Goal: Task Accomplishment & Management: Manage account settings

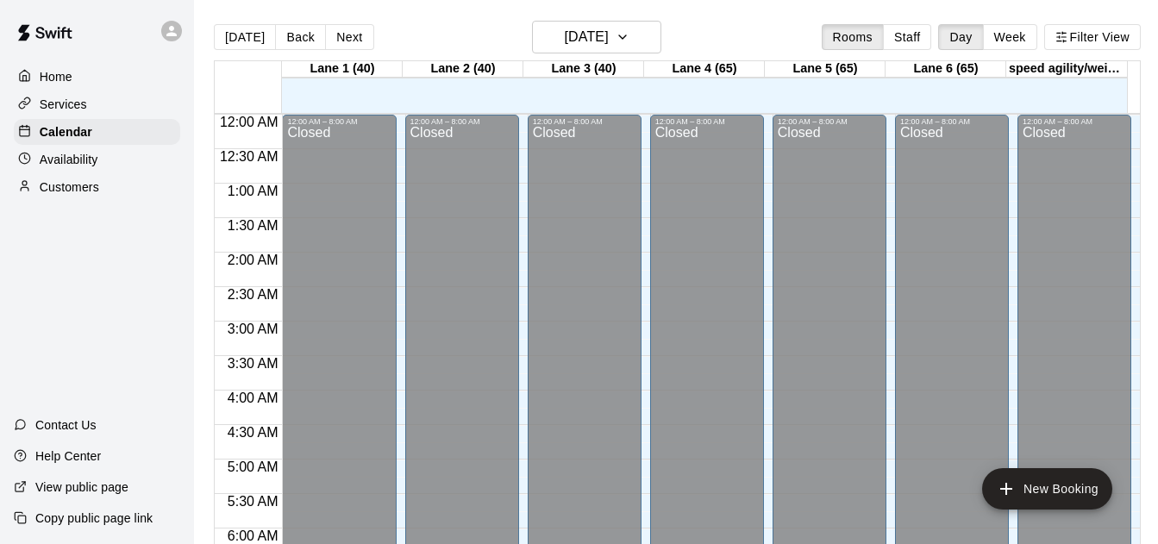
scroll to position [1087, 0]
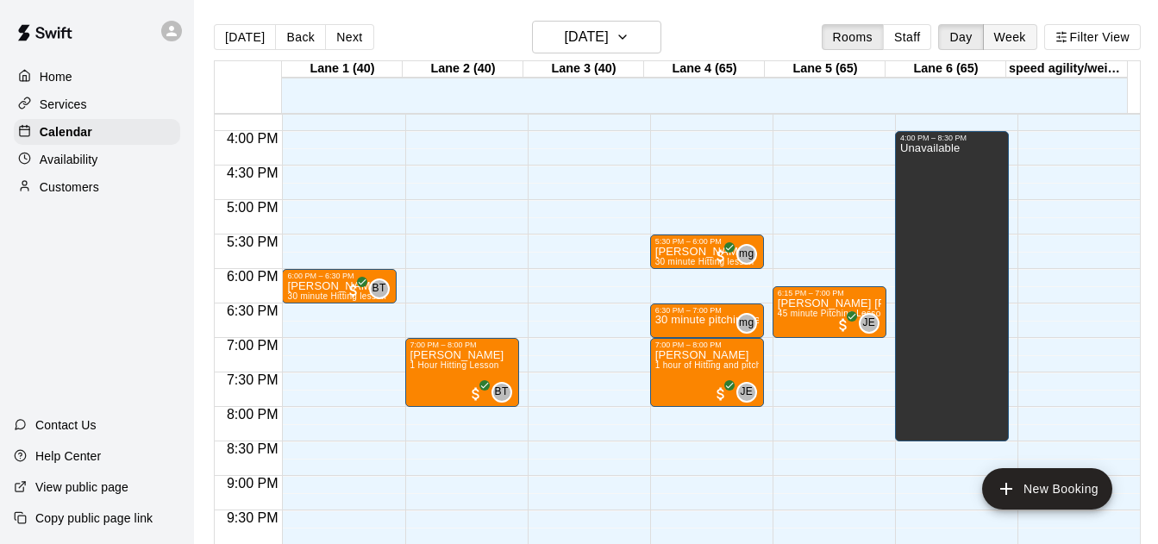
click at [1025, 43] on button "Week" at bounding box center [1010, 37] width 54 height 26
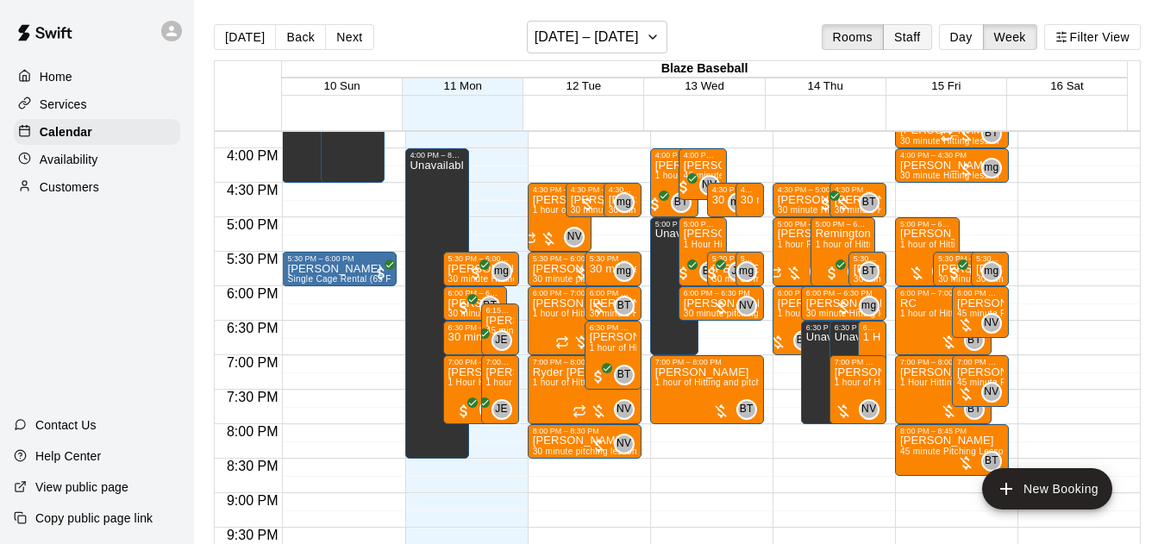
click at [912, 40] on button "Staff" at bounding box center [907, 37] width 49 height 26
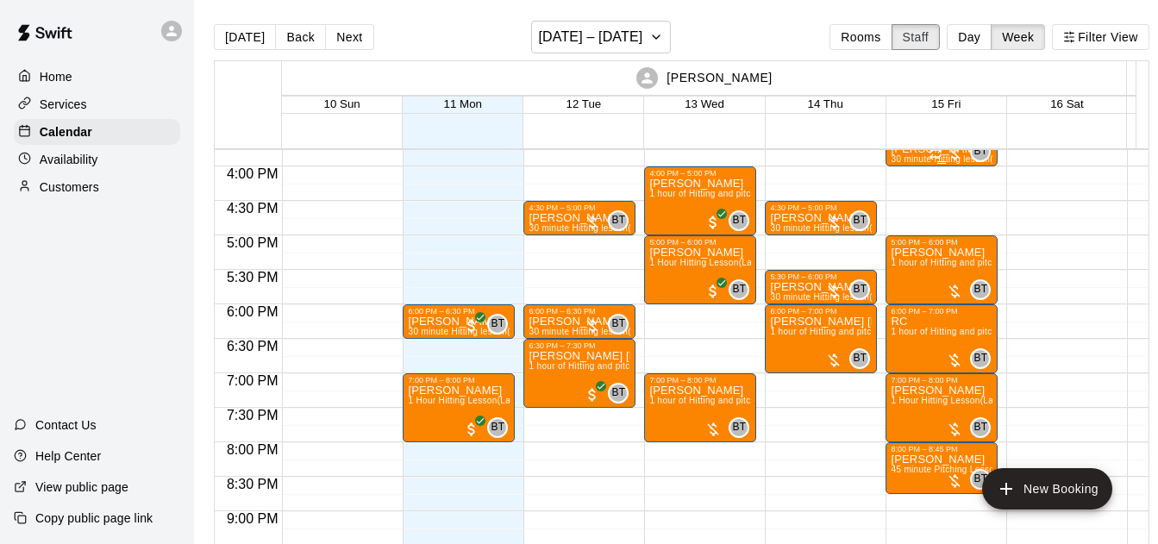
scroll to position [1025, 0]
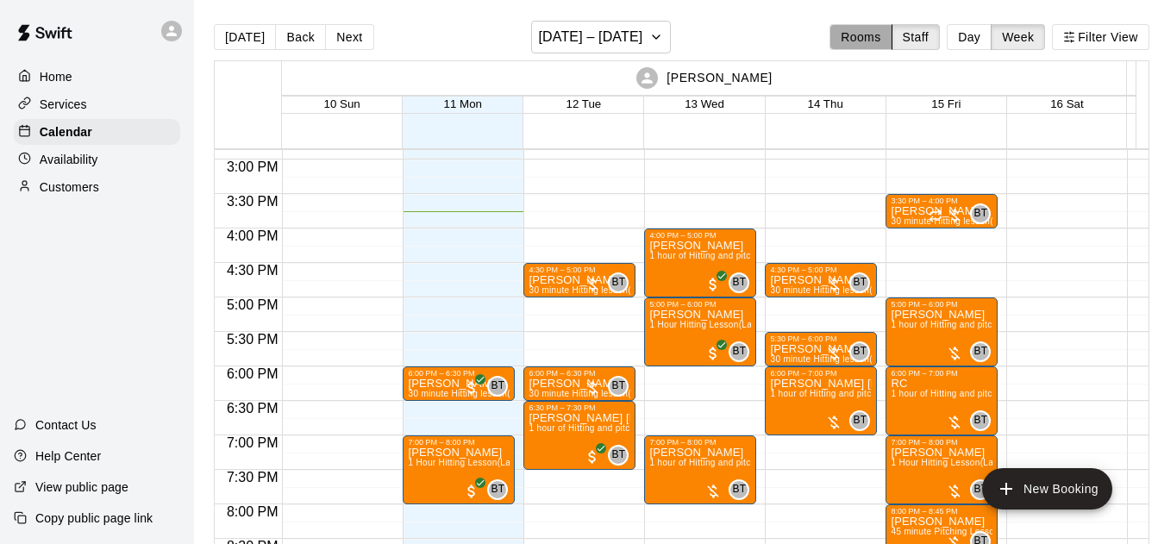
click at [888, 43] on button "Rooms" at bounding box center [861, 37] width 62 height 26
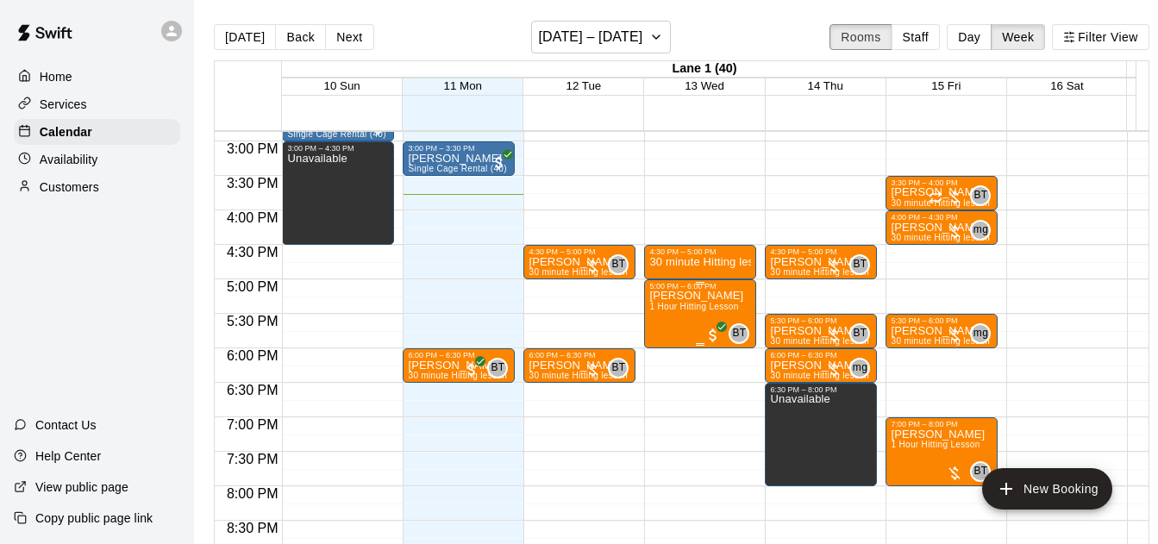
scroll to position [961, 0]
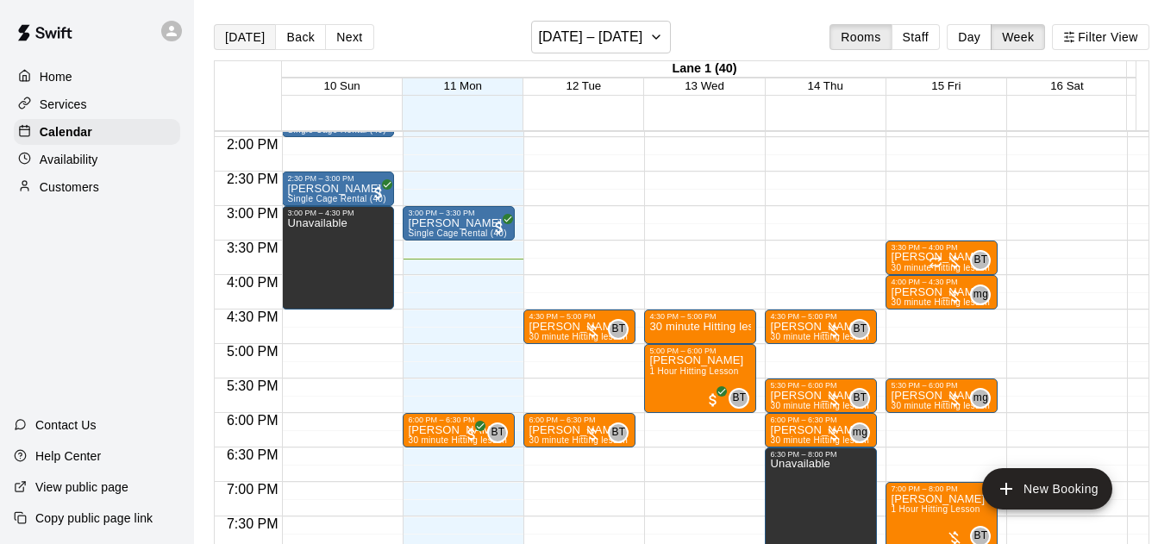
click at [260, 44] on button "[DATE]" at bounding box center [245, 37] width 62 height 26
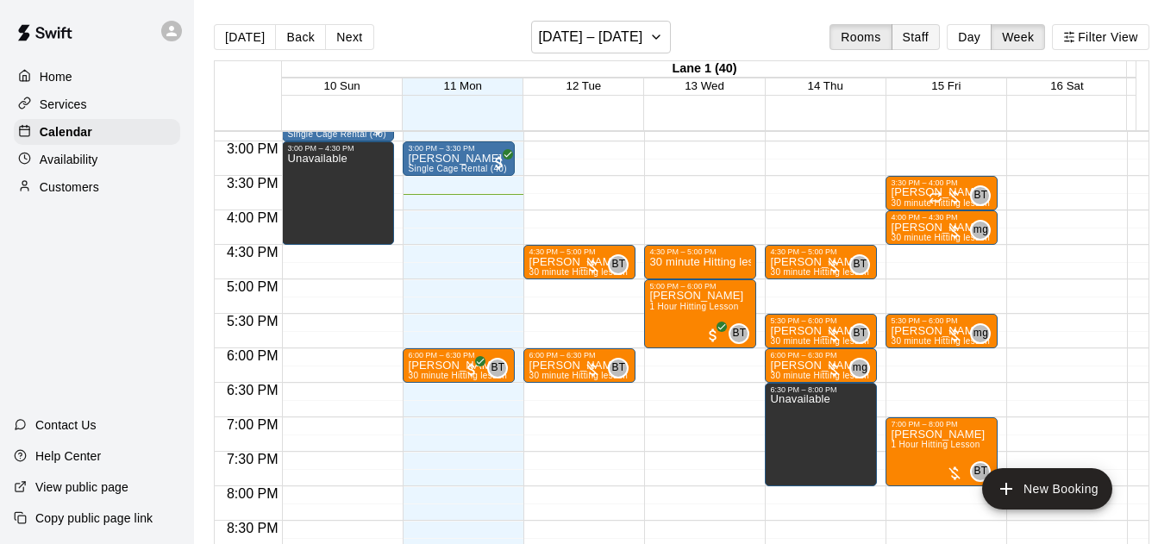
click at [931, 34] on button "Staff" at bounding box center [916, 37] width 49 height 26
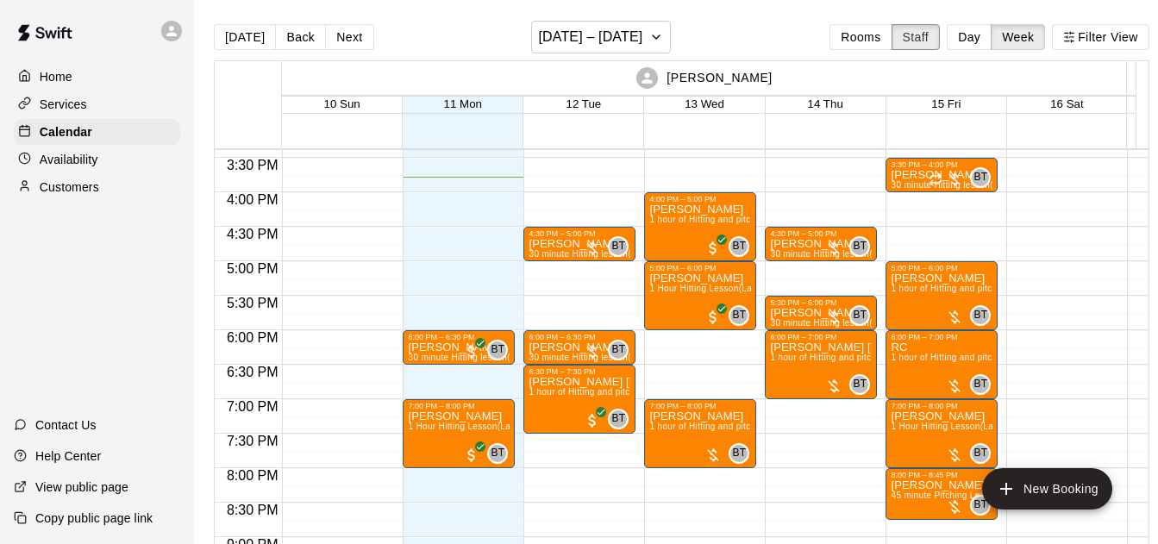
scroll to position [1056, 0]
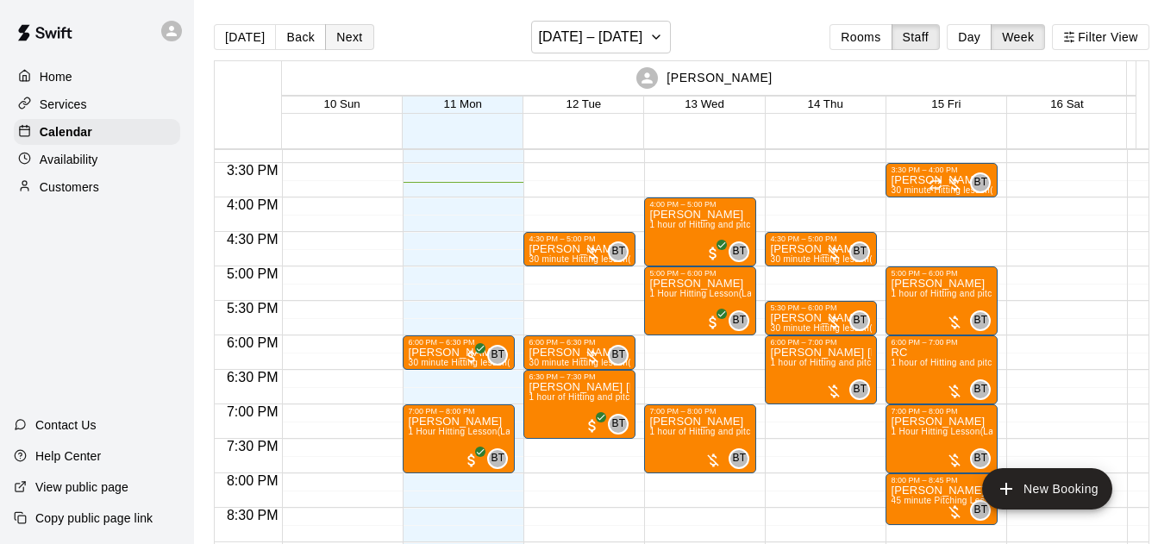
click at [347, 41] on button "Next" at bounding box center [349, 37] width 48 height 26
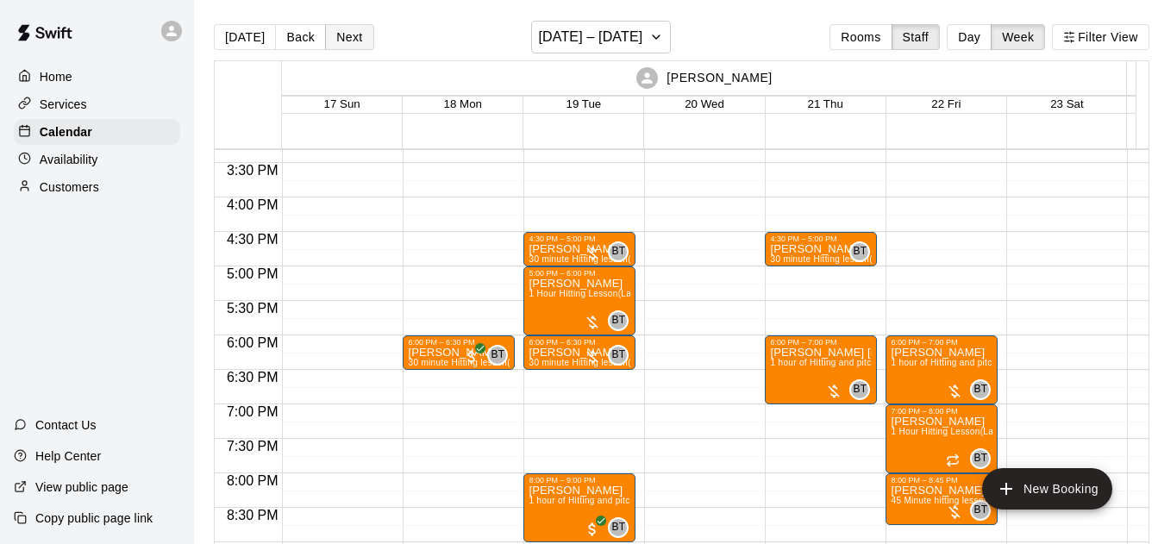
click at [302, 33] on button "Back" at bounding box center [300, 37] width 51 height 26
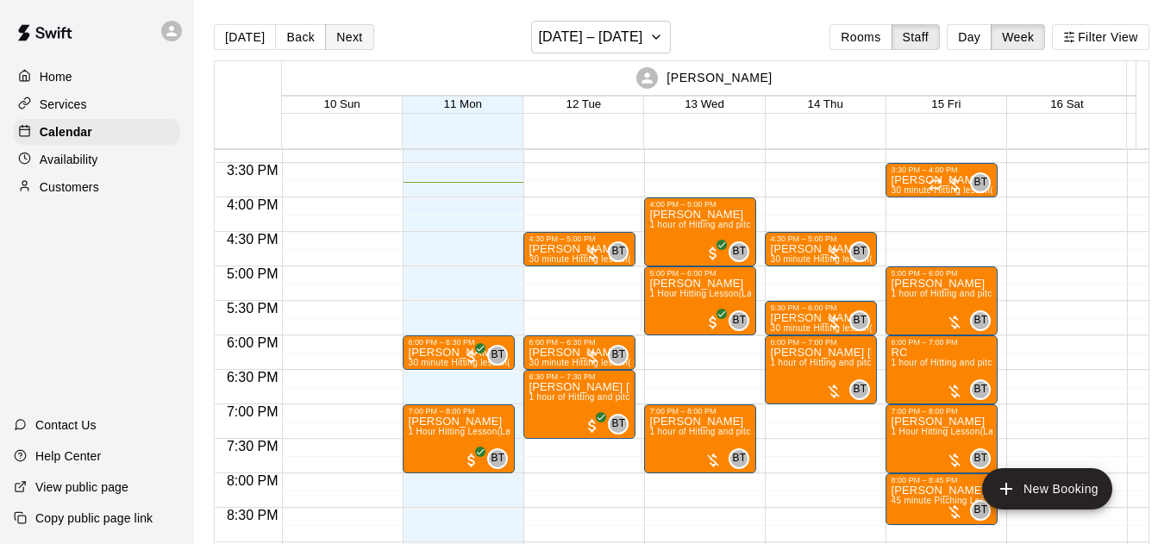
click at [347, 40] on button "Next" at bounding box center [349, 37] width 48 height 26
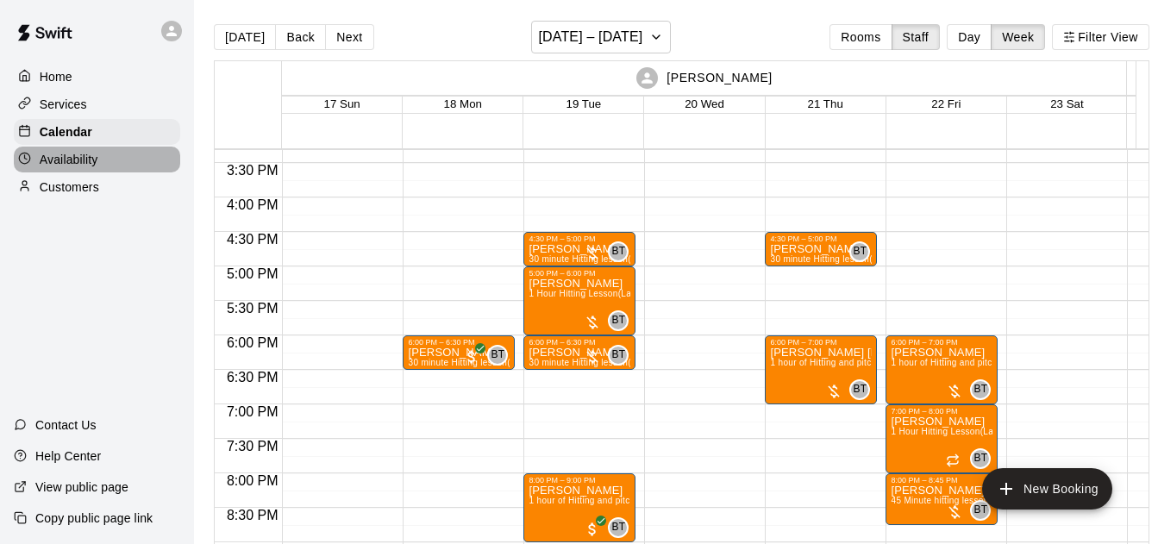
click at [150, 160] on div "Availability" at bounding box center [97, 160] width 166 height 26
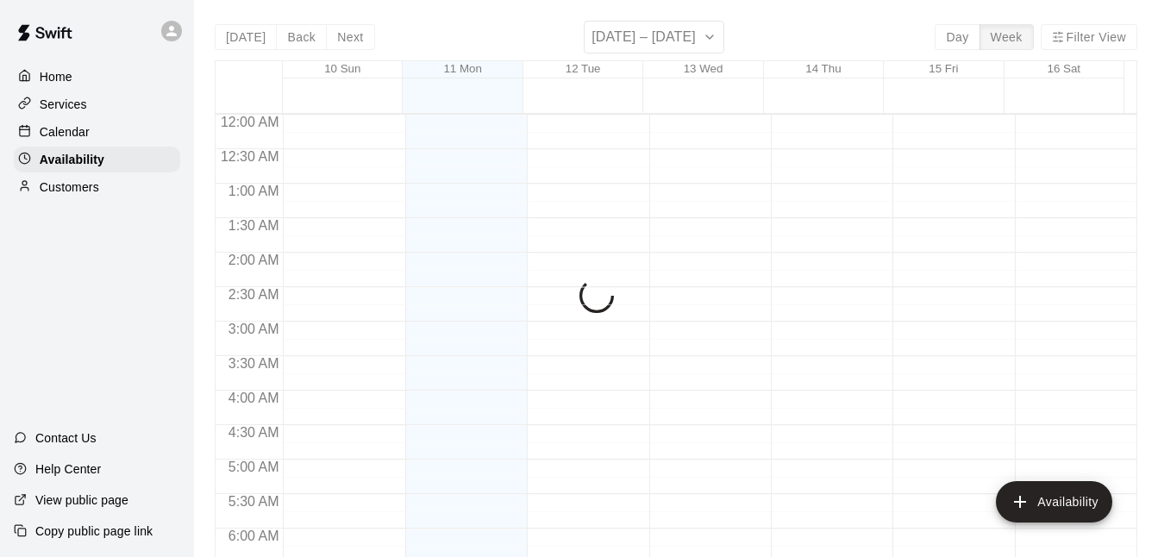
scroll to position [1088, 0]
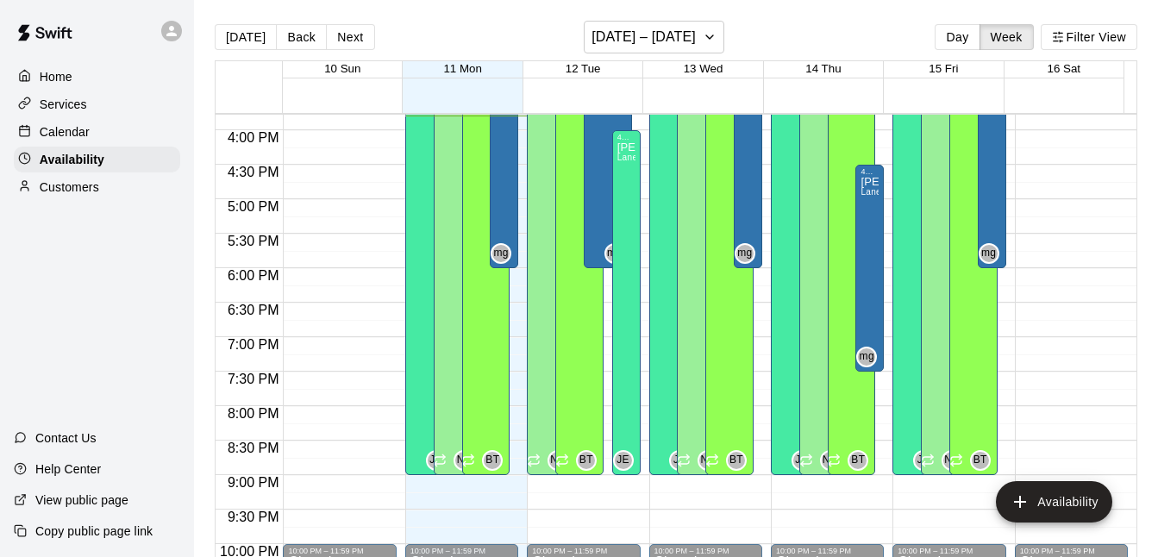
drag, startPoint x: 355, startPoint y: 37, endPoint x: 386, endPoint y: 64, distance: 41.0
click at [353, 37] on button "Next" at bounding box center [350, 37] width 48 height 26
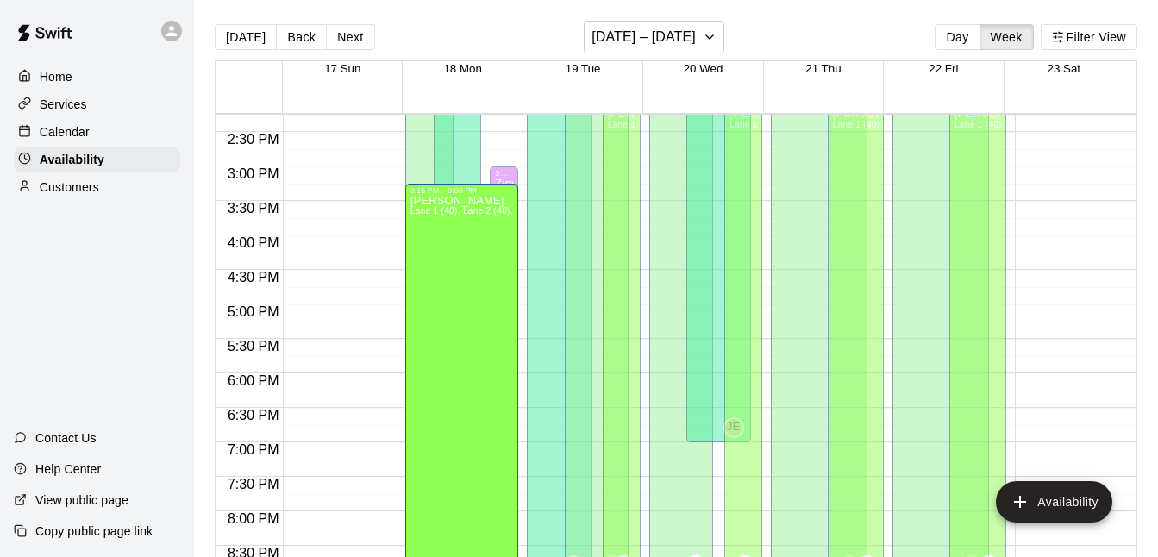
scroll to position [986, 0]
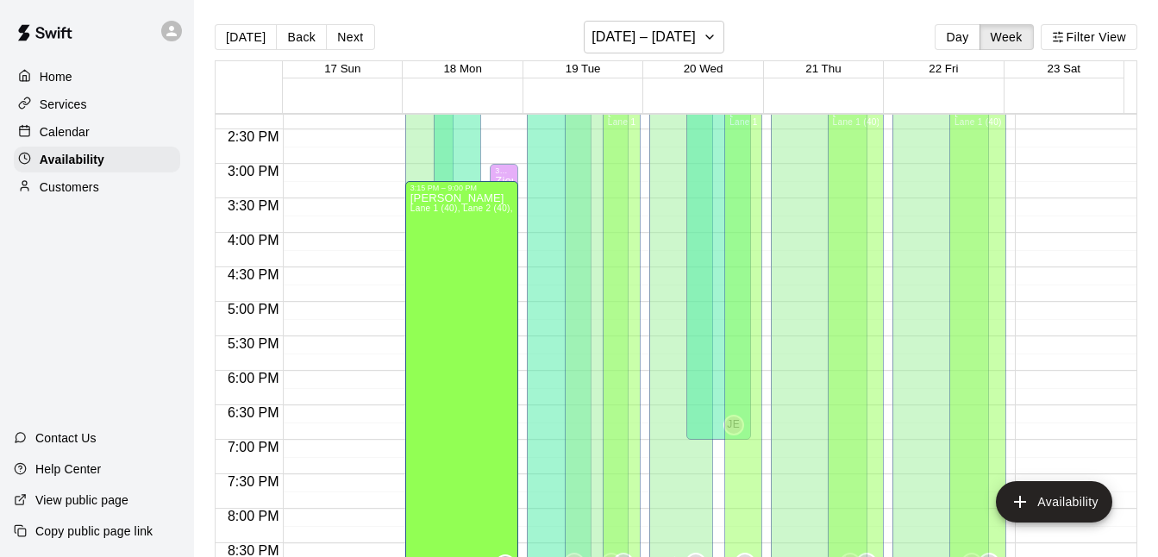
drag, startPoint x: 493, startPoint y: 161, endPoint x: 487, endPoint y: 188, distance: 27.4
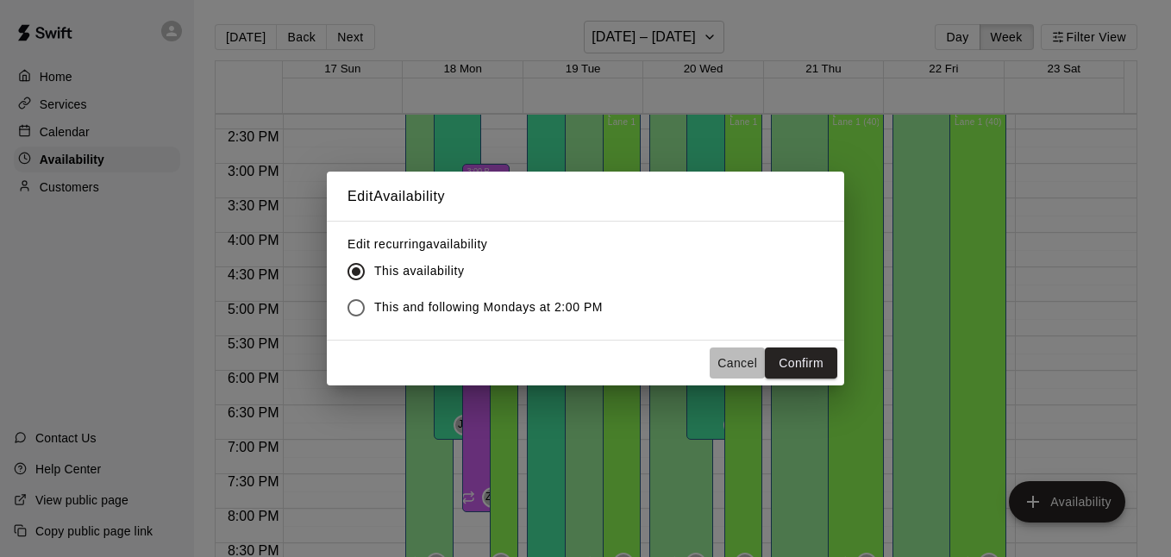
drag, startPoint x: 755, startPoint y: 355, endPoint x: 575, endPoint y: 272, distance: 198.7
click at [755, 355] on button "Cancel" at bounding box center [737, 364] width 55 height 32
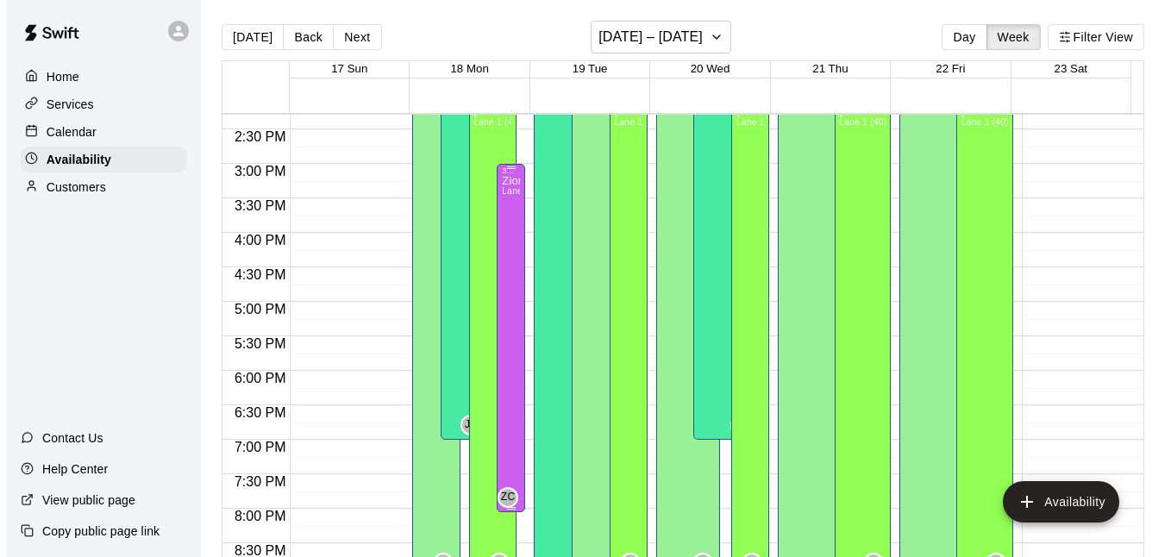
scroll to position [848, 0]
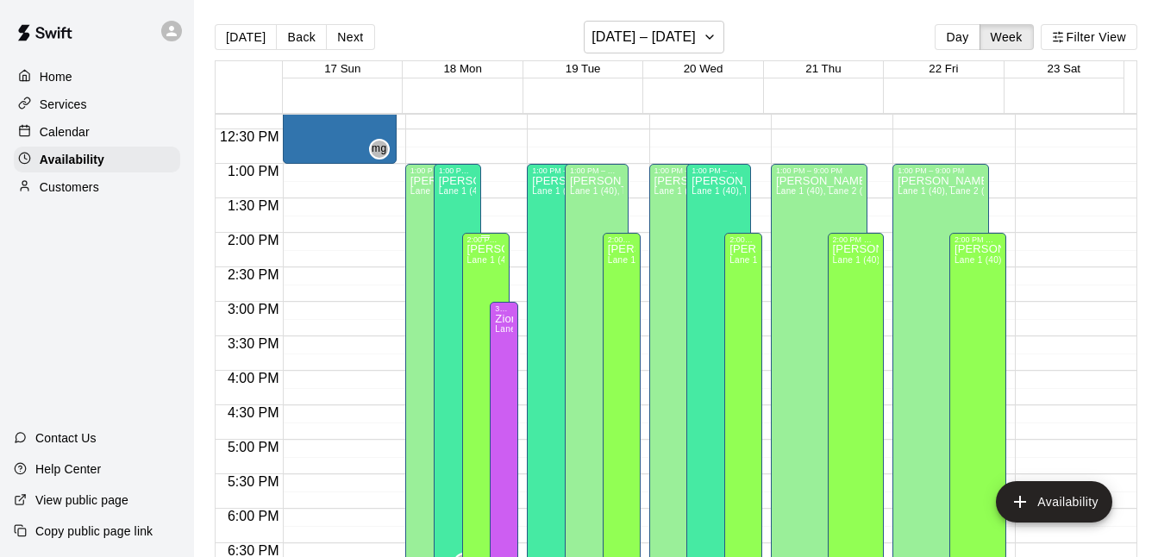
click at [486, 274] on div "[PERSON_NAME] [PERSON_NAME] 1 (40), Lane 2 (40), Lane 3 (40), Lane 4 (65), Lane…" at bounding box center [486, 522] width 38 height 557
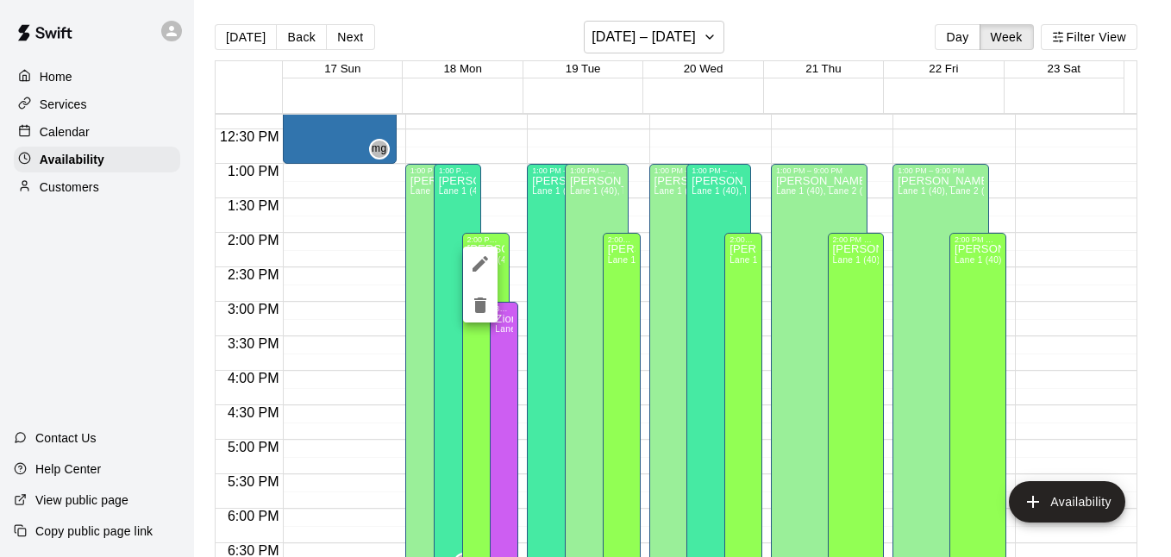
click at [481, 271] on icon "edit" at bounding box center [480, 264] width 21 height 21
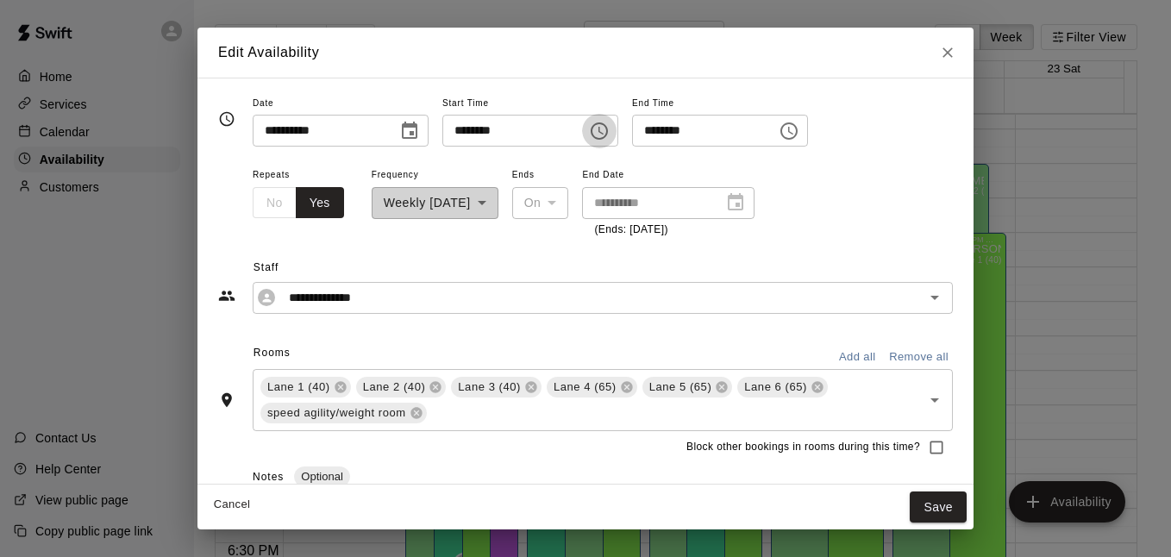
click at [610, 129] on icon "Choose time, selected time is 2:00 PM" at bounding box center [599, 131] width 21 height 21
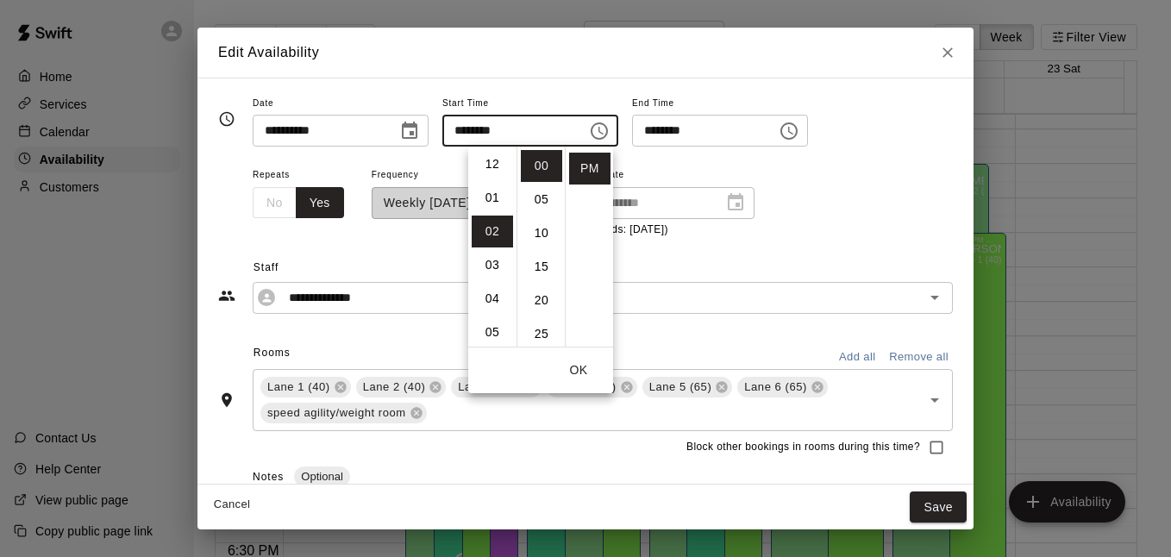
scroll to position [0, 0]
click at [496, 198] on li "01" at bounding box center [492, 200] width 41 height 32
type input "********"
click at [580, 369] on button "OK" at bounding box center [578, 370] width 55 height 32
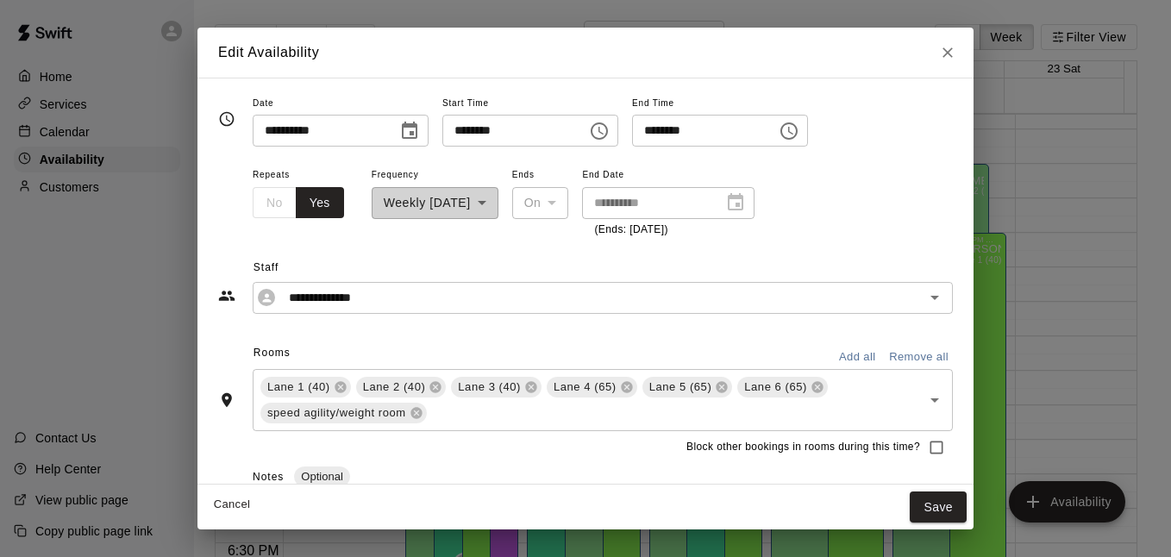
click at [799, 134] on icon "Choose time, selected time is 9:00 PM" at bounding box center [789, 131] width 21 height 21
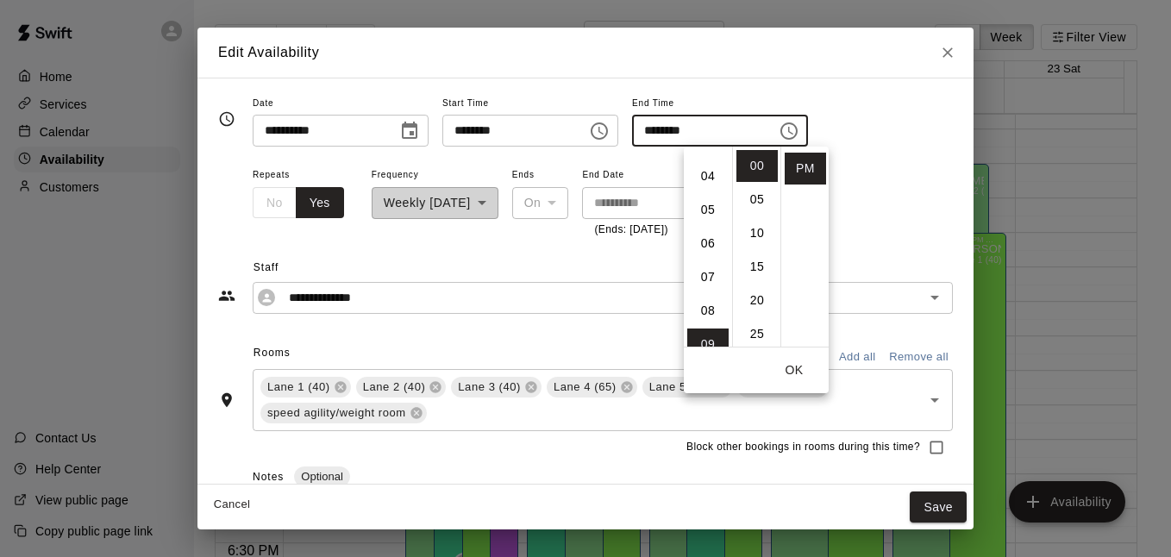
scroll to position [122, 0]
click at [700, 245] on li "06" at bounding box center [707, 245] width 41 height 32
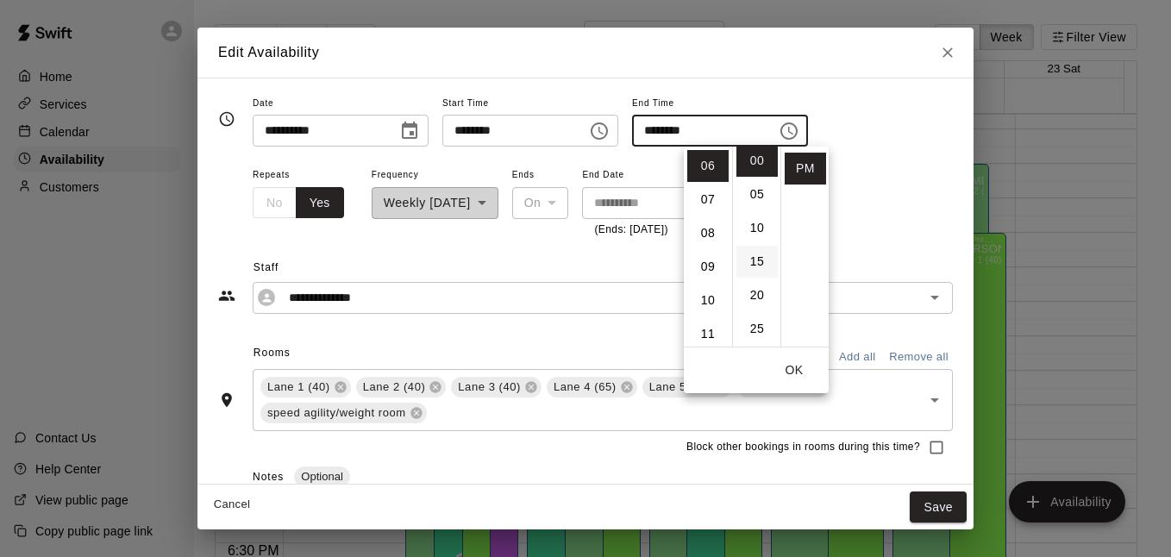
scroll to position [0, 0]
click at [755, 270] on li "15" at bounding box center [756, 267] width 41 height 32
click at [793, 364] on button "OK" at bounding box center [794, 370] width 55 height 32
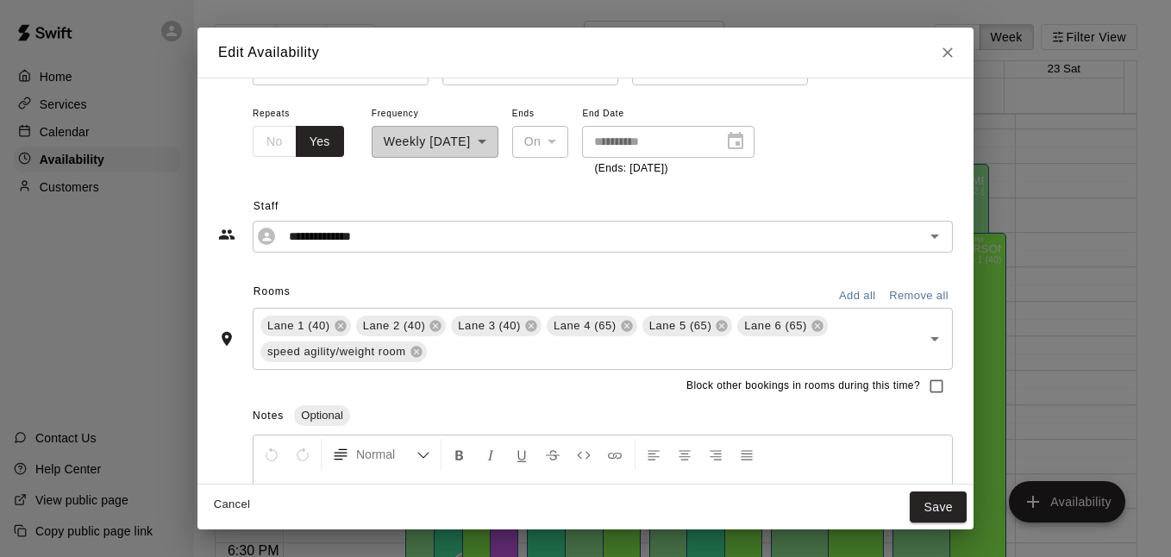
scroll to position [0, 0]
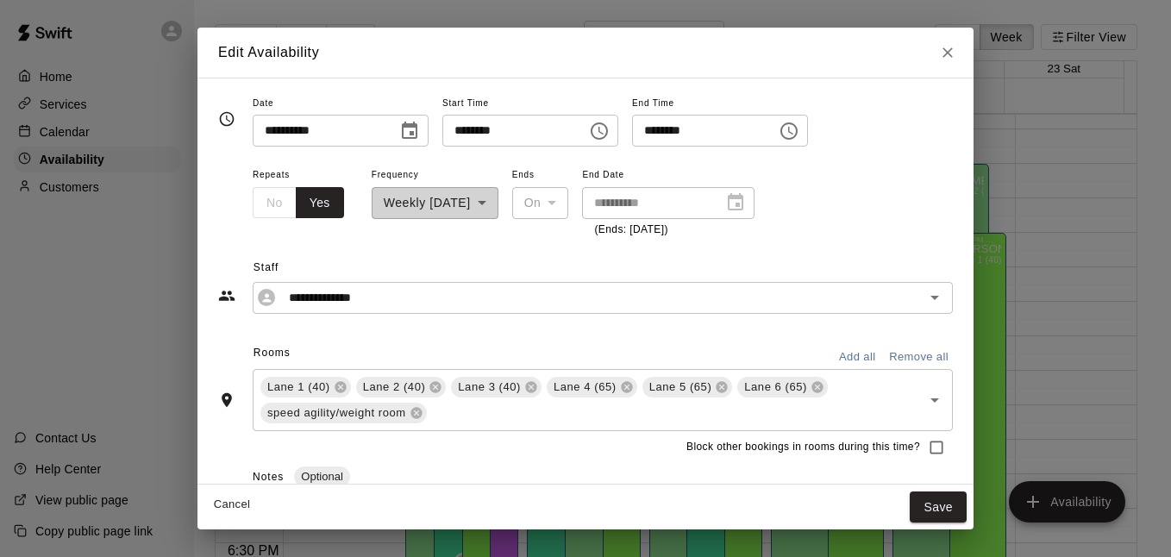
click at [799, 128] on icon "Choose time, selected time is 6:15 PM" at bounding box center [789, 131] width 21 height 21
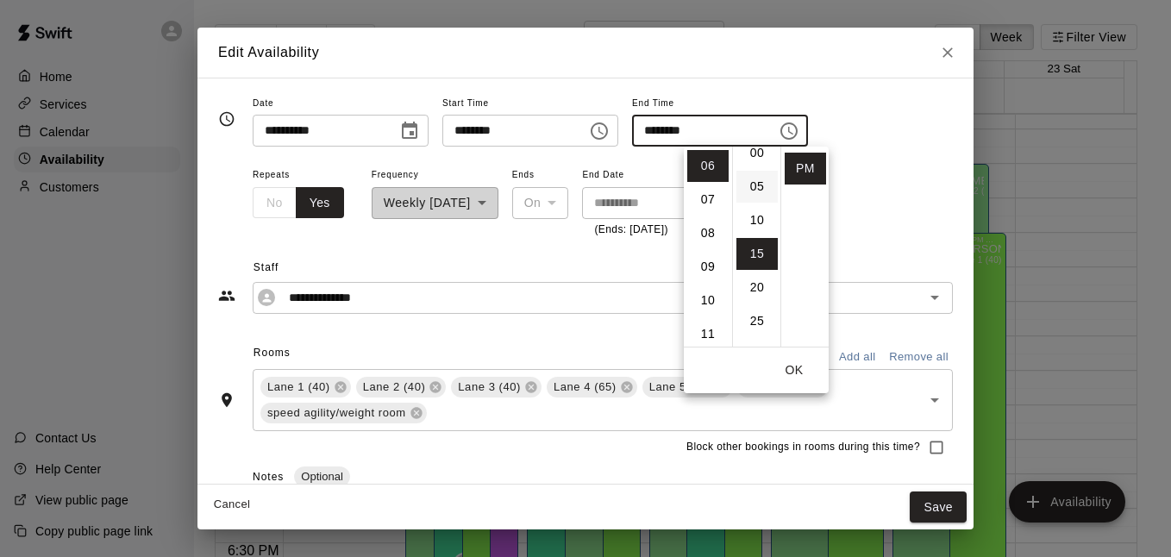
scroll to position [11, 0]
click at [756, 156] on li "00" at bounding box center [756, 155] width 41 height 32
type input "********"
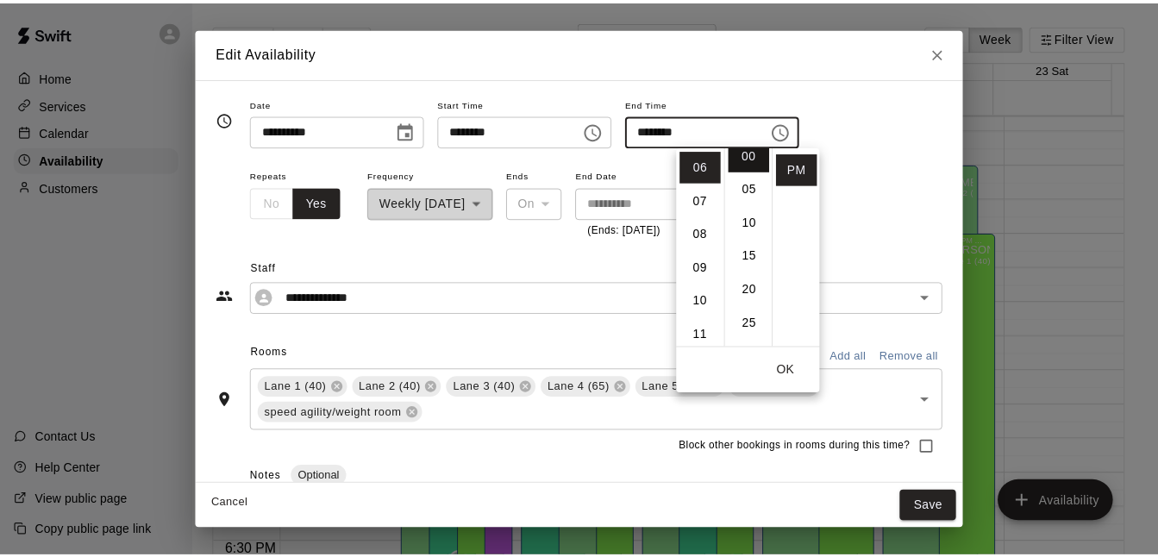
scroll to position [0, 0]
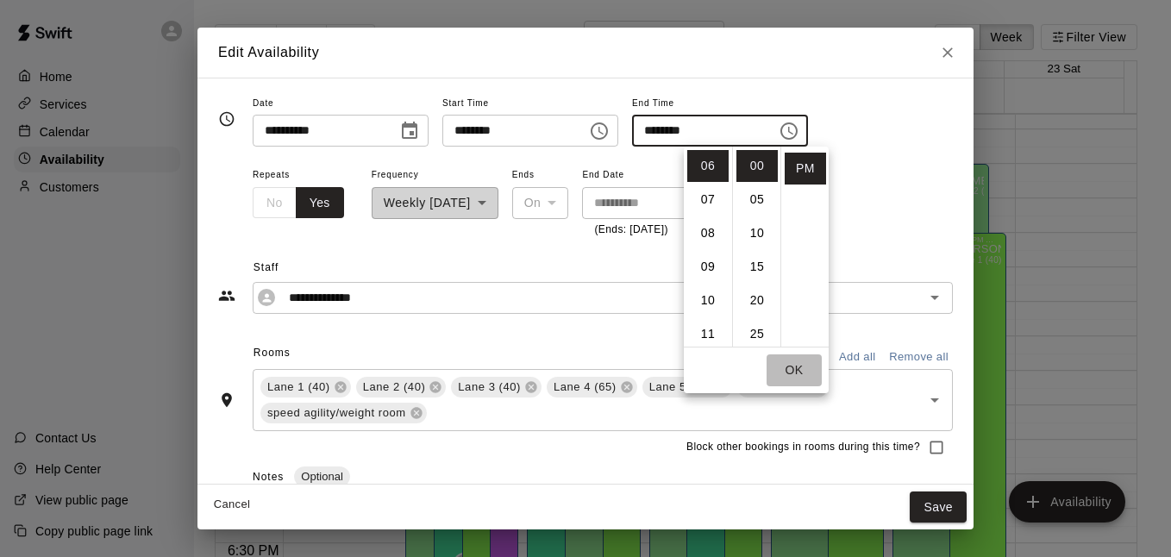
click at [804, 362] on button "OK" at bounding box center [794, 370] width 55 height 32
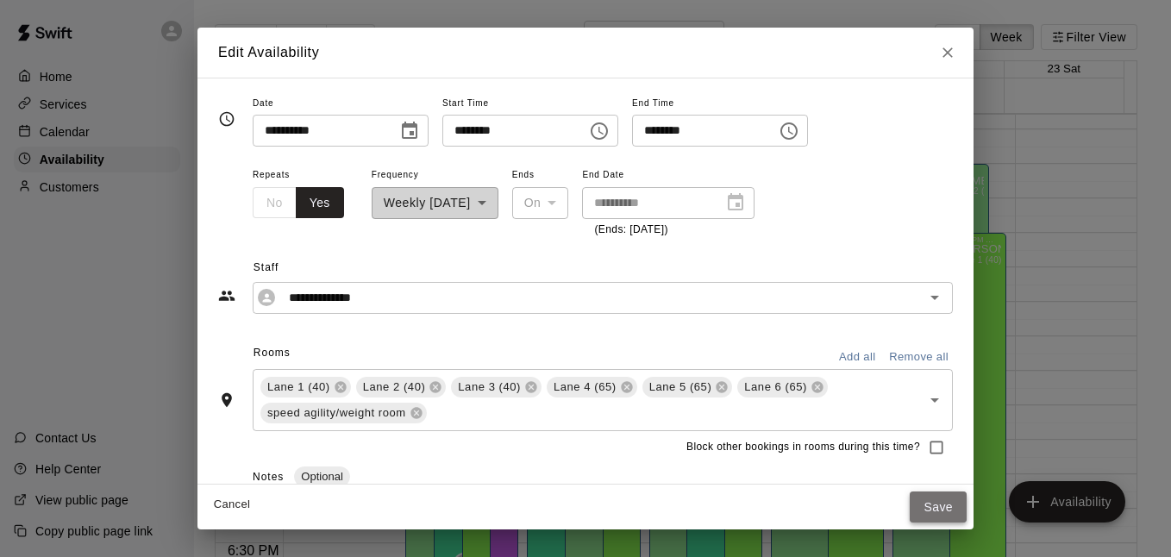
click at [924, 493] on button "Save" at bounding box center [938, 508] width 57 height 32
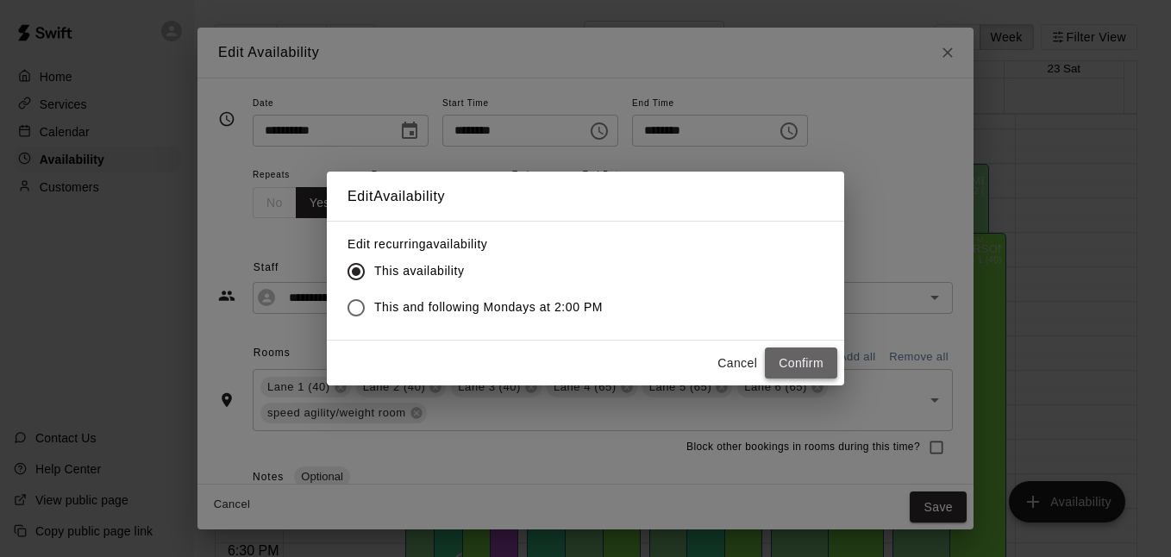
click at [792, 363] on button "Confirm" at bounding box center [801, 364] width 72 height 32
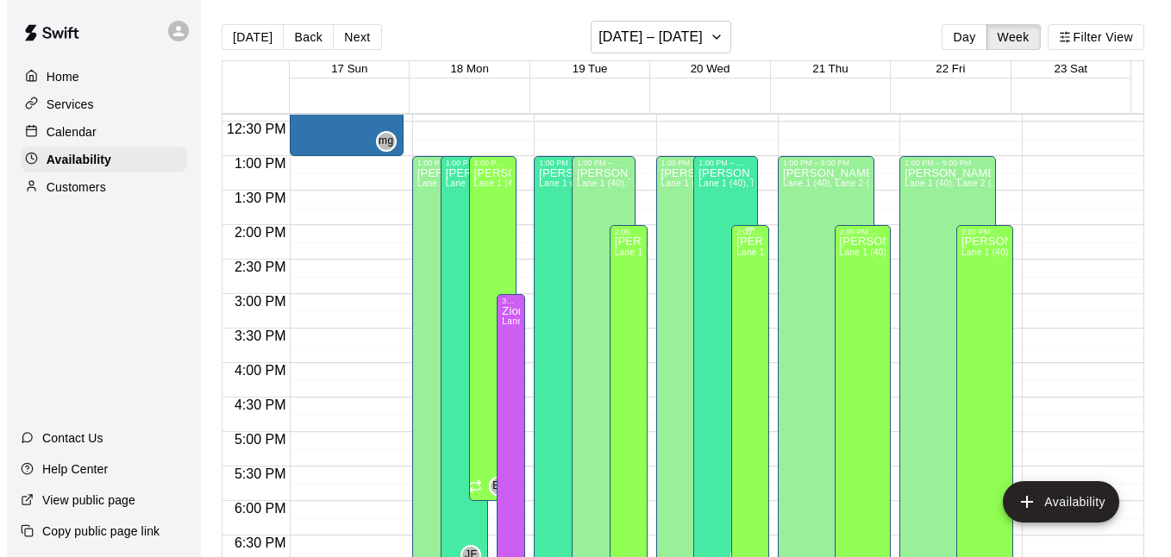
scroll to position [848, 0]
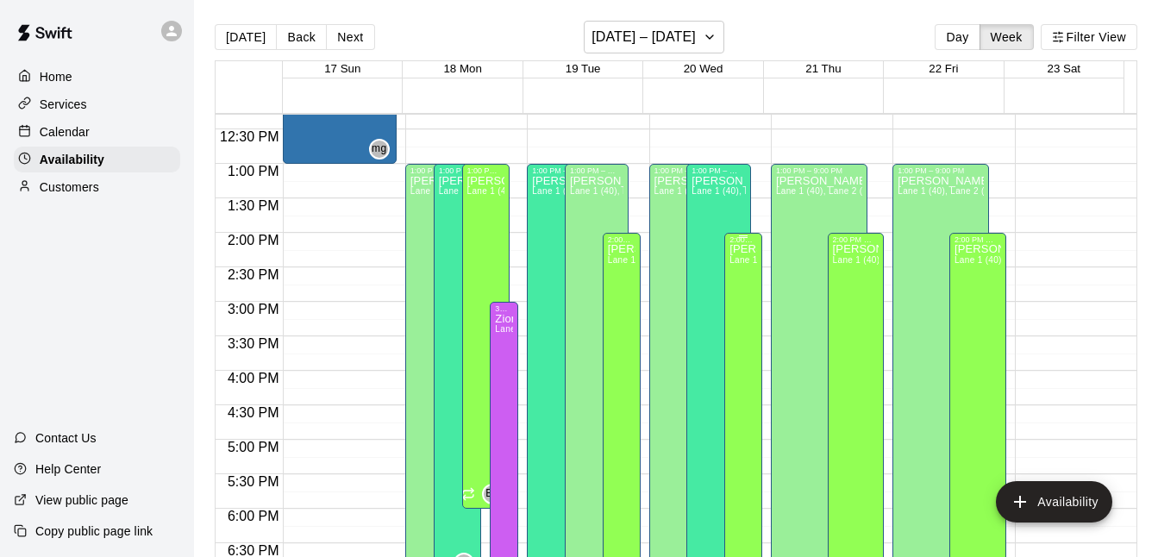
click at [734, 271] on div "[PERSON_NAME] [PERSON_NAME] 1 (40), Lane 2 (40), Lane 3 (40), Lane 4 (65), Lane…" at bounding box center [744, 522] width 28 height 557
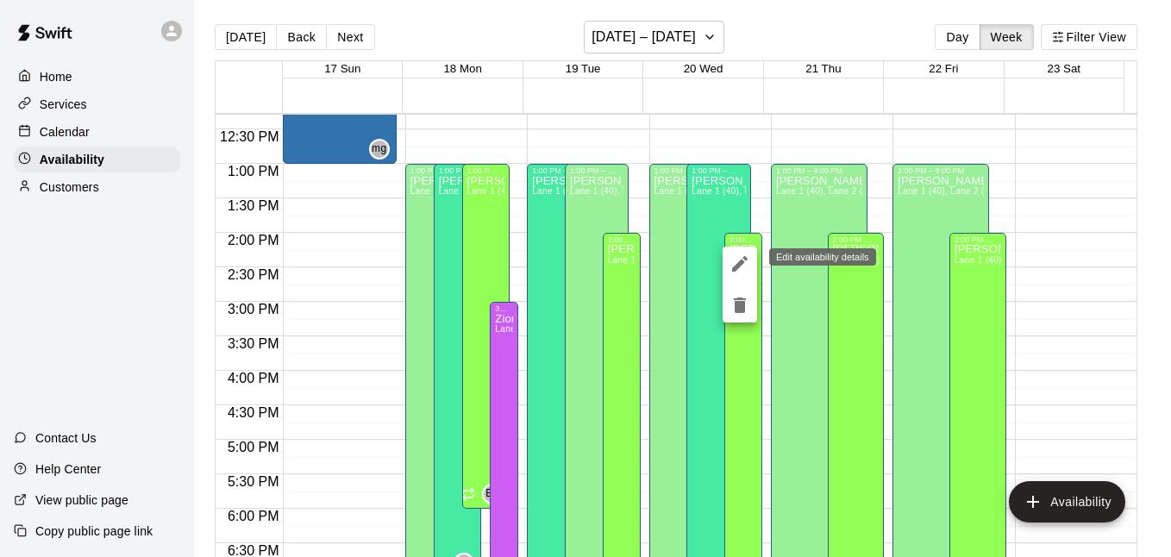
click at [736, 260] on icon "edit" at bounding box center [740, 264] width 21 height 21
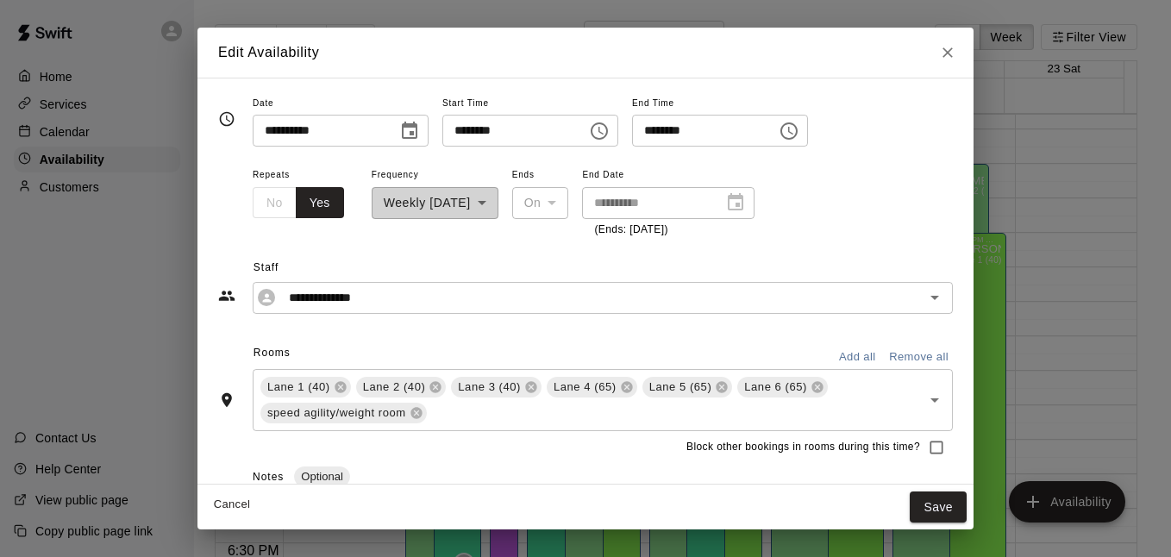
click at [610, 125] on icon "Choose time, selected time is 2:00 PM" at bounding box center [599, 131] width 21 height 21
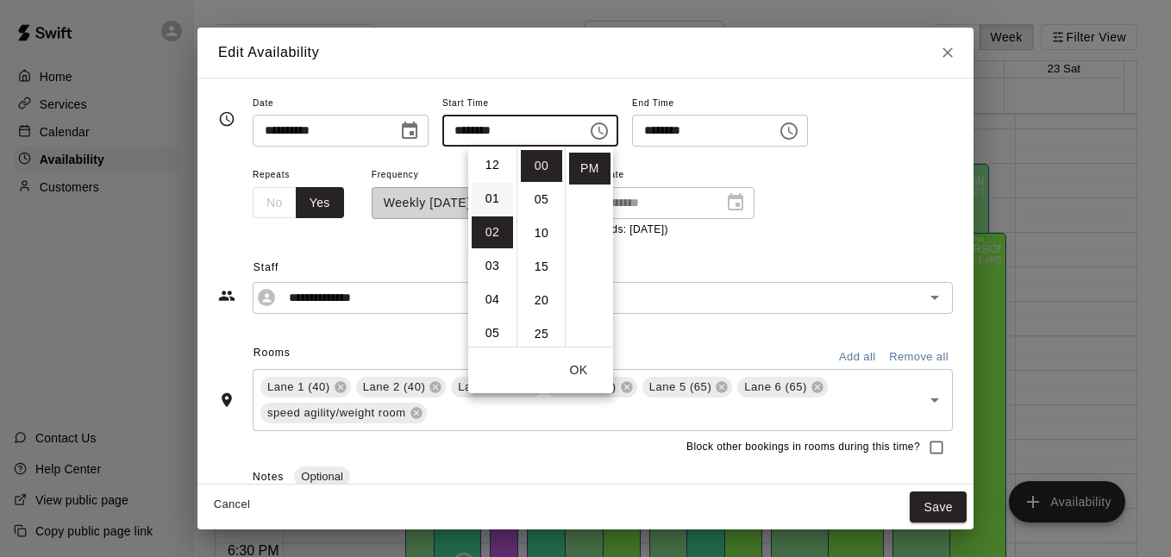
scroll to position [0, 0]
click at [496, 196] on li "01" at bounding box center [492, 200] width 41 height 32
type input "********"
click at [575, 365] on button "OK" at bounding box center [578, 370] width 55 height 32
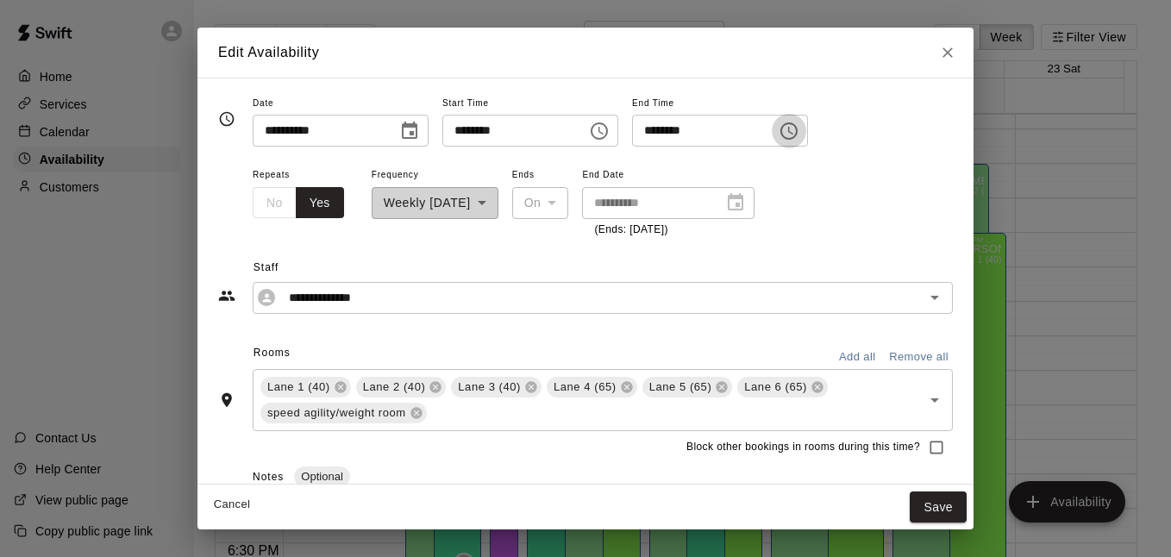
click at [799, 128] on icon "Choose time, selected time is 9:00 PM" at bounding box center [789, 131] width 21 height 21
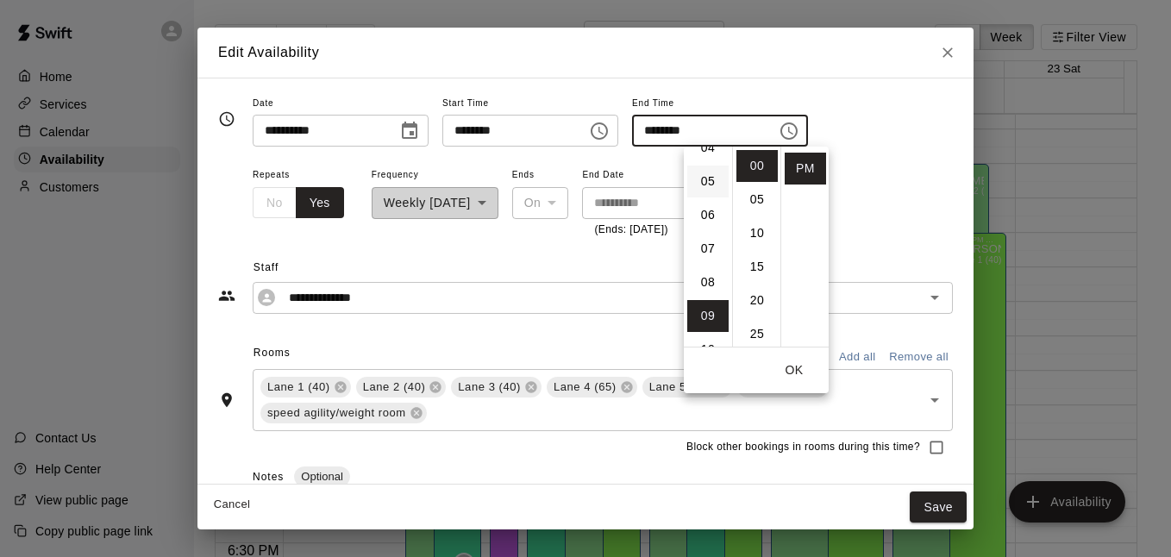
scroll to position [63, 0]
click at [711, 309] on li "06" at bounding box center [707, 305] width 41 height 32
type input "********"
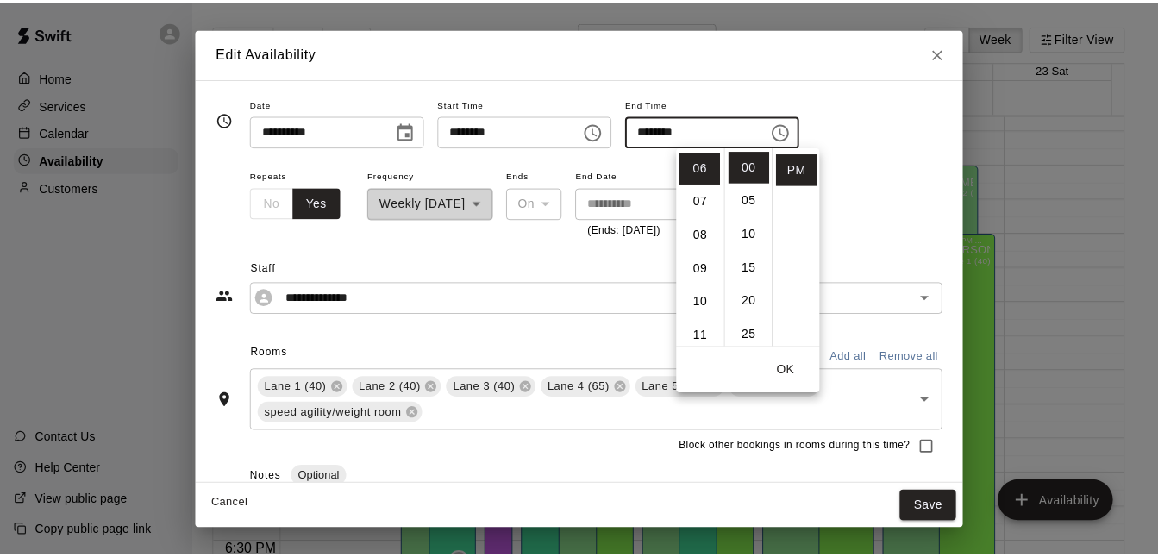
scroll to position [202, 0]
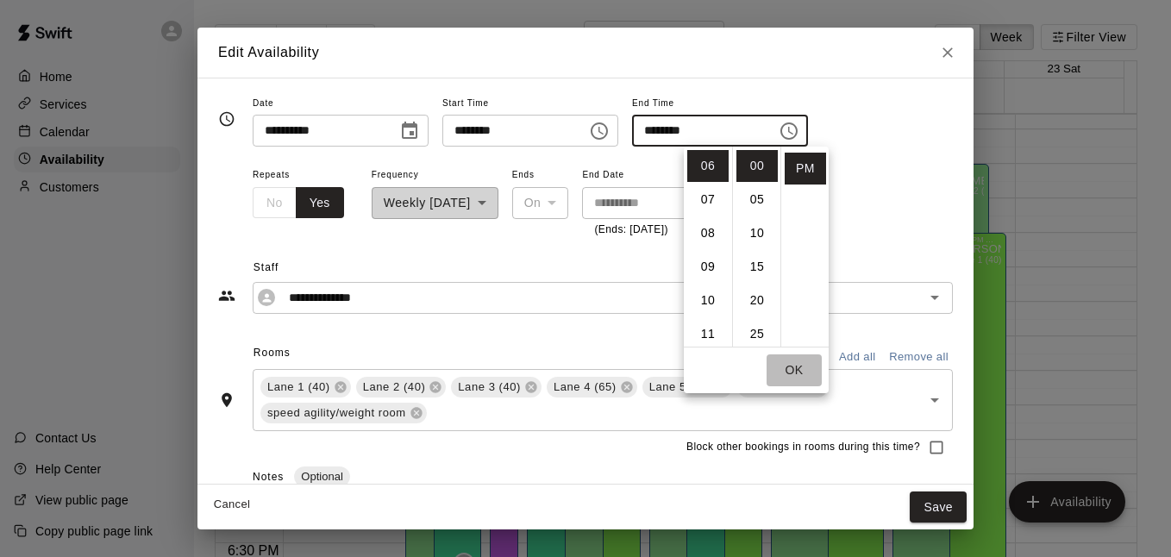
click at [797, 366] on button "OK" at bounding box center [794, 370] width 55 height 32
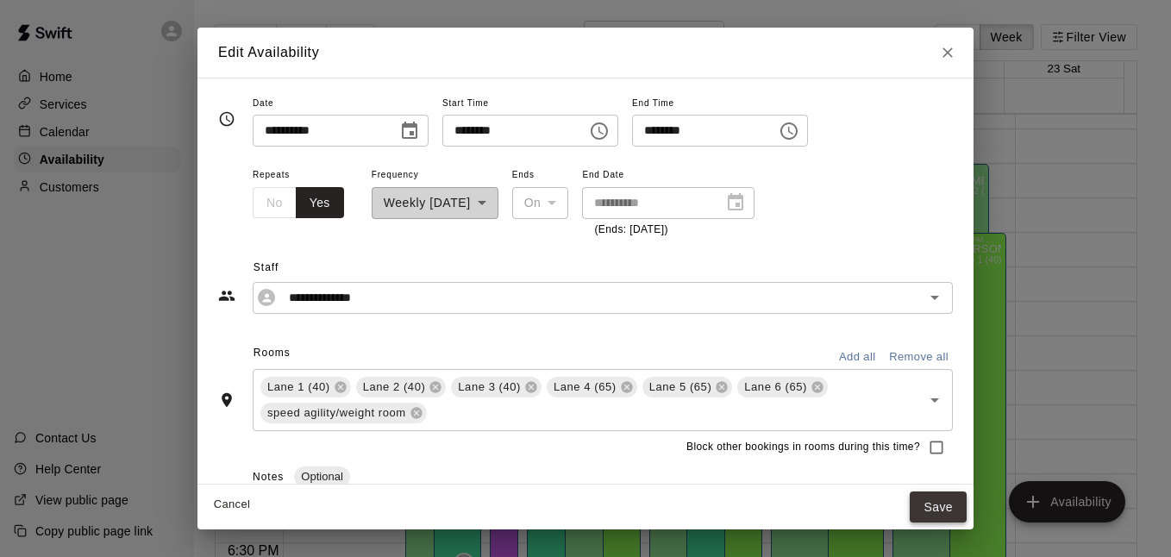
click at [922, 503] on button "Save" at bounding box center [938, 508] width 57 height 32
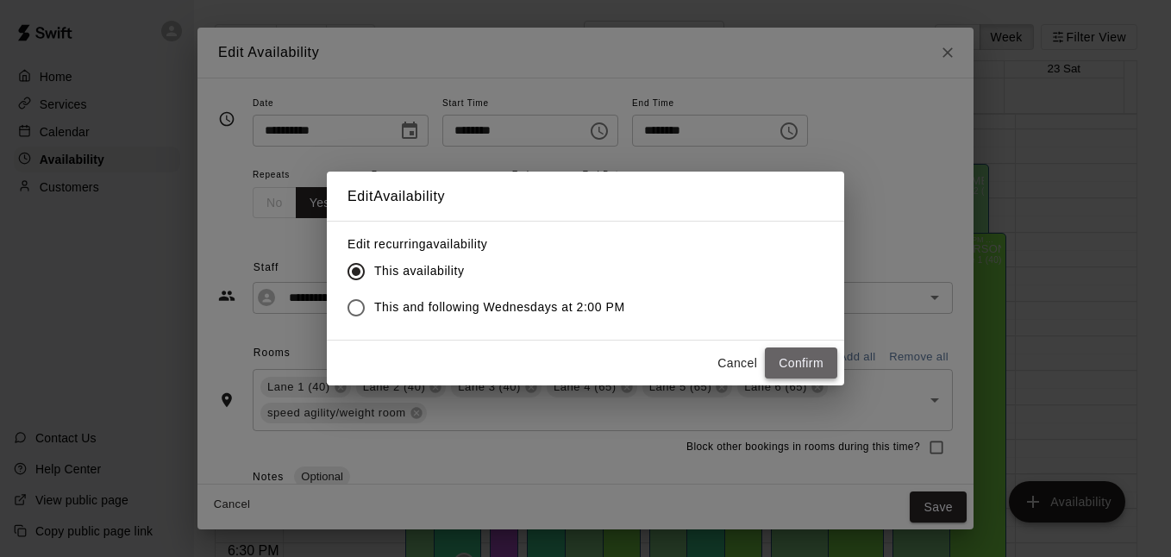
click at [803, 368] on button "Confirm" at bounding box center [801, 364] width 72 height 32
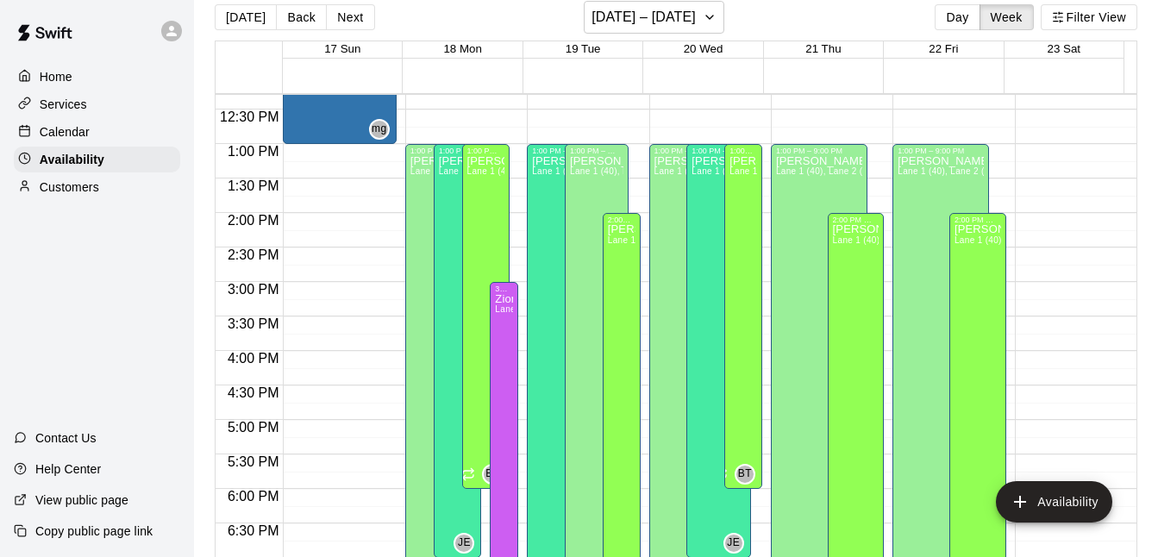
scroll to position [28, 0]
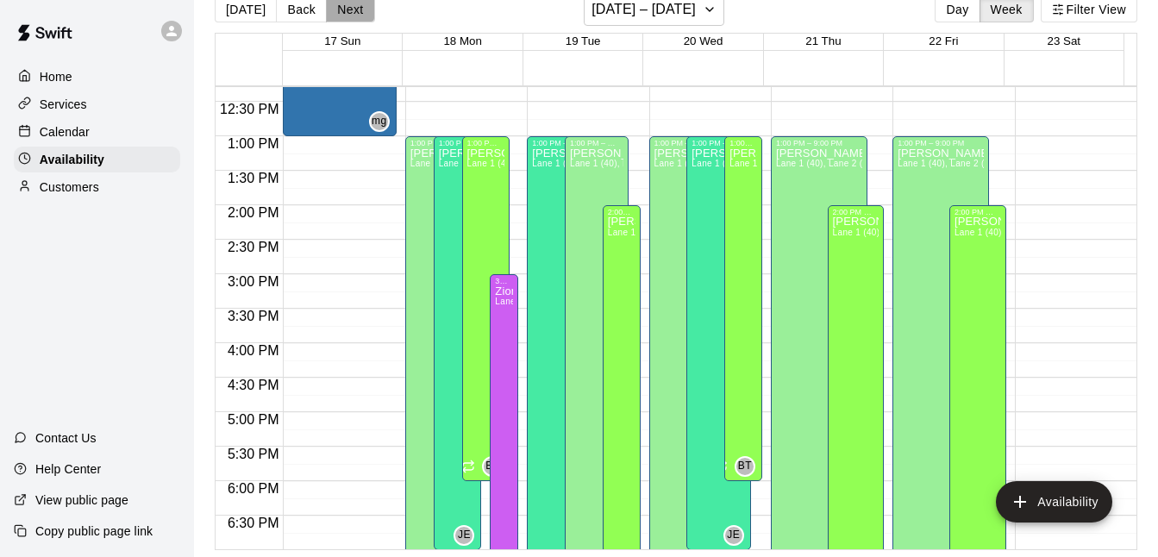
click at [335, 3] on button "Next" at bounding box center [350, 10] width 48 height 26
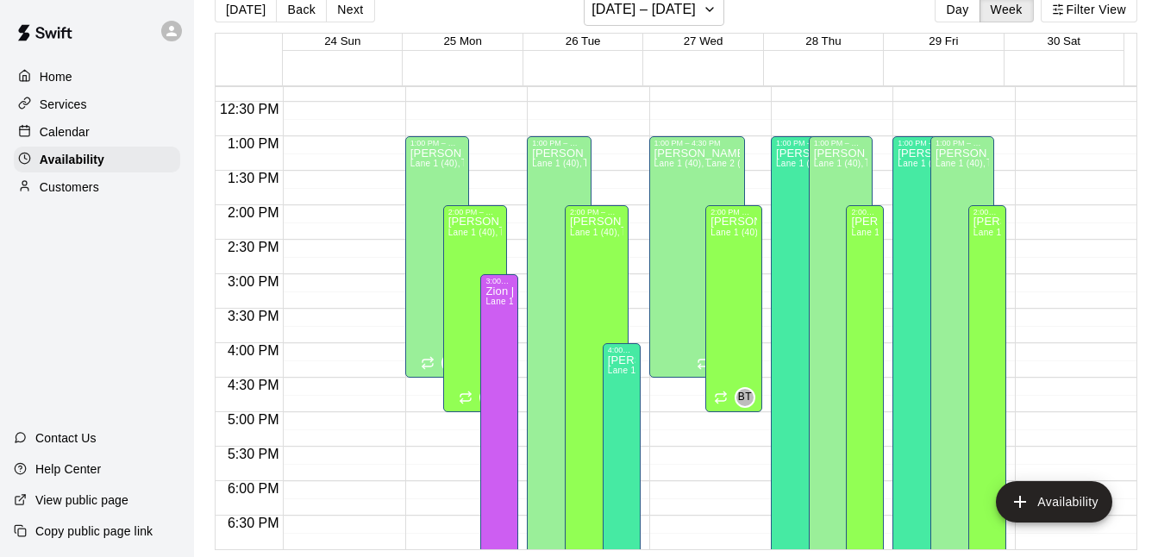
scroll to position [0, 0]
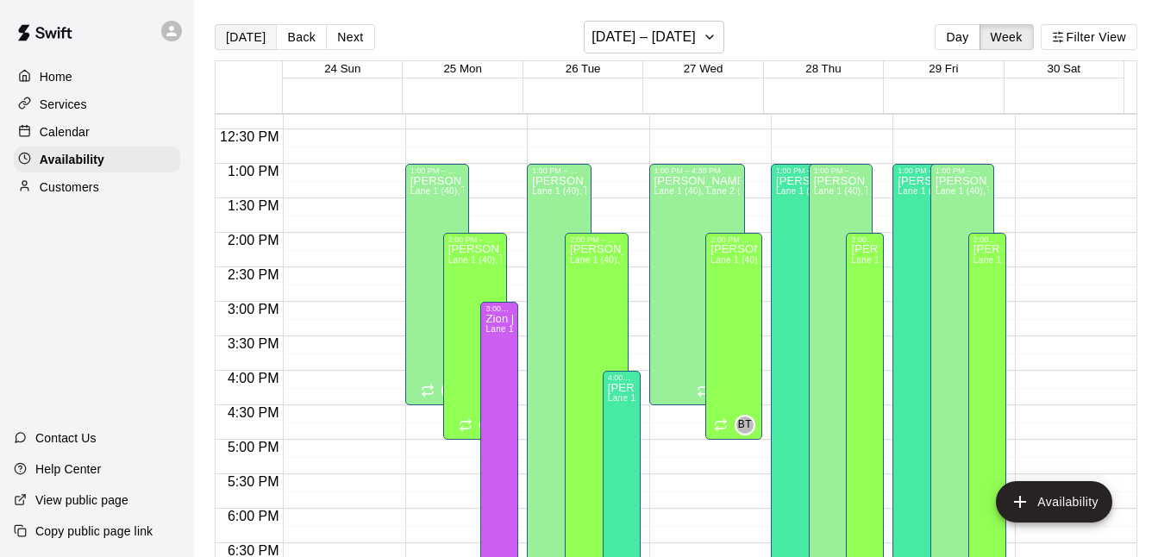
click at [260, 39] on button "[DATE]" at bounding box center [246, 37] width 62 height 26
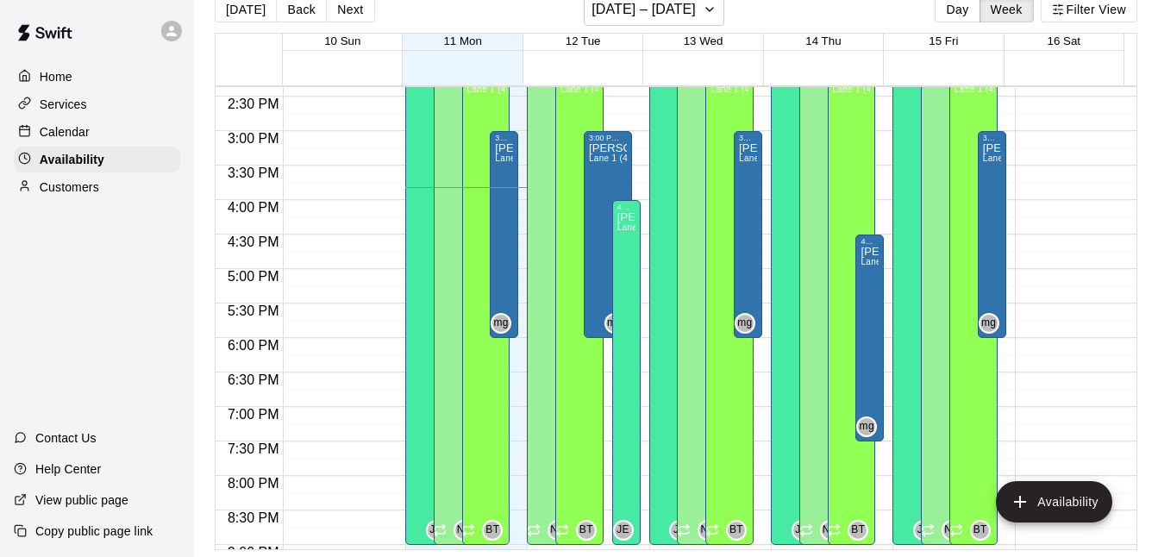
scroll to position [986, 0]
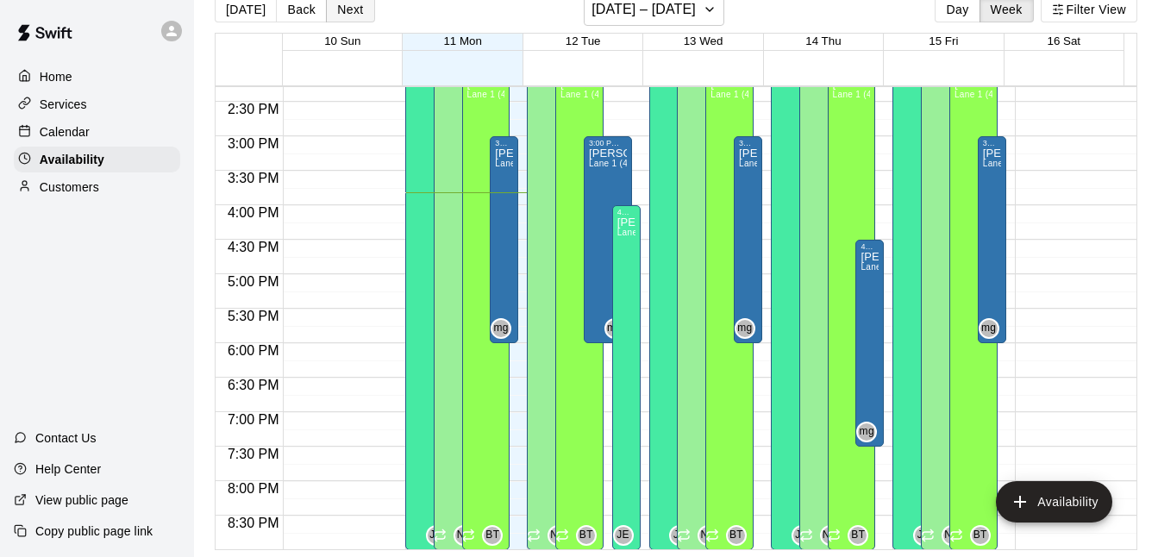
click at [348, 6] on button "Next" at bounding box center [350, 10] width 48 height 26
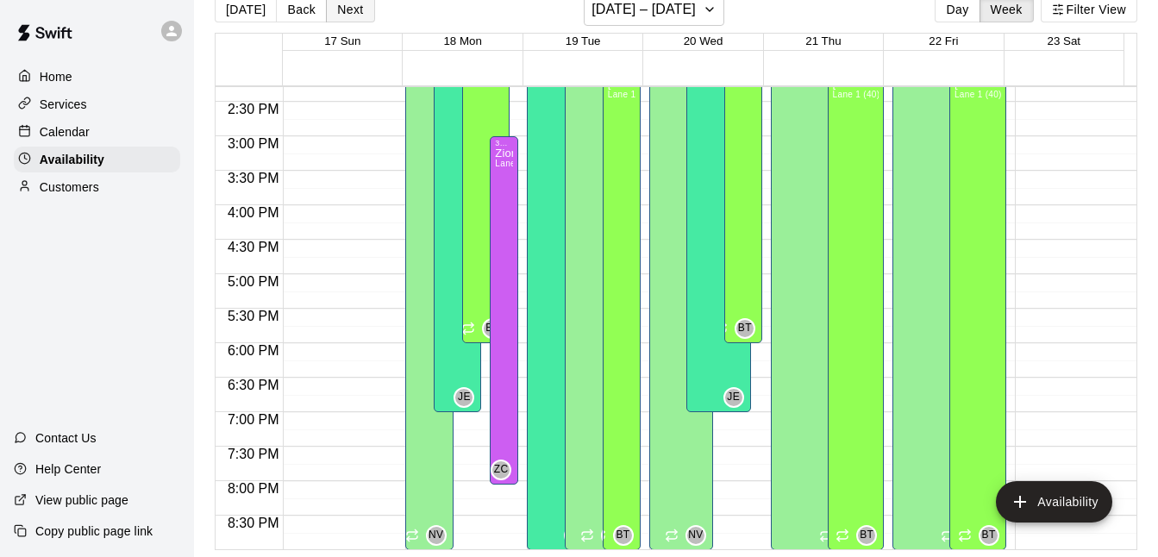
click at [352, 10] on button "Next" at bounding box center [350, 10] width 48 height 26
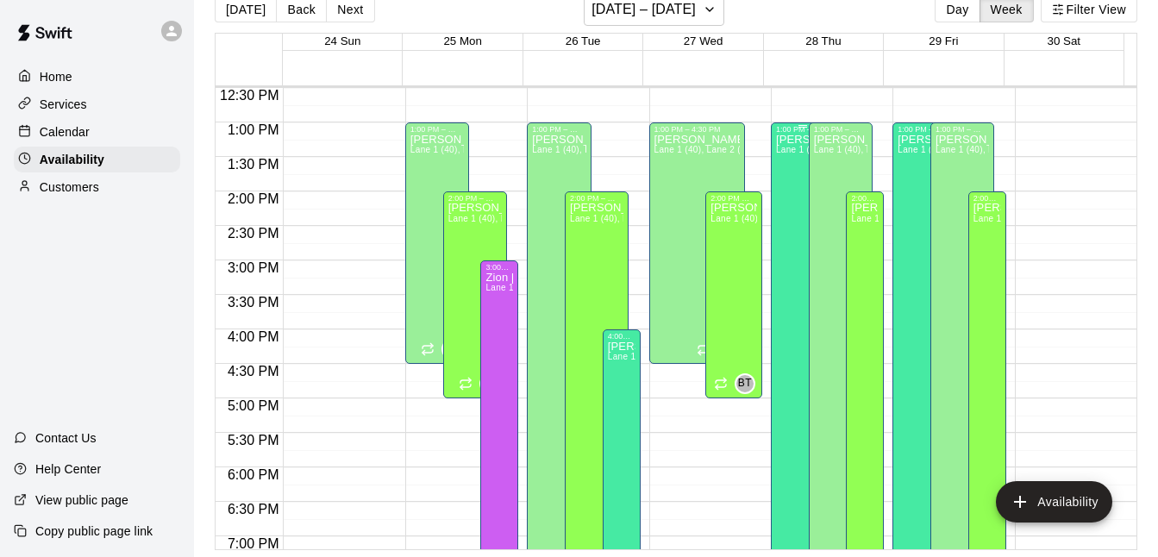
scroll to position [848, 0]
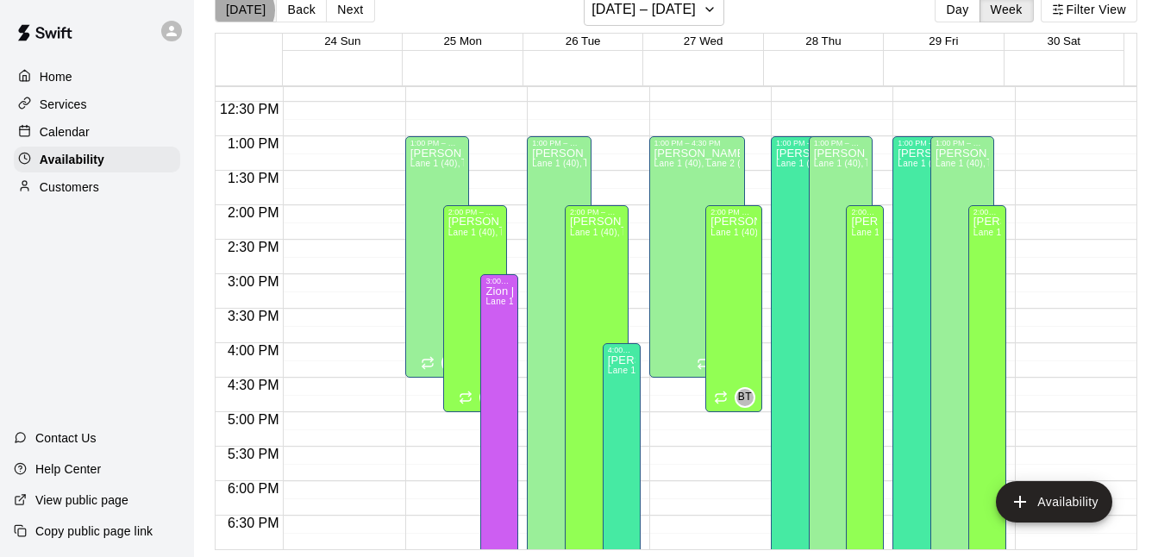
click at [245, 10] on button "[DATE]" at bounding box center [246, 10] width 62 height 26
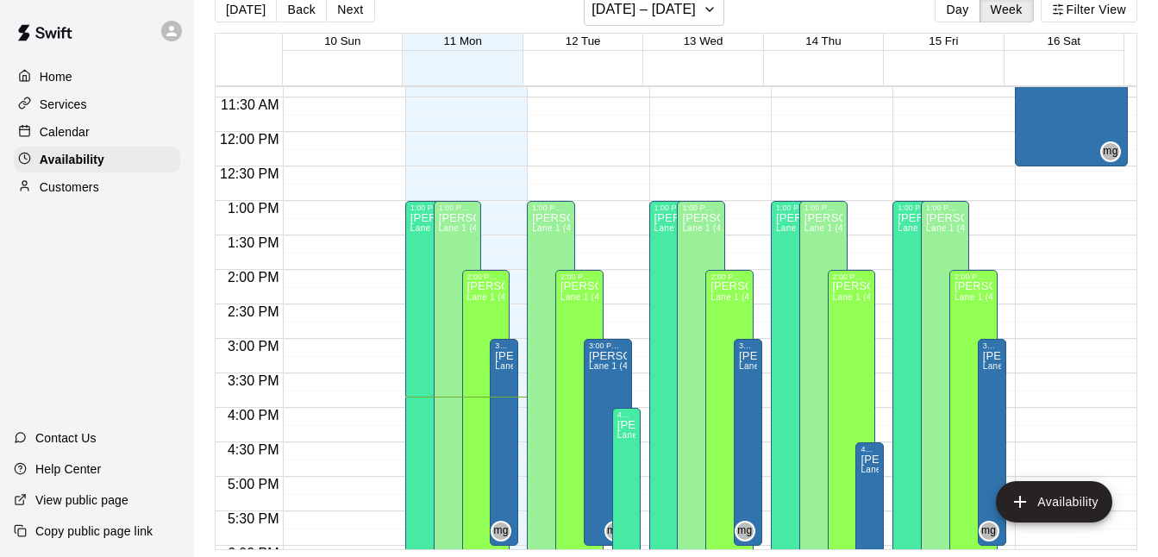
scroll to position [778, 0]
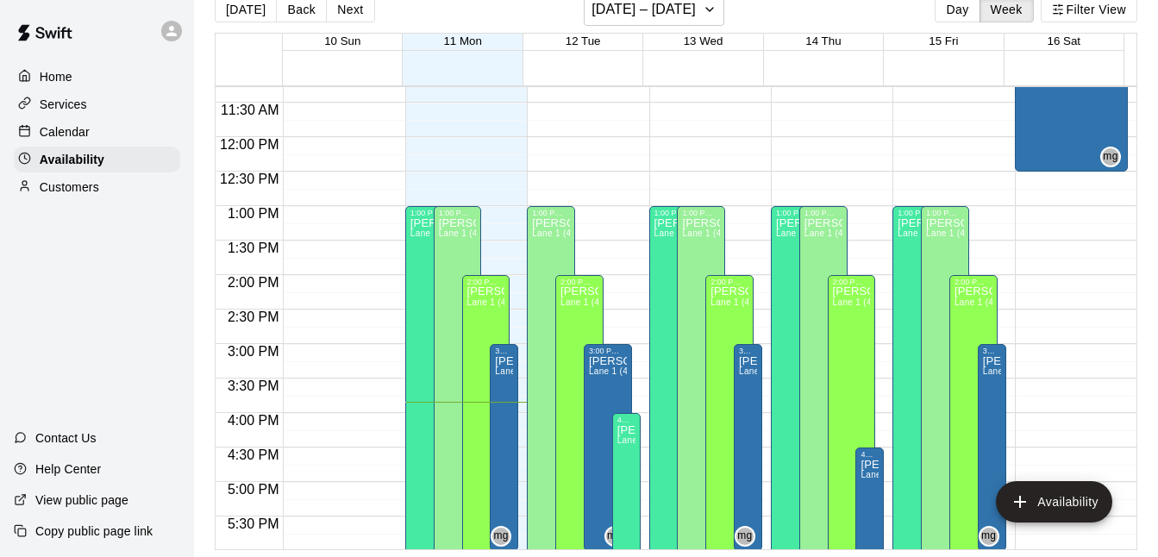
click at [110, 125] on div "Calendar" at bounding box center [97, 132] width 166 height 26
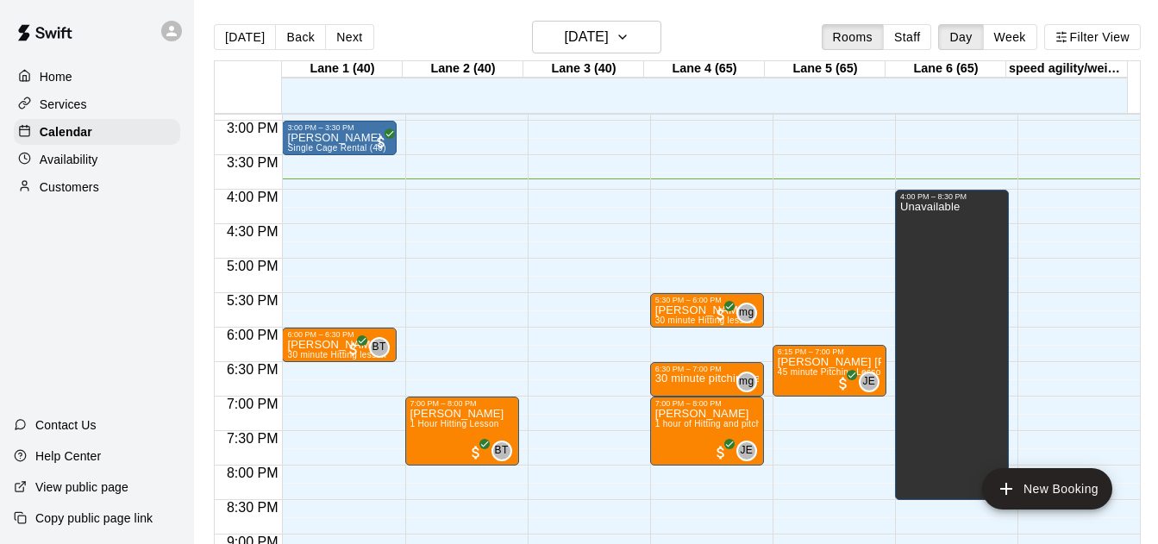
scroll to position [1024, 0]
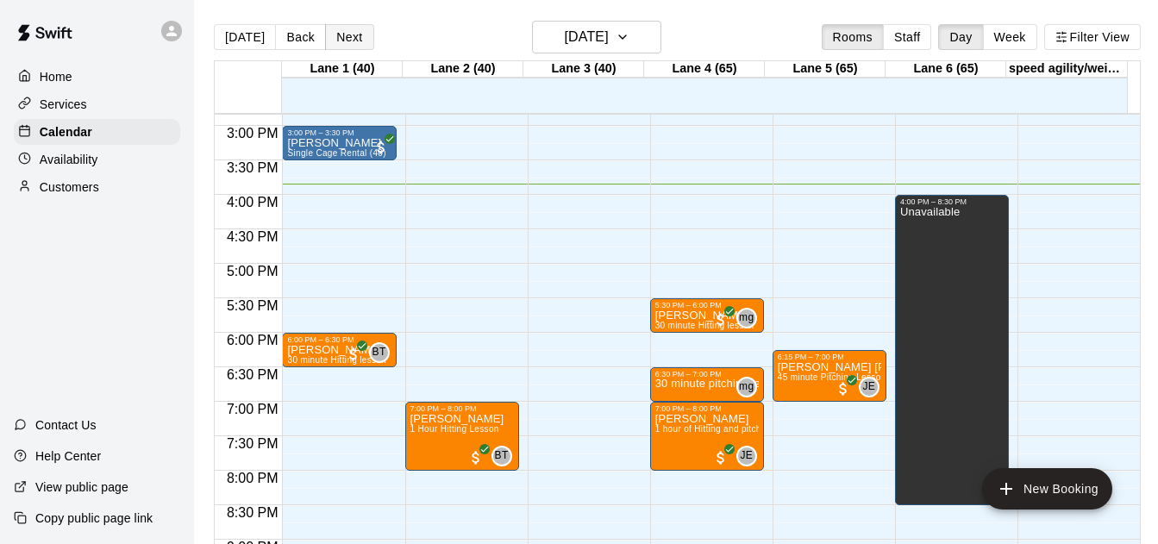
click at [351, 31] on button "Next" at bounding box center [349, 37] width 48 height 26
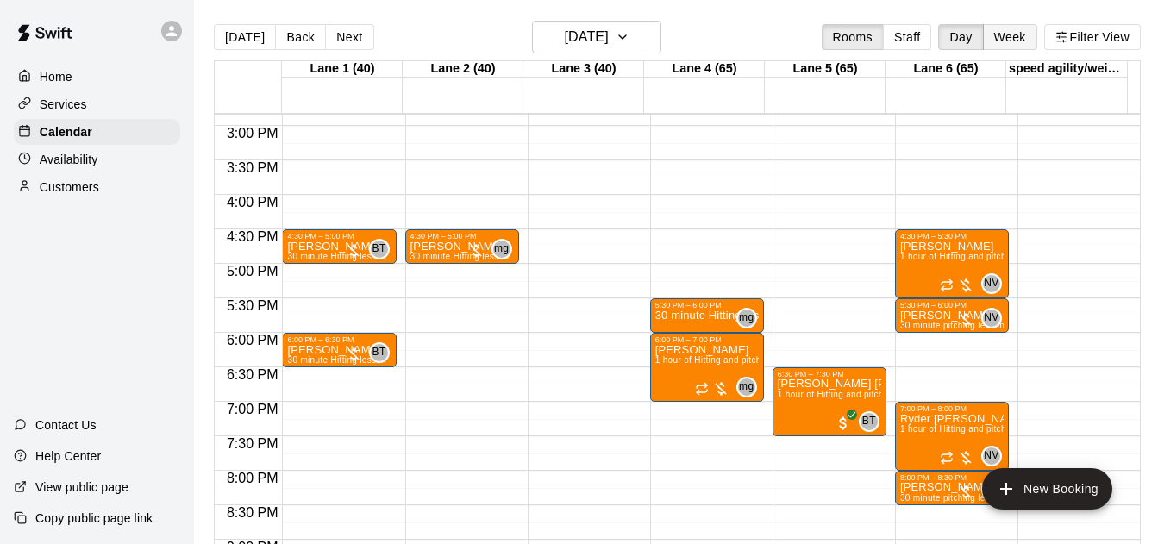
click at [993, 34] on button "Week" at bounding box center [1010, 37] width 54 height 26
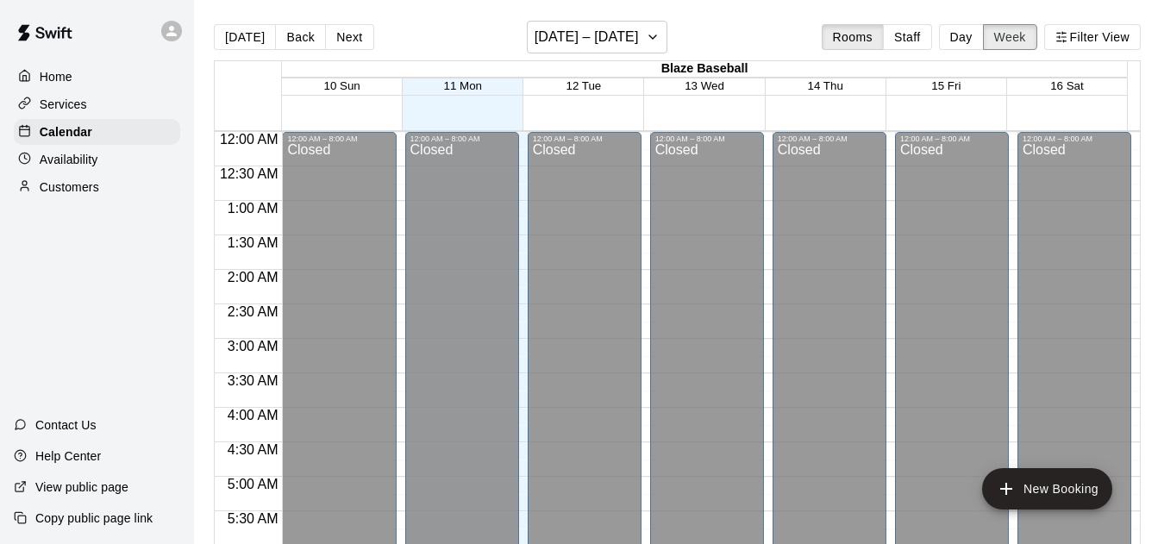
scroll to position [1093, 0]
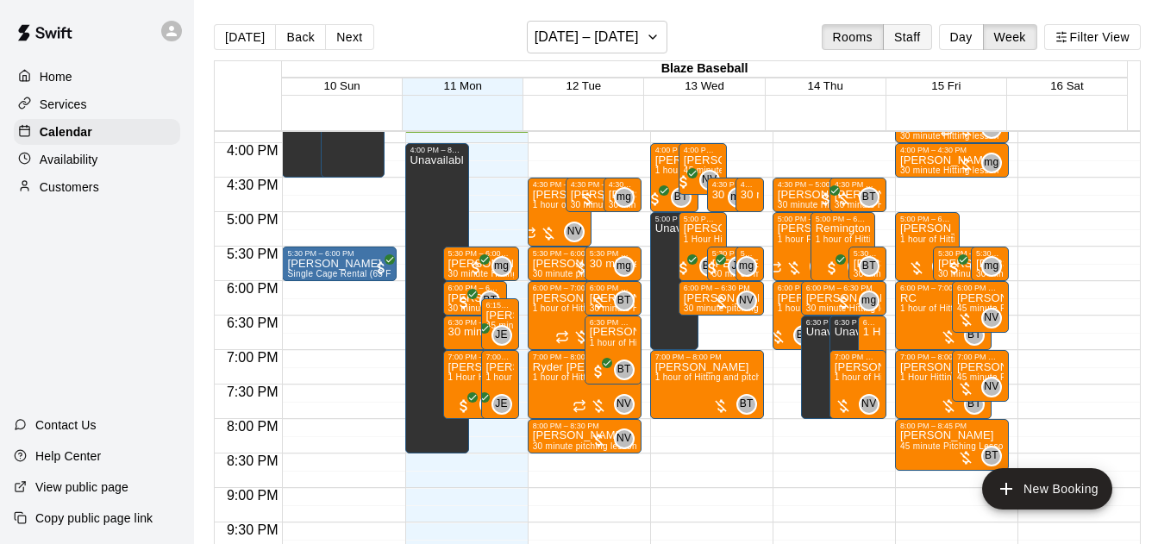
click at [918, 33] on button "Staff" at bounding box center [907, 37] width 49 height 26
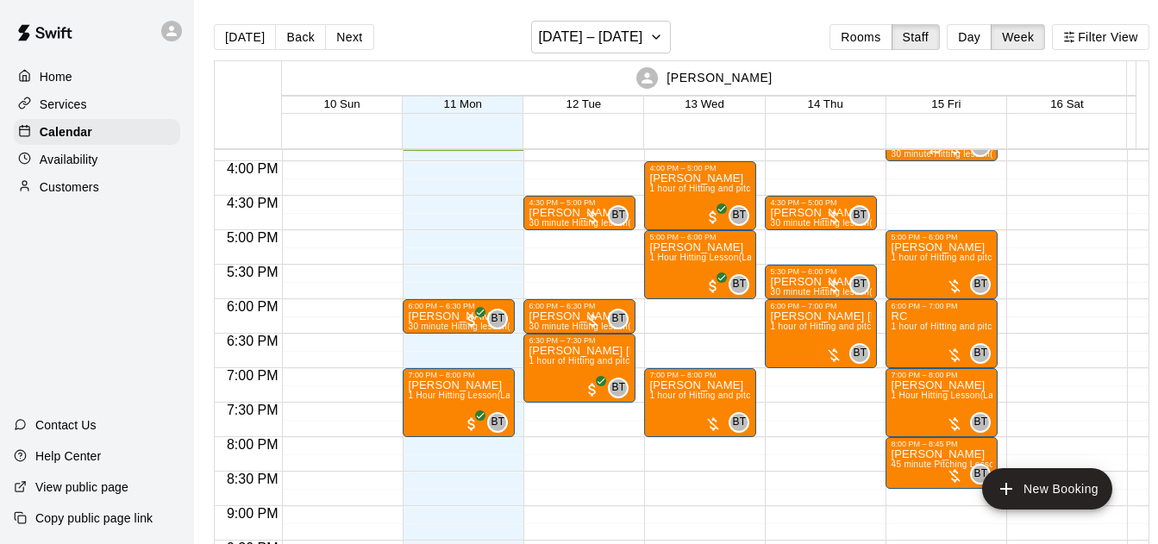
click at [335, 40] on button "Next" at bounding box center [349, 37] width 48 height 26
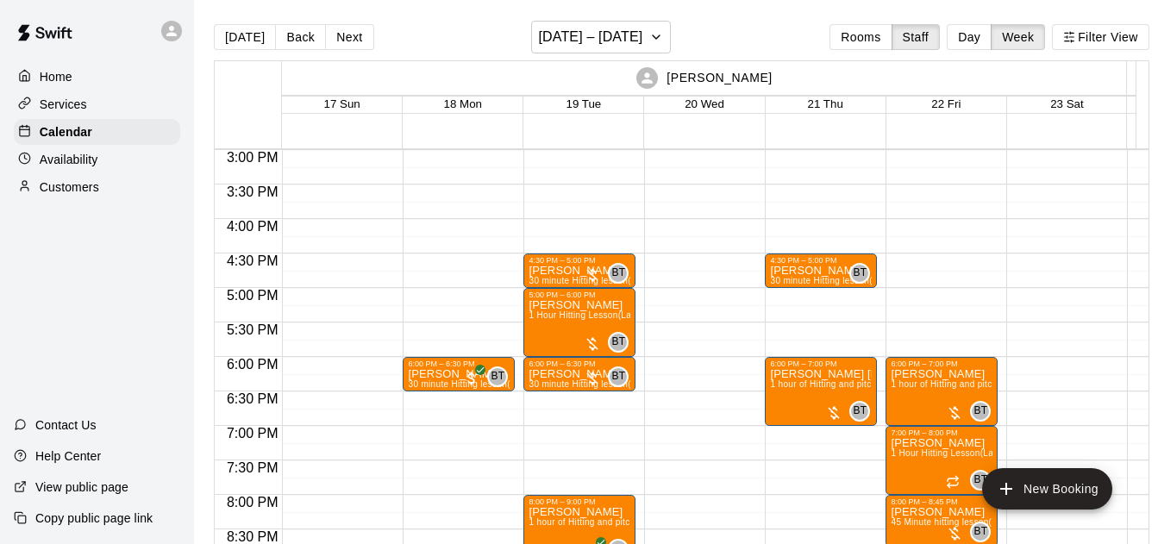
scroll to position [1031, 0]
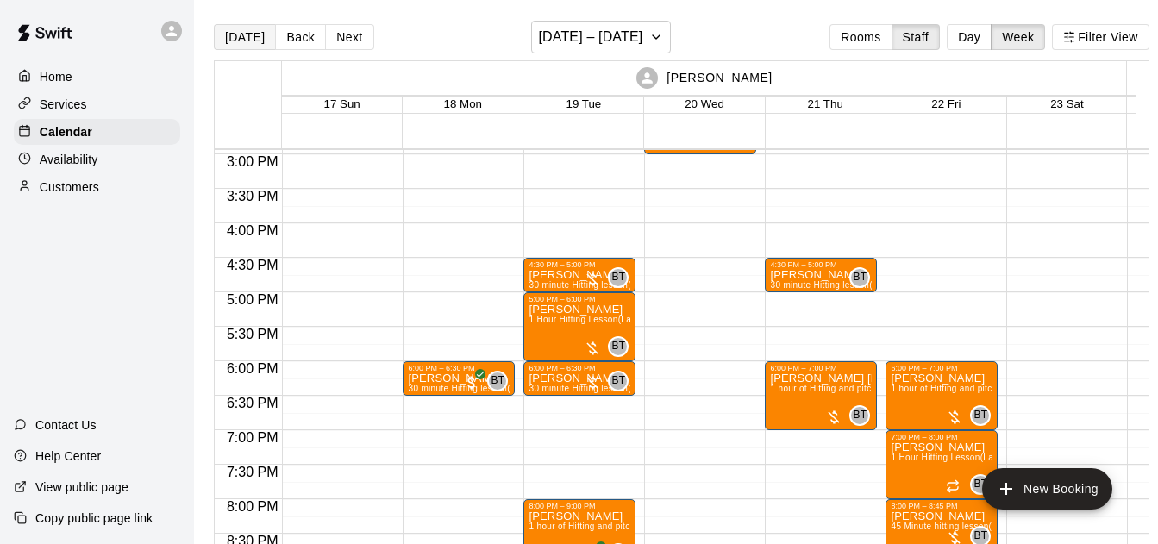
click at [244, 47] on button "[DATE]" at bounding box center [245, 37] width 62 height 26
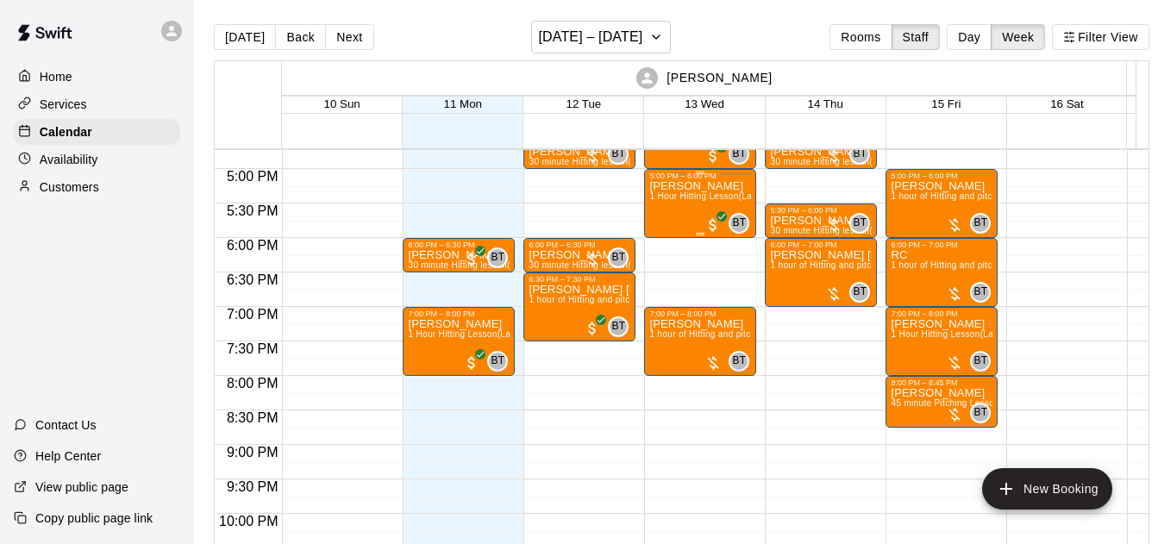
scroll to position [1155, 0]
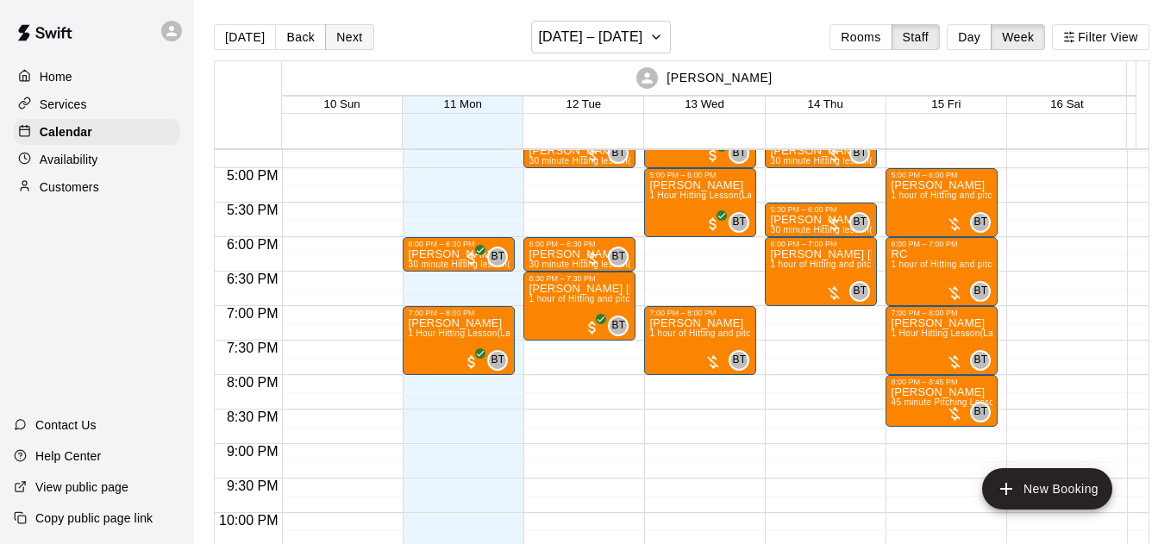
click at [348, 34] on button "Next" at bounding box center [349, 37] width 48 height 26
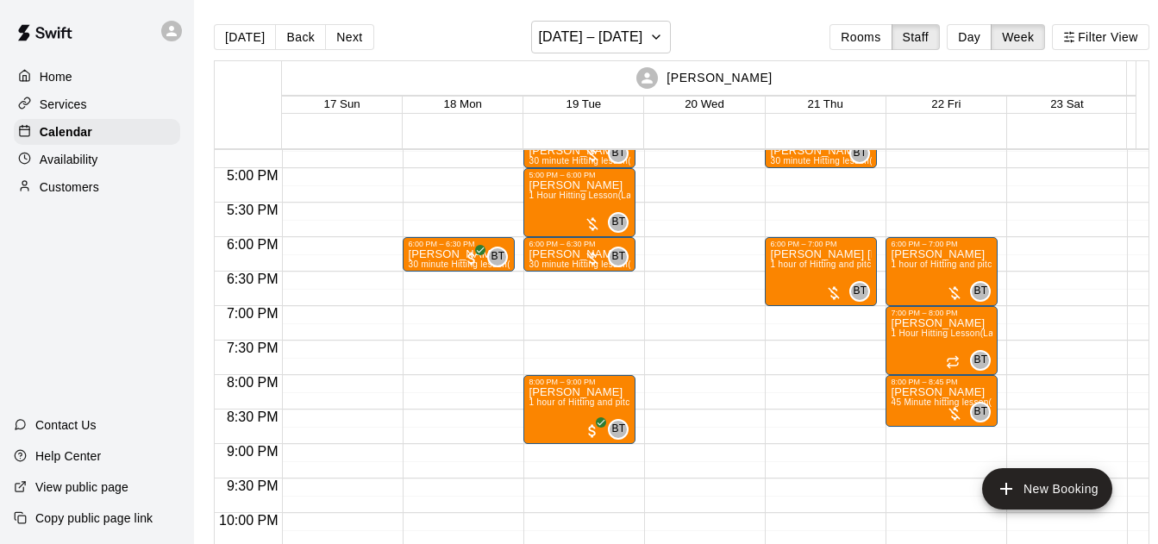
scroll to position [1093, 0]
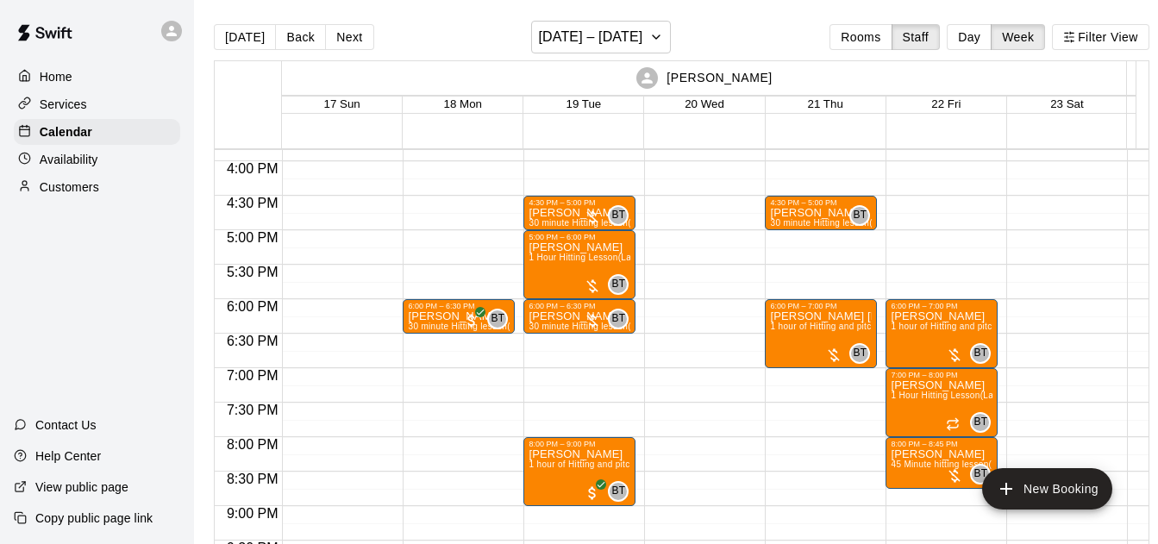
drag, startPoint x: 233, startPoint y: 34, endPoint x: 334, endPoint y: 44, distance: 101.4
click at [234, 35] on button "[DATE]" at bounding box center [245, 37] width 62 height 26
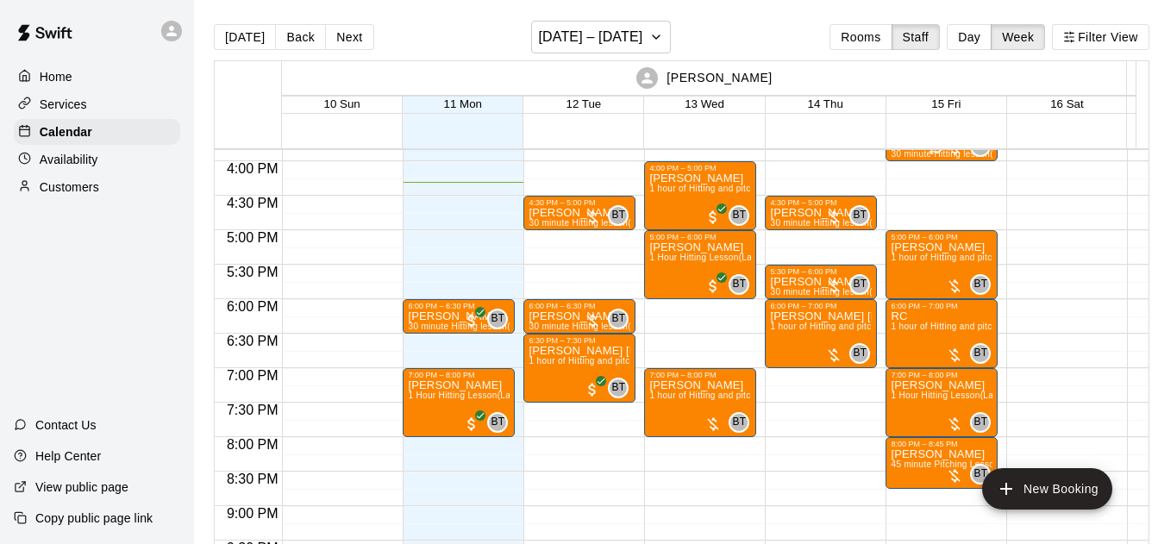
click at [692, 17] on main "[DATE] Back Next [DATE] – [DATE] Rooms Staff Day Week Filter View [PERSON_NAME]…" at bounding box center [681, 286] width 975 height 572
click at [891, 38] on button "Rooms" at bounding box center [861, 37] width 62 height 26
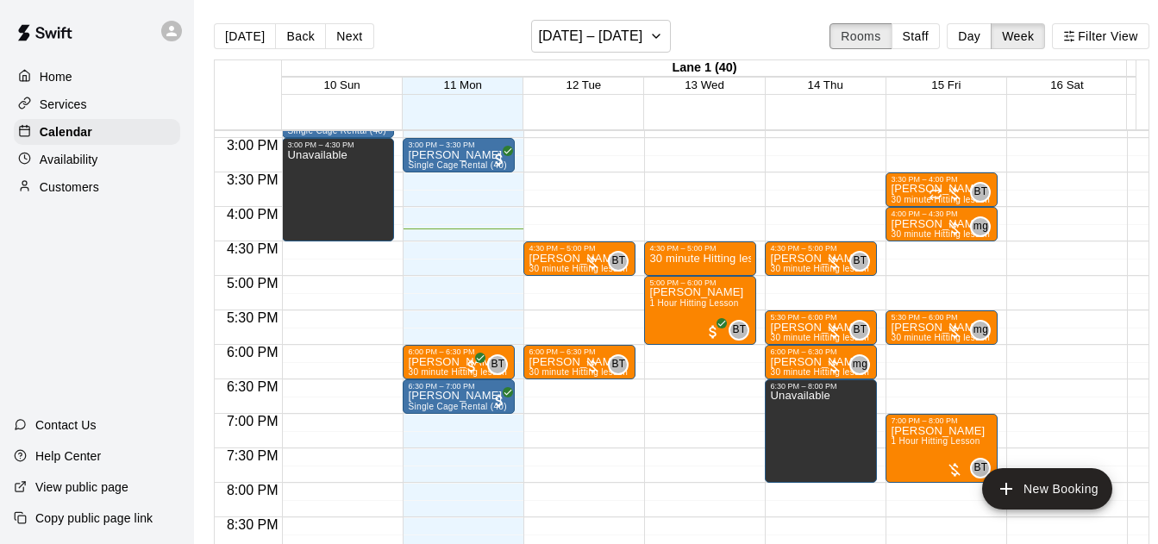
scroll to position [0, 0]
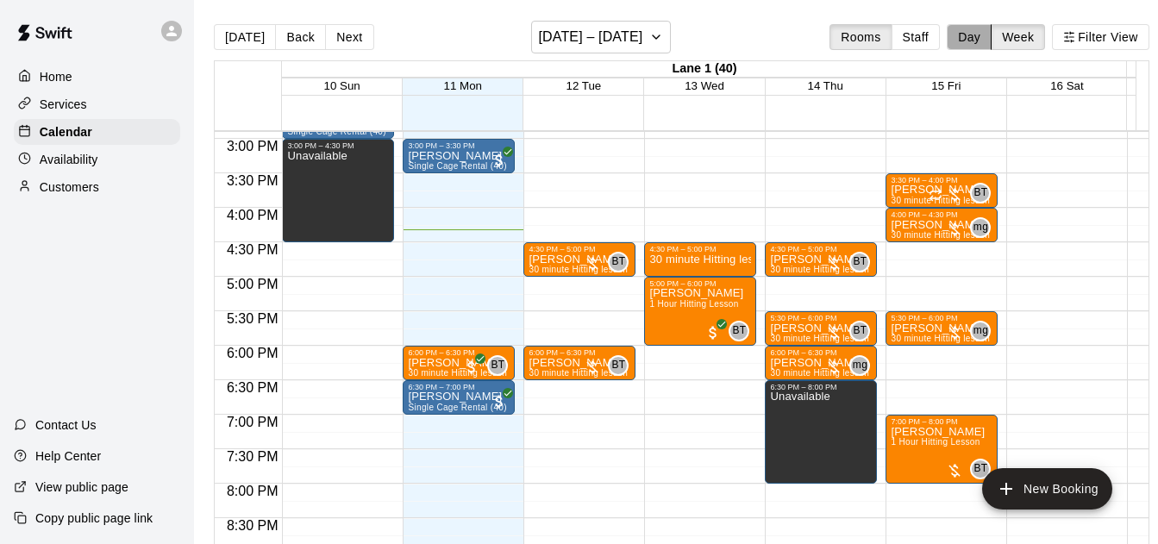
click at [974, 37] on button "Day" at bounding box center [969, 37] width 45 height 26
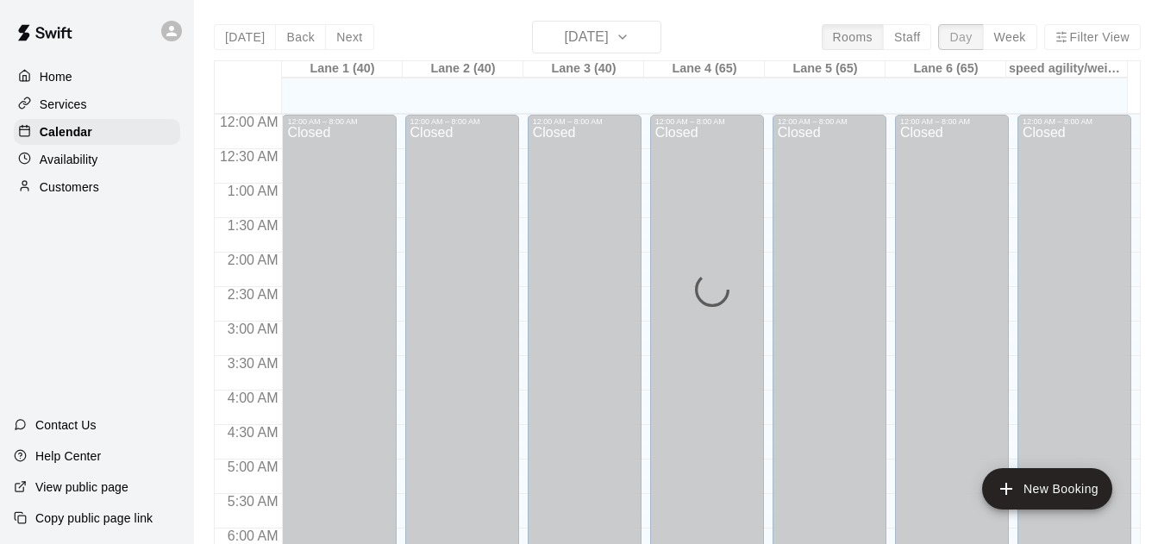
scroll to position [1126, 0]
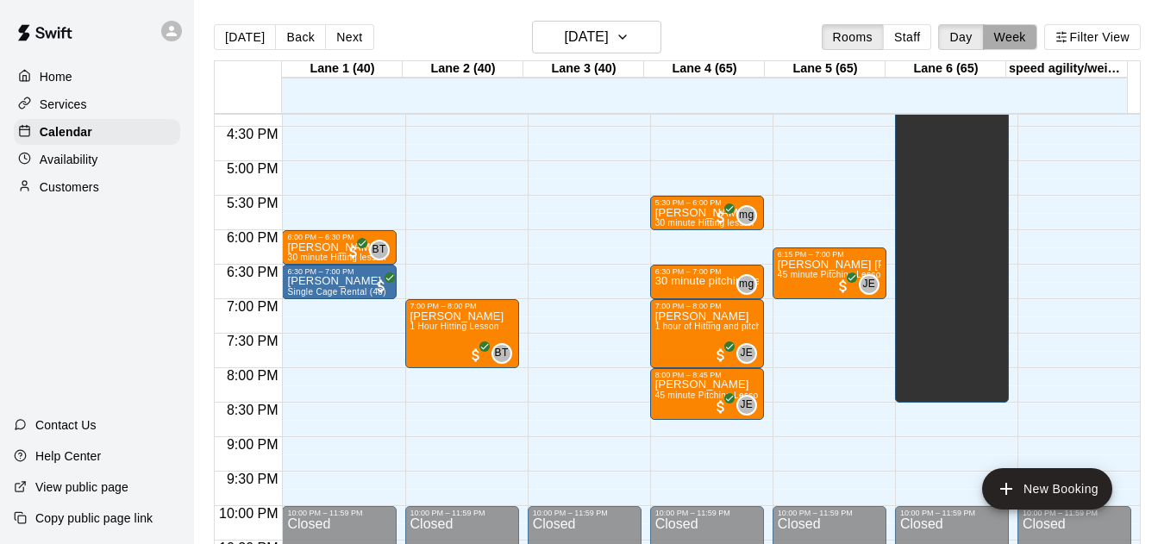
click at [1008, 38] on button "Week" at bounding box center [1010, 37] width 54 height 26
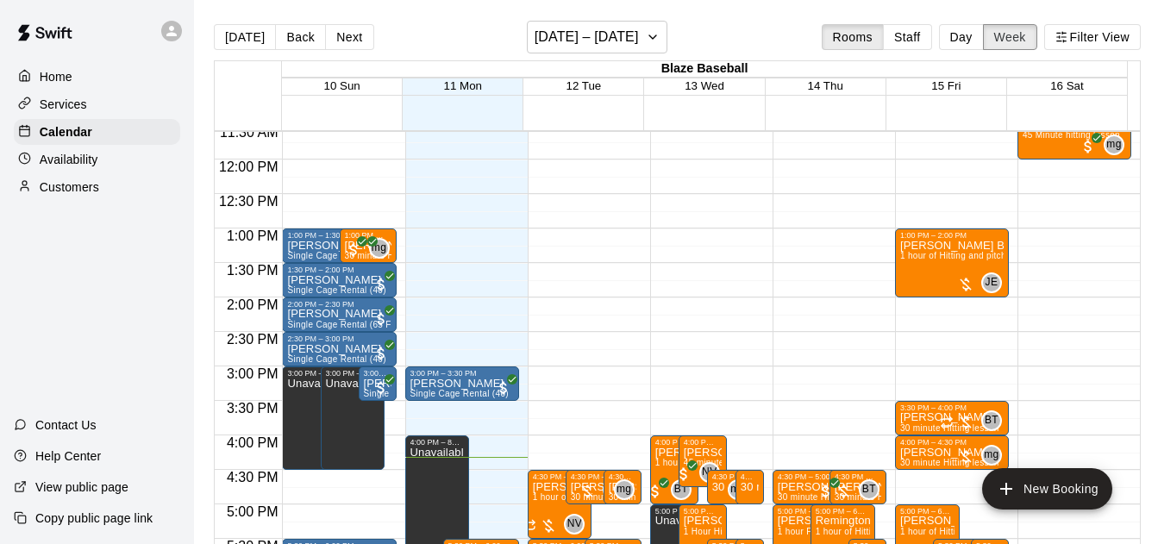
scroll to position [794, 0]
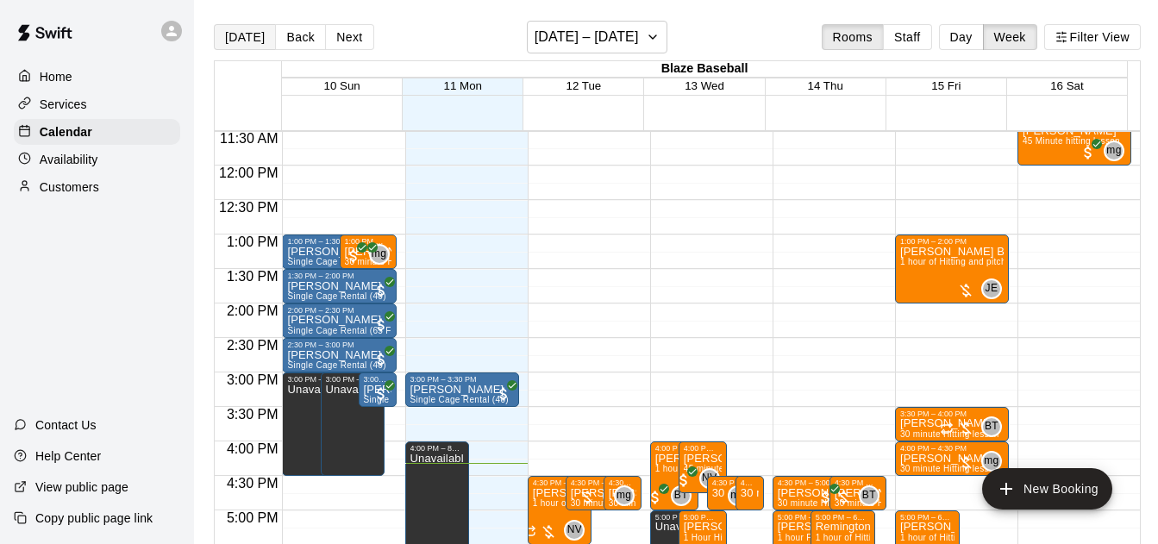
click at [250, 37] on button "[DATE]" at bounding box center [245, 37] width 62 height 26
click at [912, 42] on button "Staff" at bounding box center [907, 37] width 49 height 26
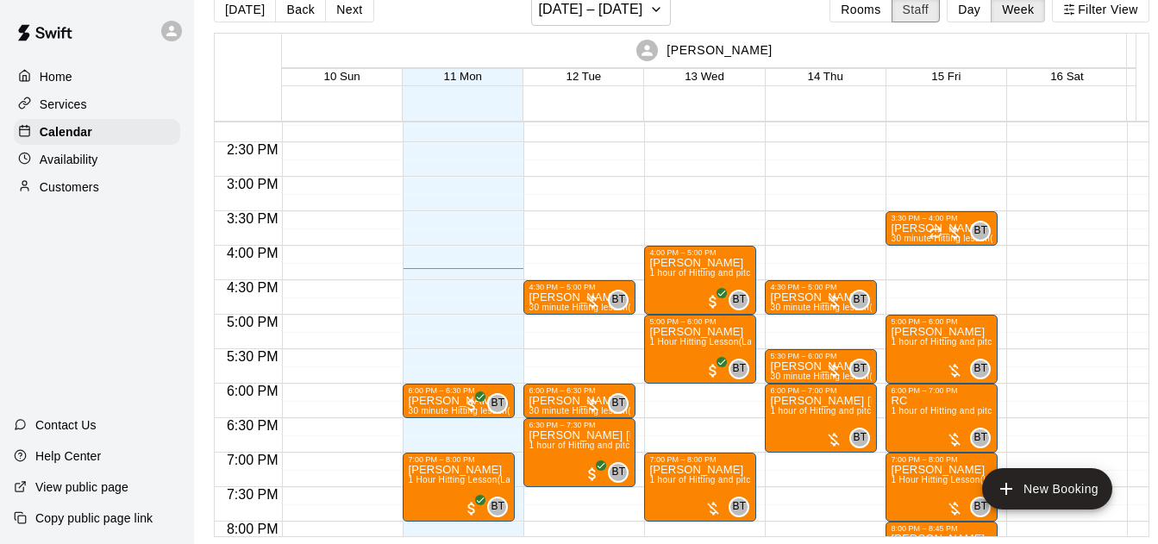
scroll to position [1105, 0]
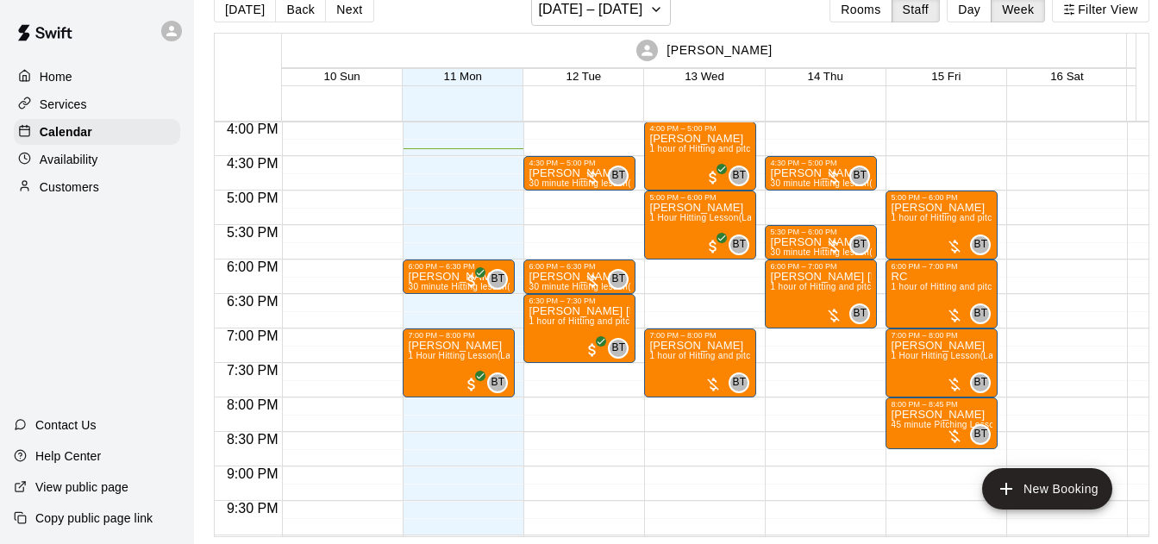
click at [172, 199] on div "Customers" at bounding box center [97, 187] width 166 height 26
click at [75, 298] on div "Home Services Calendar Availability Customers Contact Us Help Center View publi…" at bounding box center [97, 272] width 194 height 544
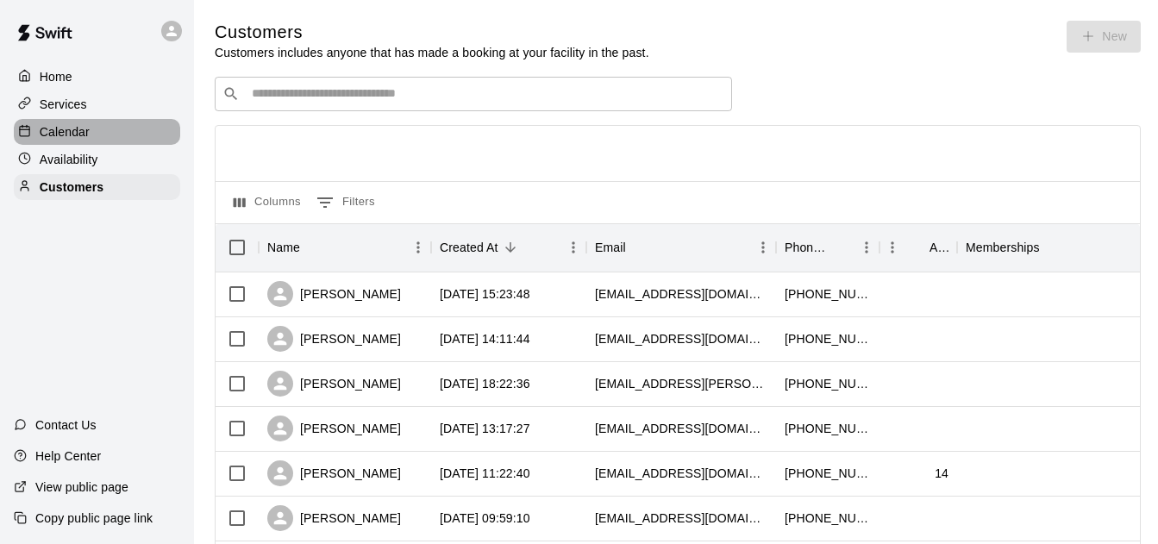
click at [82, 126] on p "Calendar" at bounding box center [65, 131] width 50 height 17
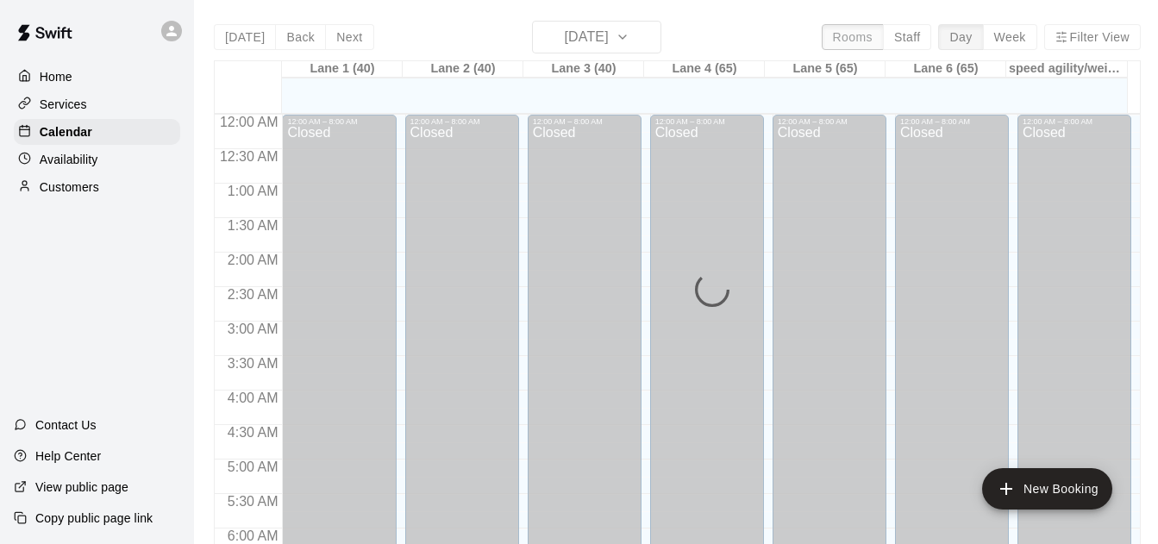
scroll to position [1138, 0]
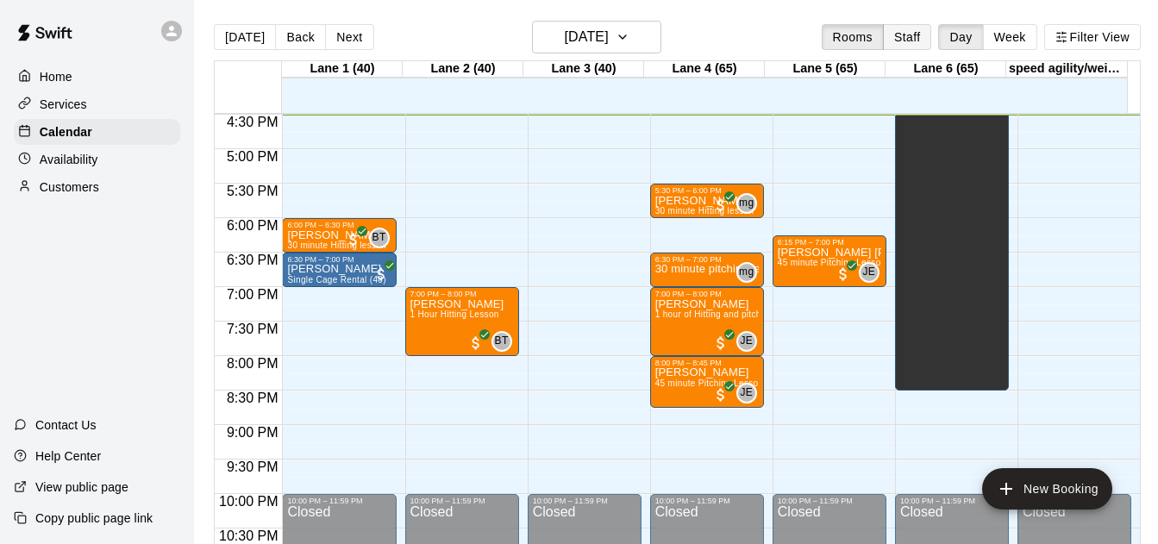
click at [918, 46] on button "Staff" at bounding box center [907, 37] width 49 height 26
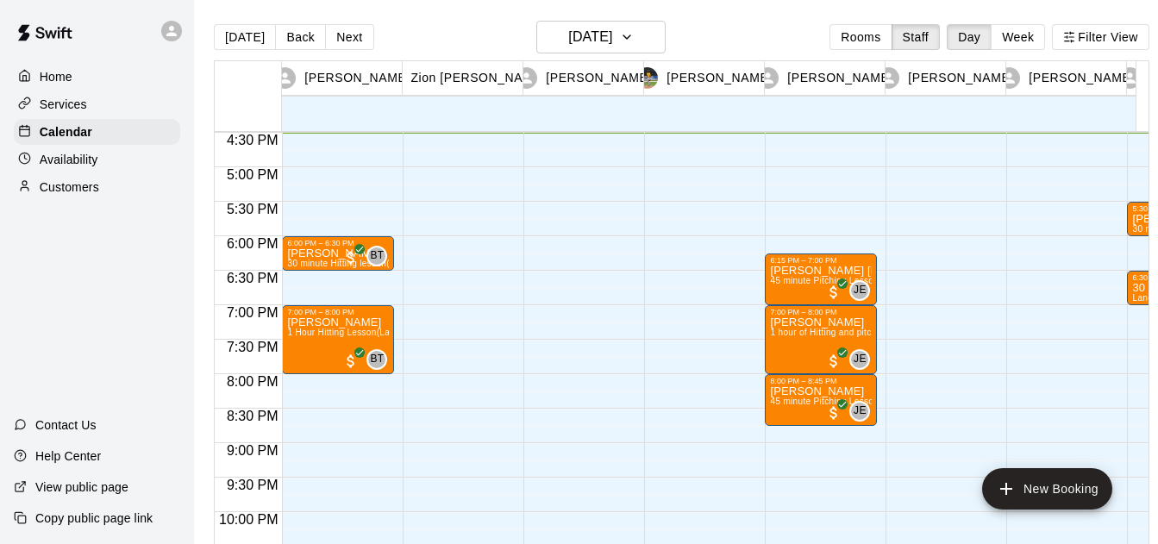
click at [1031, 39] on button "Week" at bounding box center [1018, 37] width 54 height 26
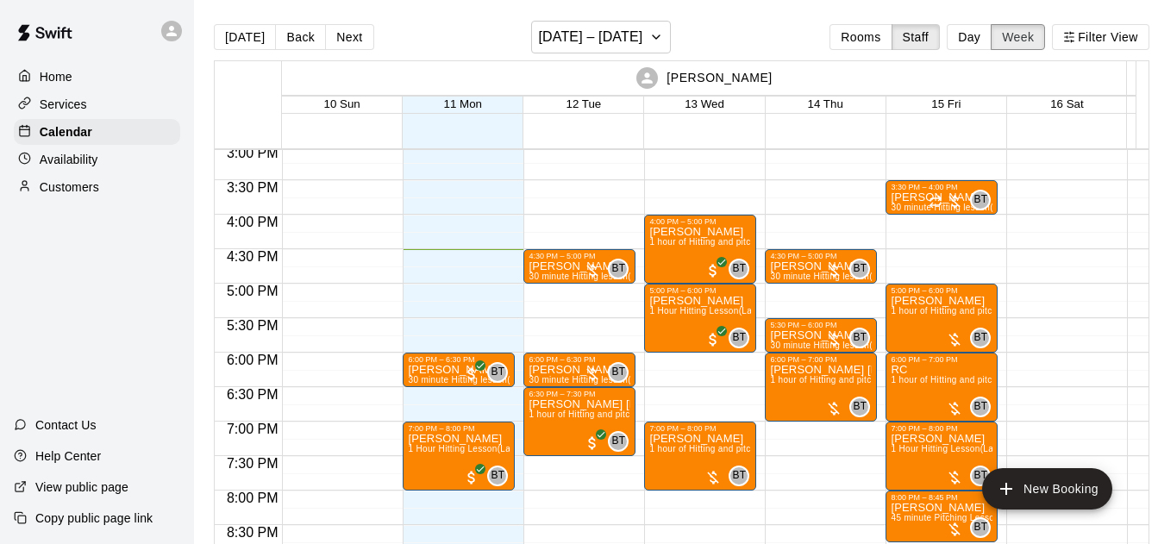
scroll to position [1040, 0]
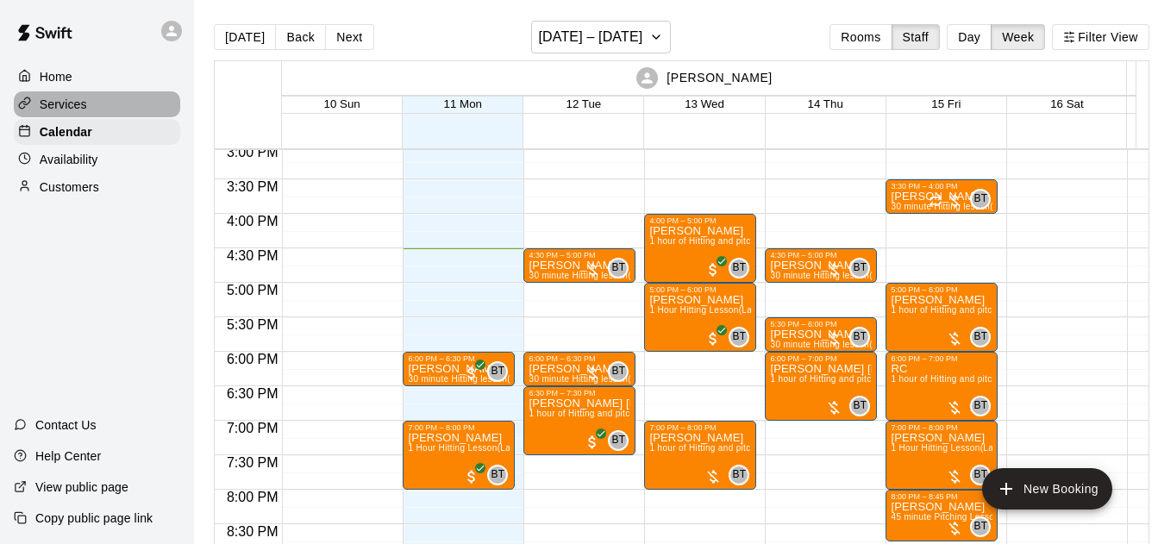
click at [109, 110] on div "Services" at bounding box center [97, 104] width 166 height 26
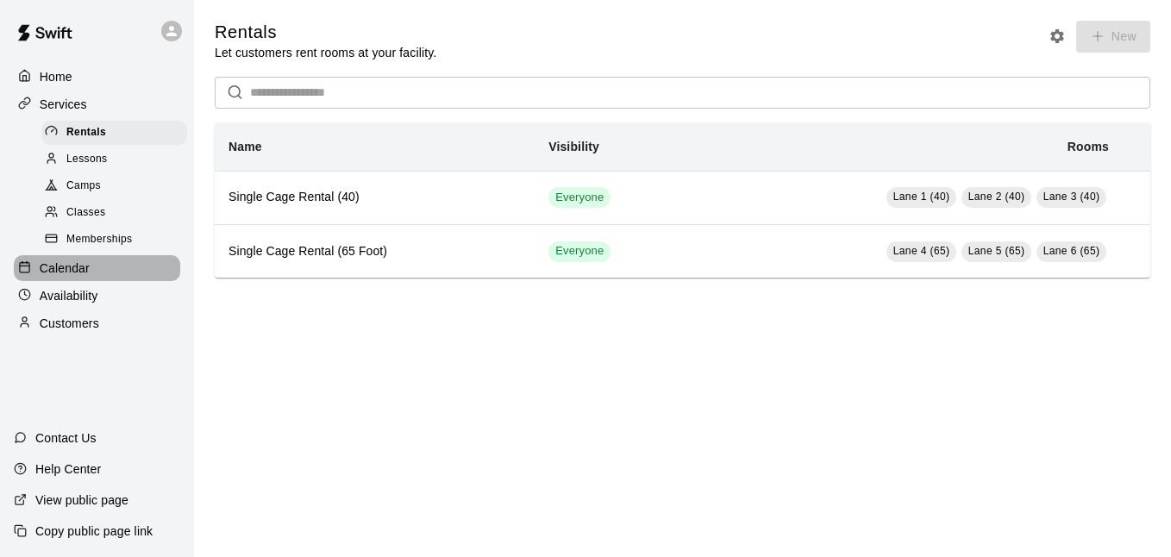
click at [91, 272] on div "Calendar" at bounding box center [97, 268] width 166 height 26
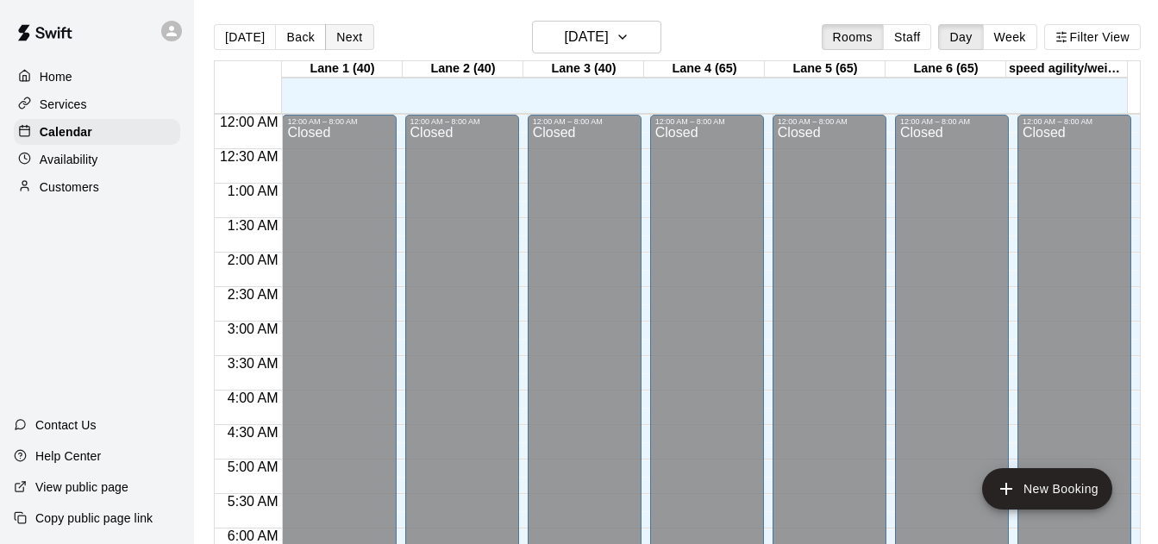
scroll to position [1140, 0]
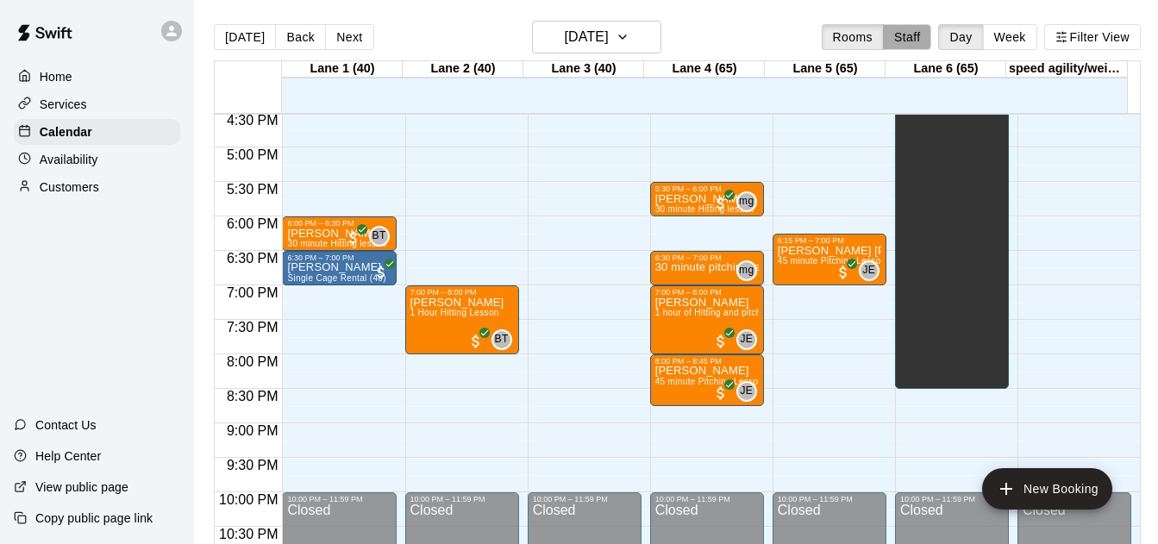
click at [907, 46] on button "Staff" at bounding box center [907, 37] width 49 height 26
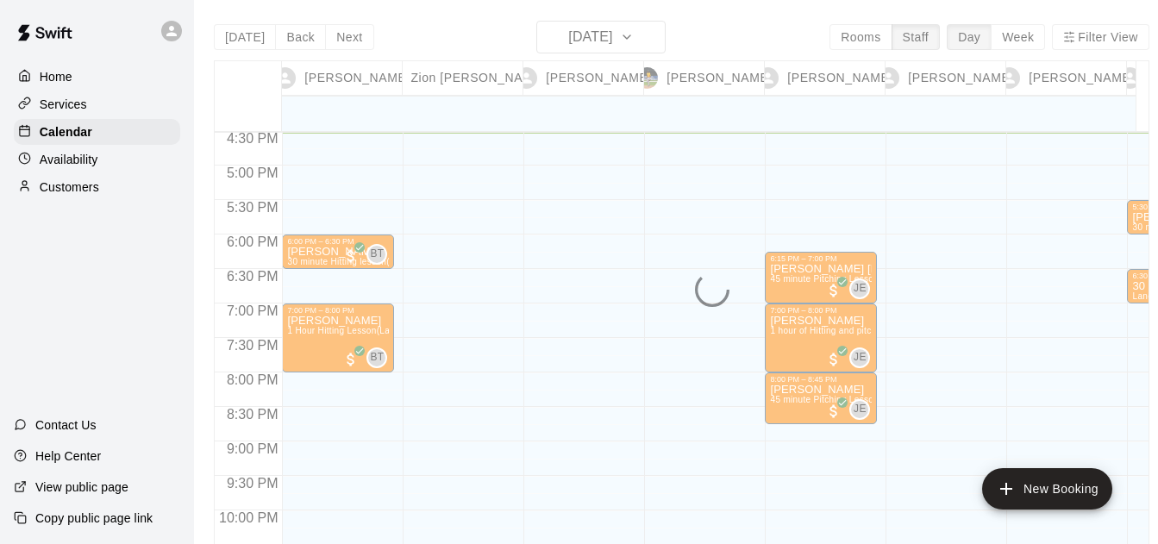
click at [1019, 38] on div "[DATE] Back [DATE][DATE] Rooms Staff Day Week Filter View [PERSON_NAME] 11 Mon …" at bounding box center [682, 293] width 936 height 544
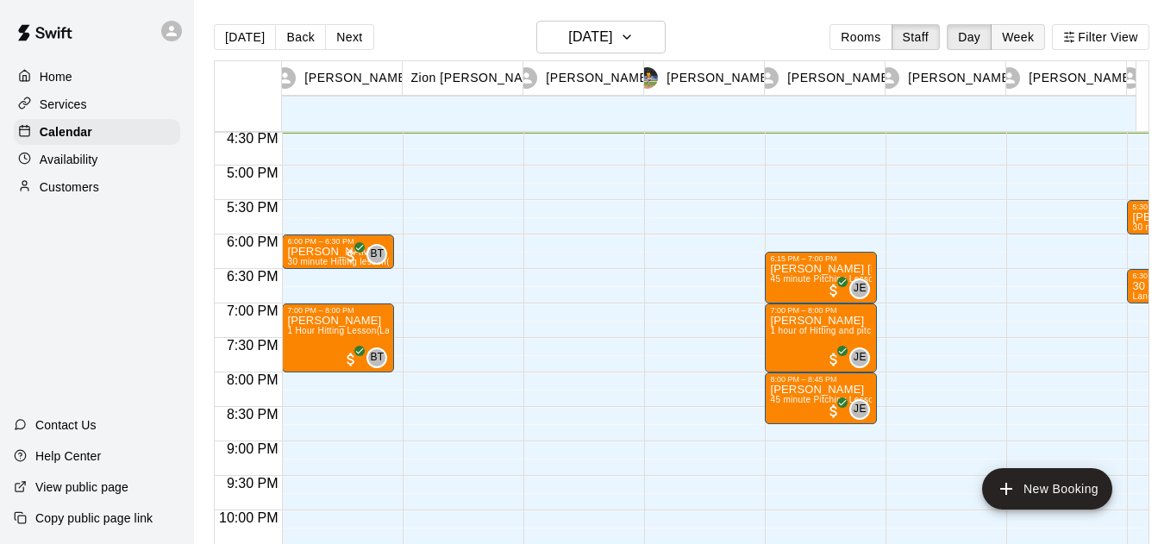
click at [1031, 44] on button "Week" at bounding box center [1018, 37] width 54 height 26
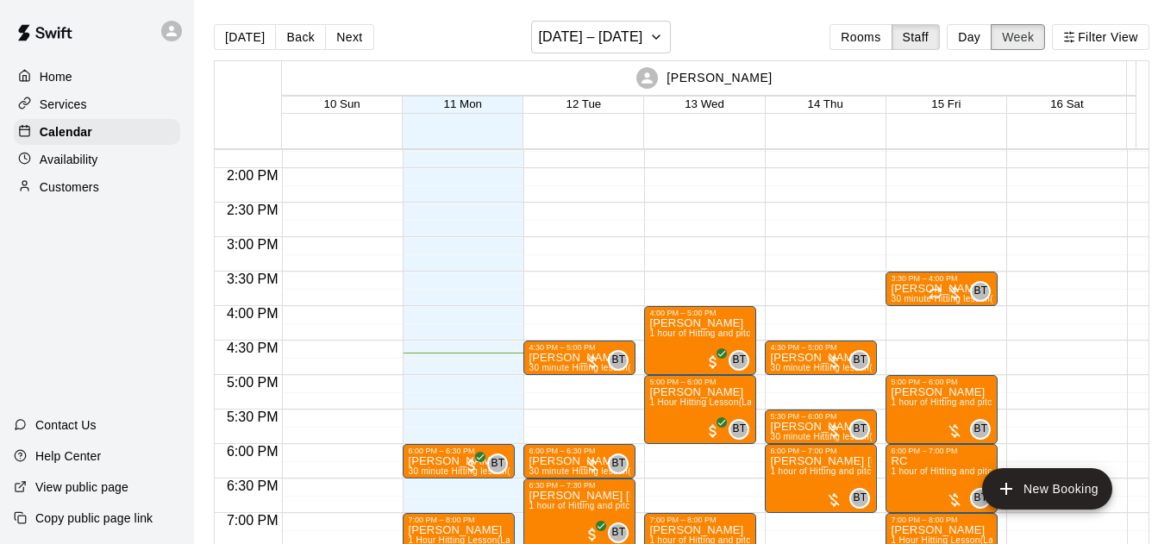
scroll to position [945, 0]
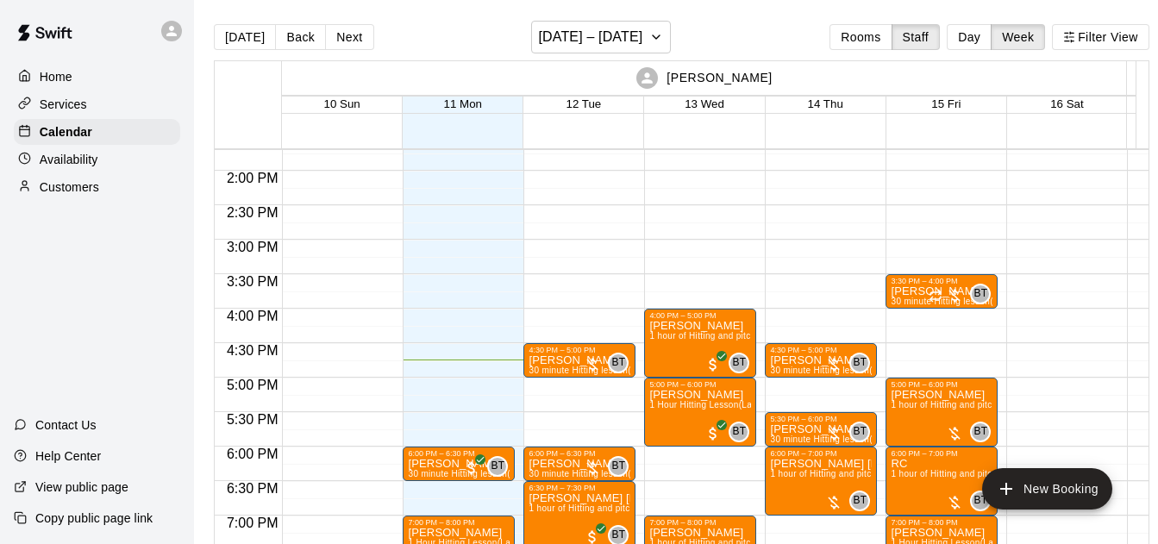
click at [886, 273] on div "3:30 PM – 4:00 PM [PERSON_NAME] 30 minute Hitting lesson (Lane 1 (40)) BT 0 5:0…" at bounding box center [942, 33] width 112 height 1656
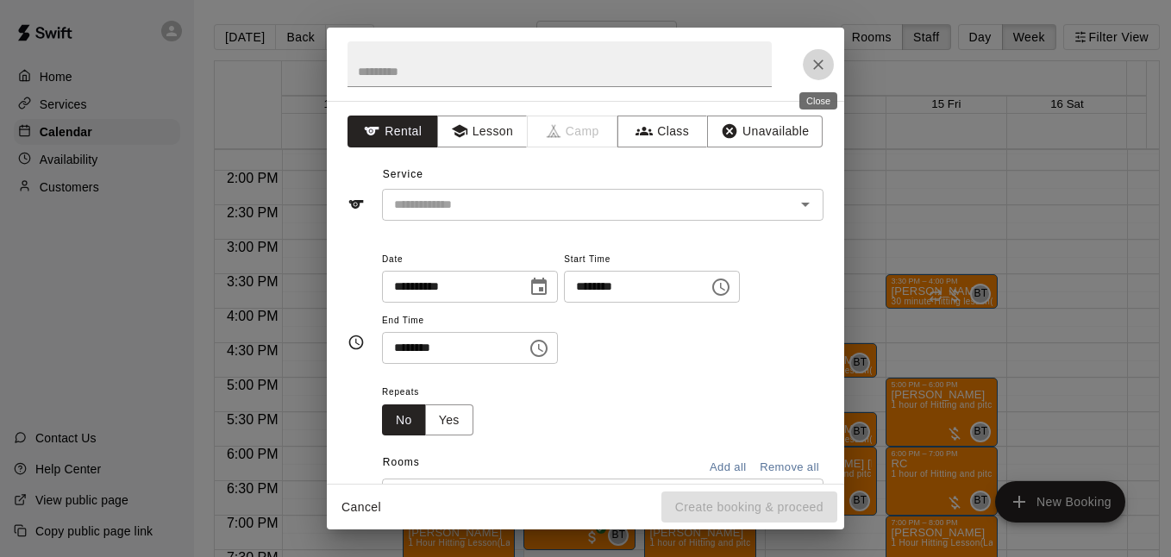
click at [812, 58] on icon "Close" at bounding box center [818, 64] width 17 height 17
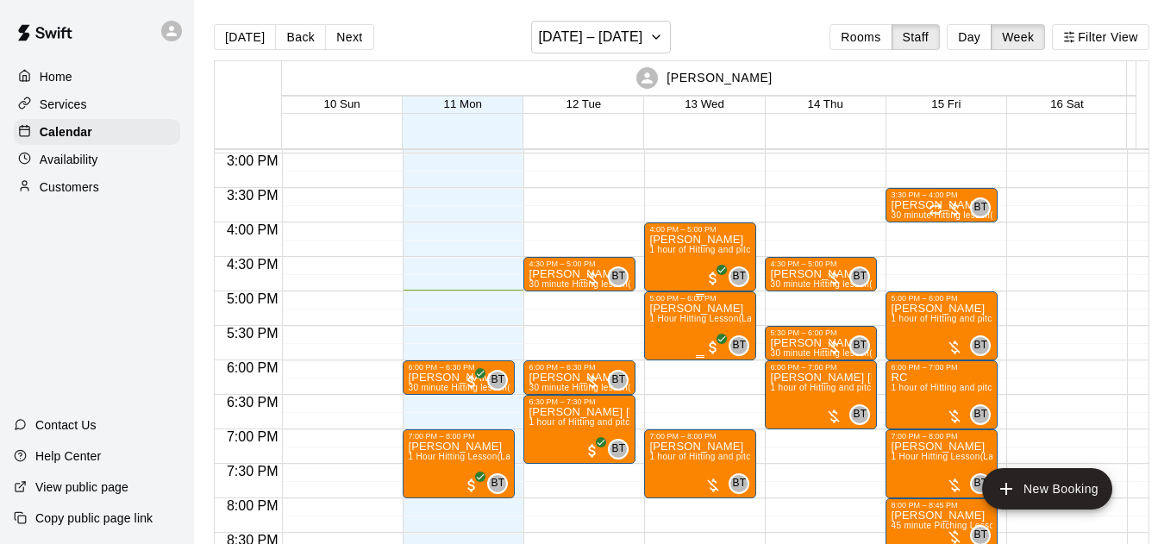
scroll to position [1059, 0]
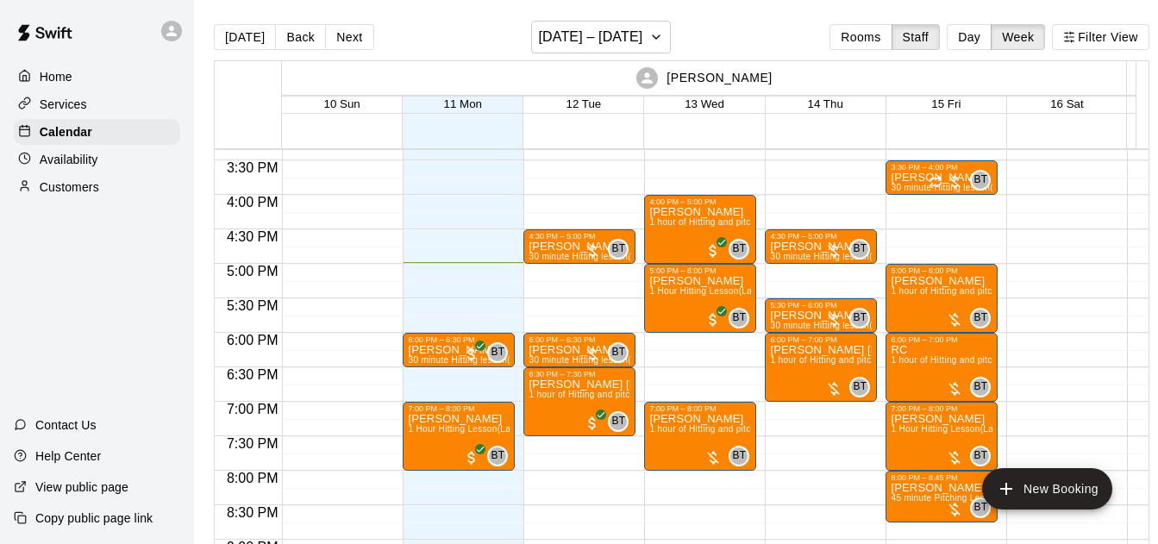
drag, startPoint x: 716, startPoint y: 57, endPoint x: 310, endPoint y: -12, distance: 412.0
click at [310, 0] on html "Home Services Calendar Availability Customers Contact Us Help Center View publi…" at bounding box center [579, 286] width 1158 height 572
click at [980, 34] on button "Day" at bounding box center [969, 37] width 45 height 26
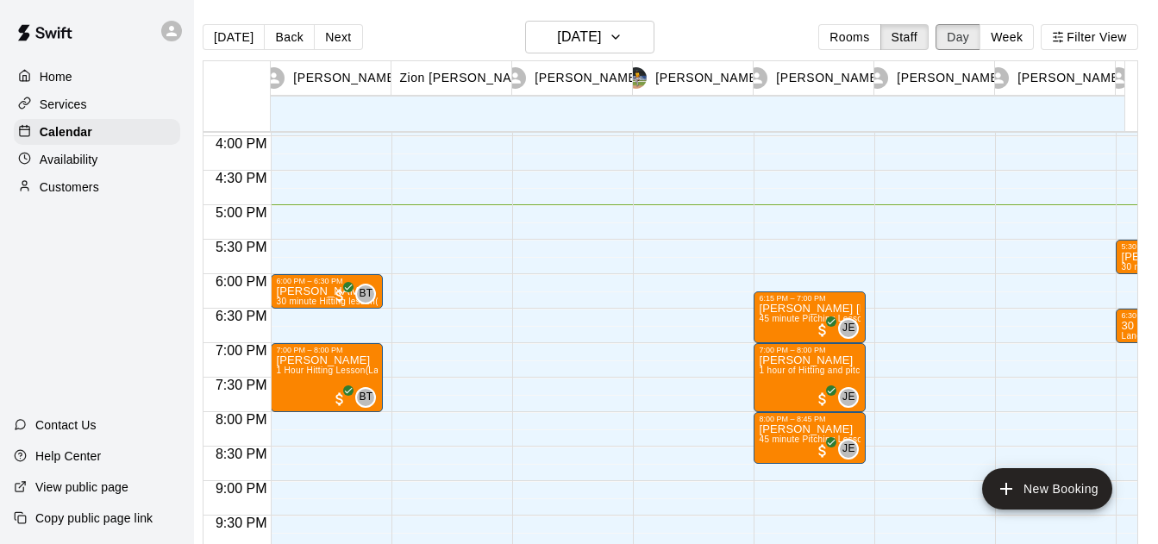
scroll to position [1095, 0]
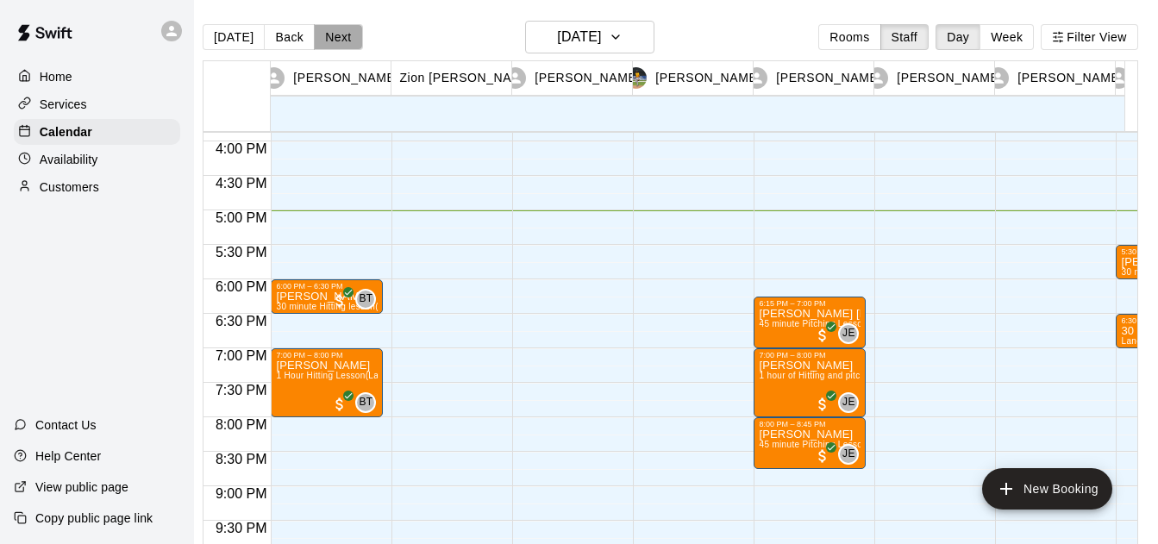
click at [314, 36] on button "Next" at bounding box center [338, 37] width 48 height 26
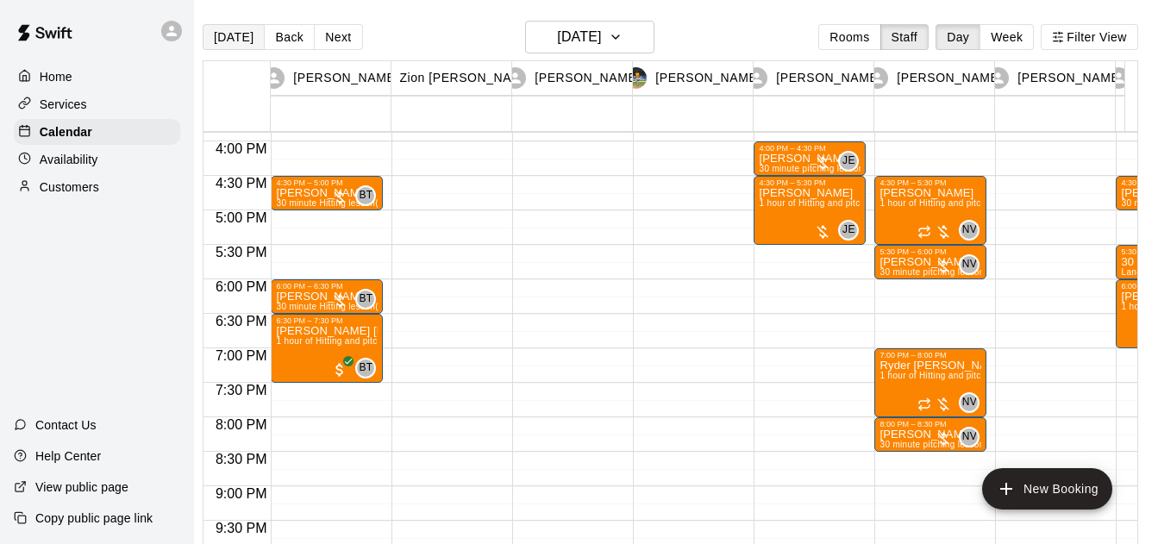
click at [216, 33] on button "[DATE]" at bounding box center [234, 37] width 62 height 26
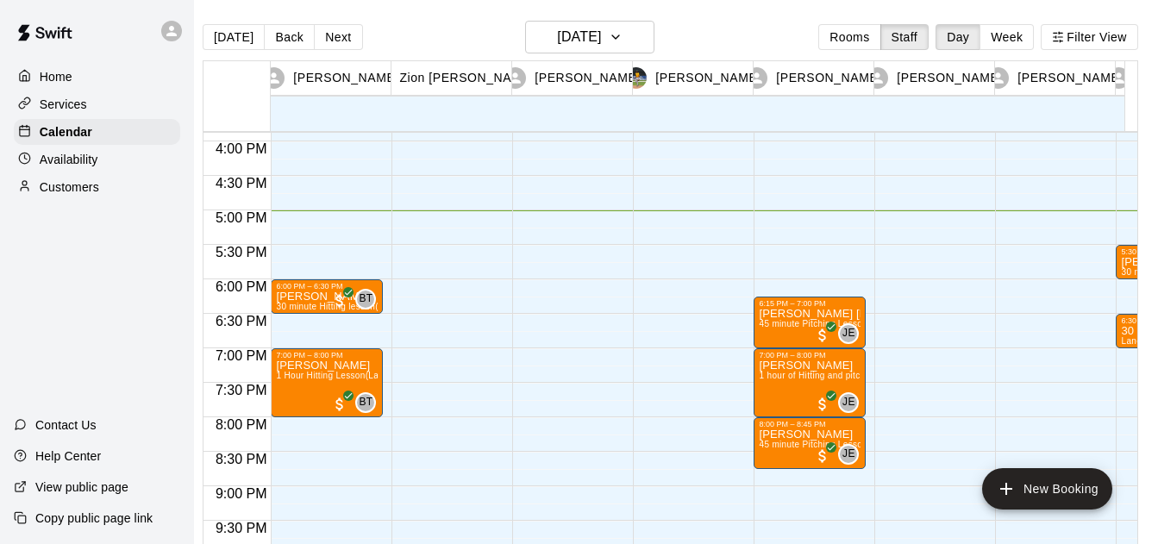
drag, startPoint x: 862, startPoint y: 34, endPoint x: 908, endPoint y: 38, distance: 46.7
click at [861, 36] on button "Rooms" at bounding box center [849, 37] width 62 height 26
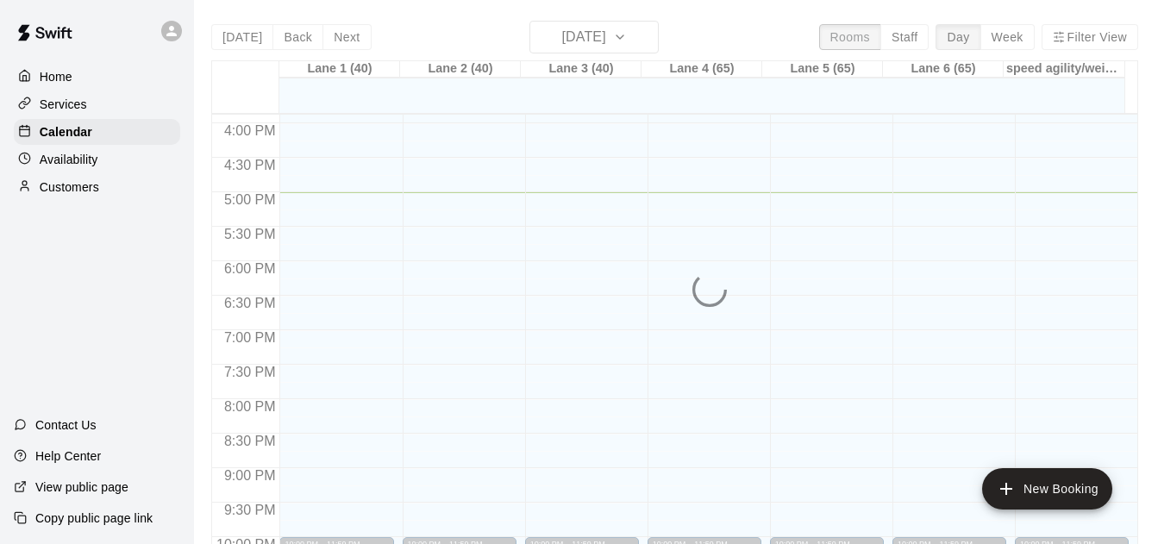
scroll to position [0, 0]
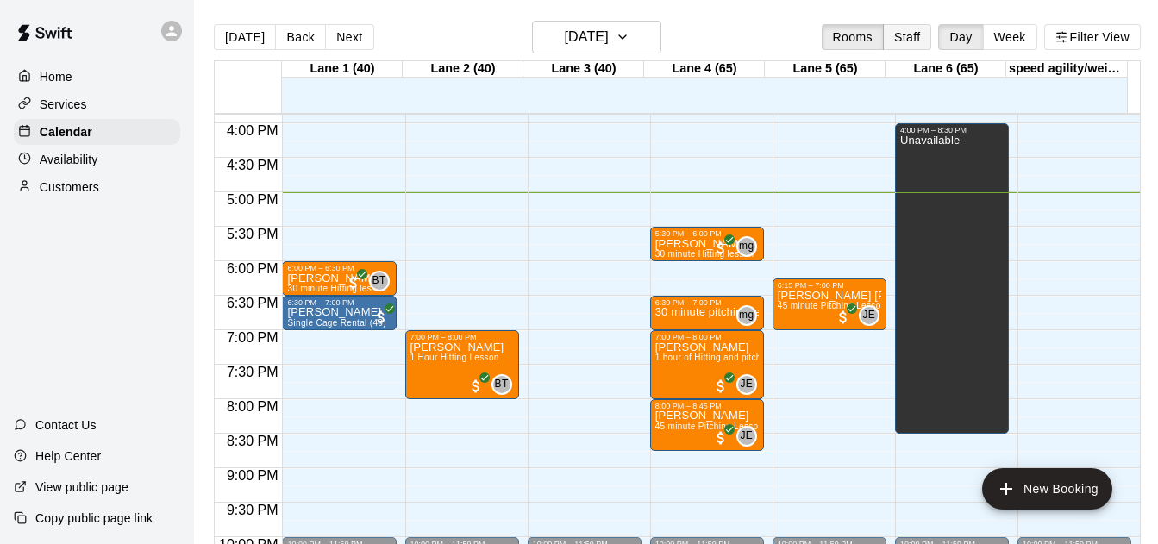
click at [911, 47] on button "Staff" at bounding box center [907, 37] width 49 height 26
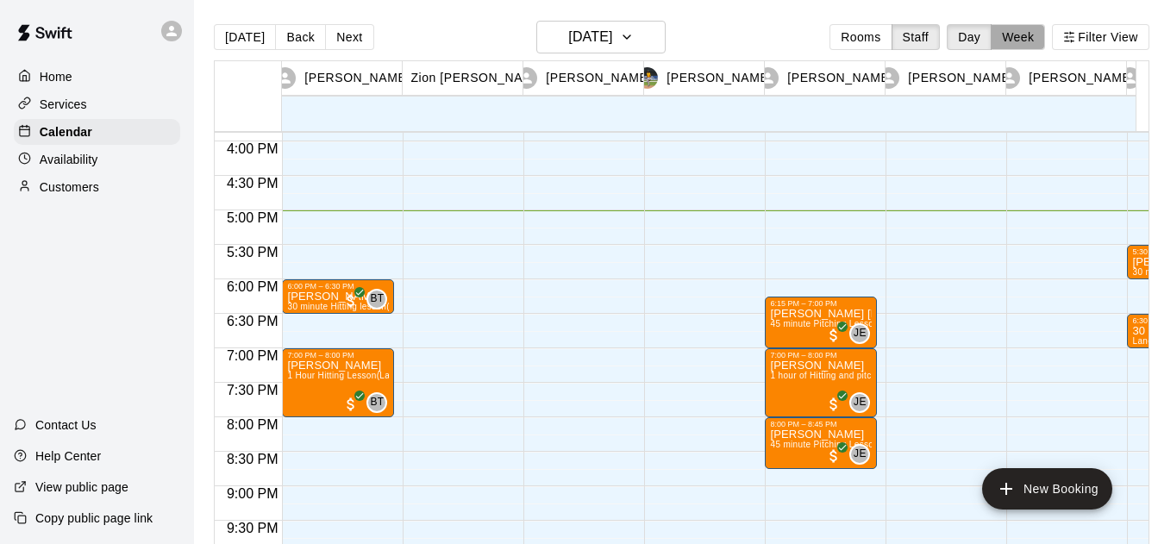
click at [1042, 41] on button "Week" at bounding box center [1018, 37] width 54 height 26
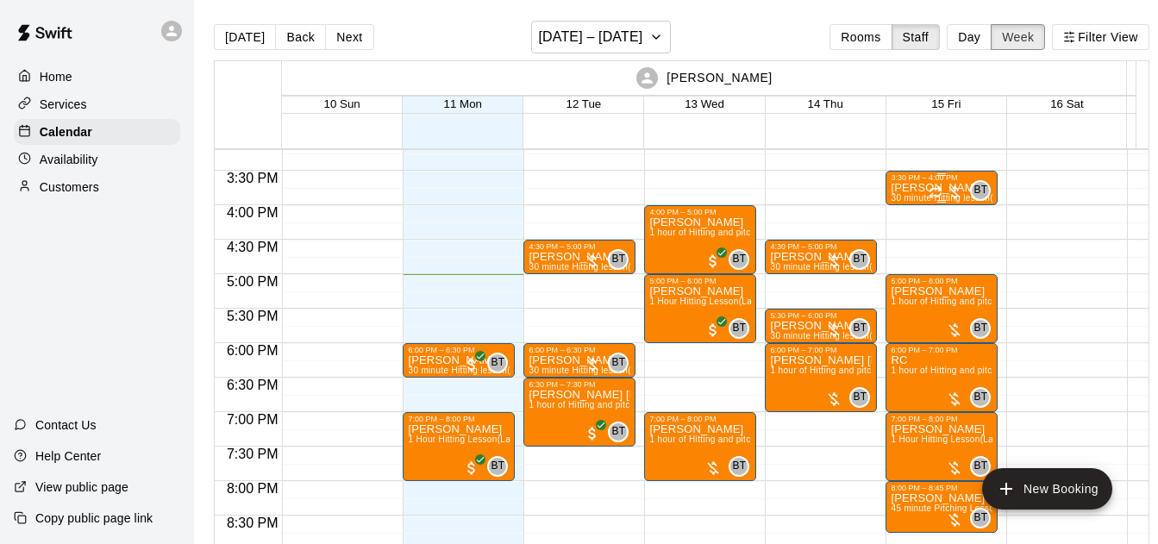
scroll to position [1050, 0]
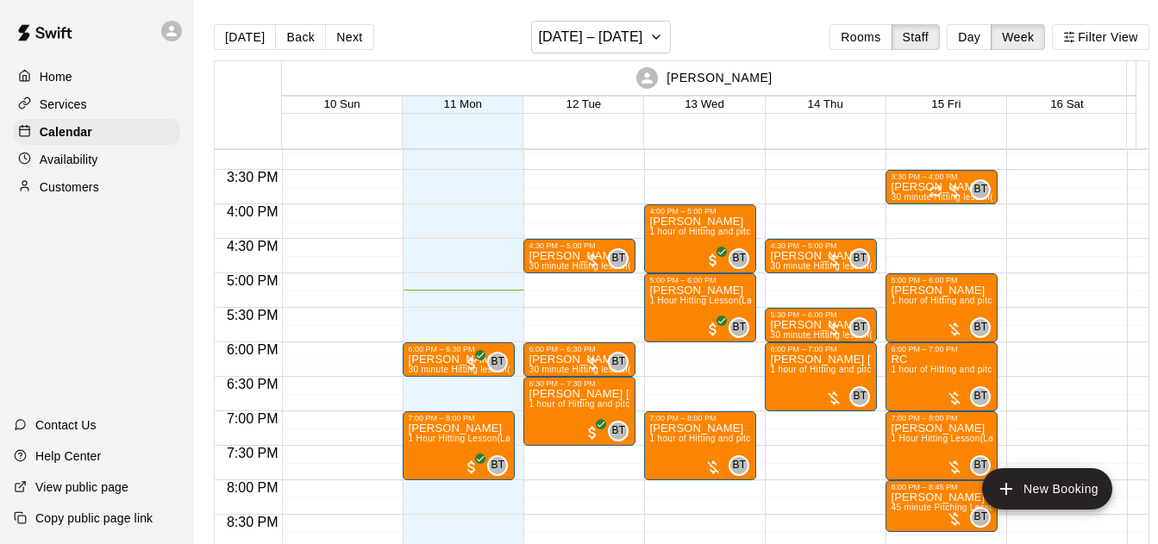
drag, startPoint x: 285, startPoint y: 34, endPoint x: 638, endPoint y: 182, distance: 383.4
click at [284, 34] on button "Back" at bounding box center [300, 37] width 51 height 26
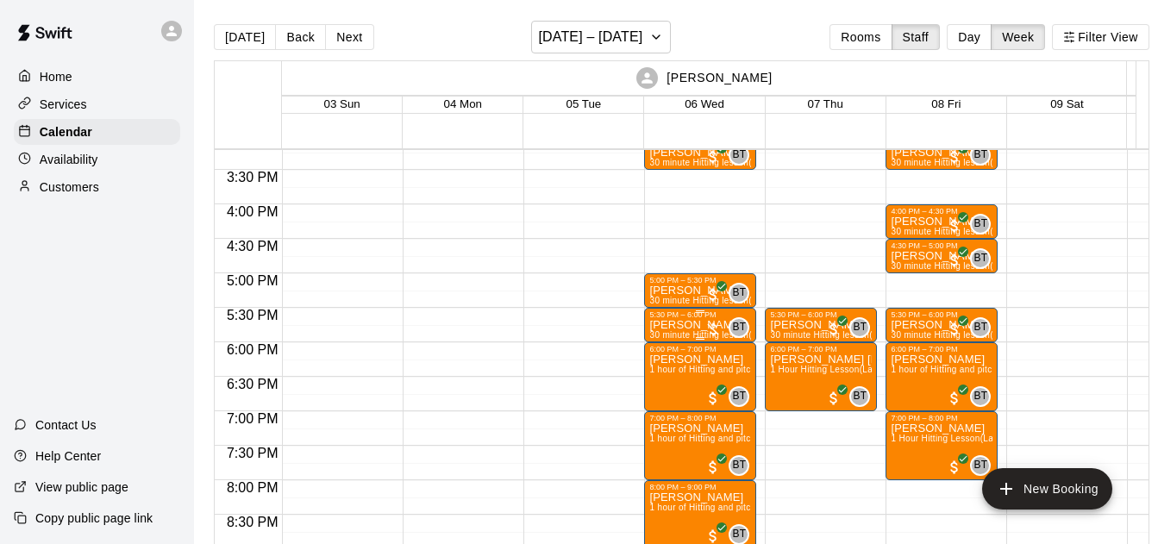
click at [711, 333] on div at bounding box center [713, 329] width 17 height 17
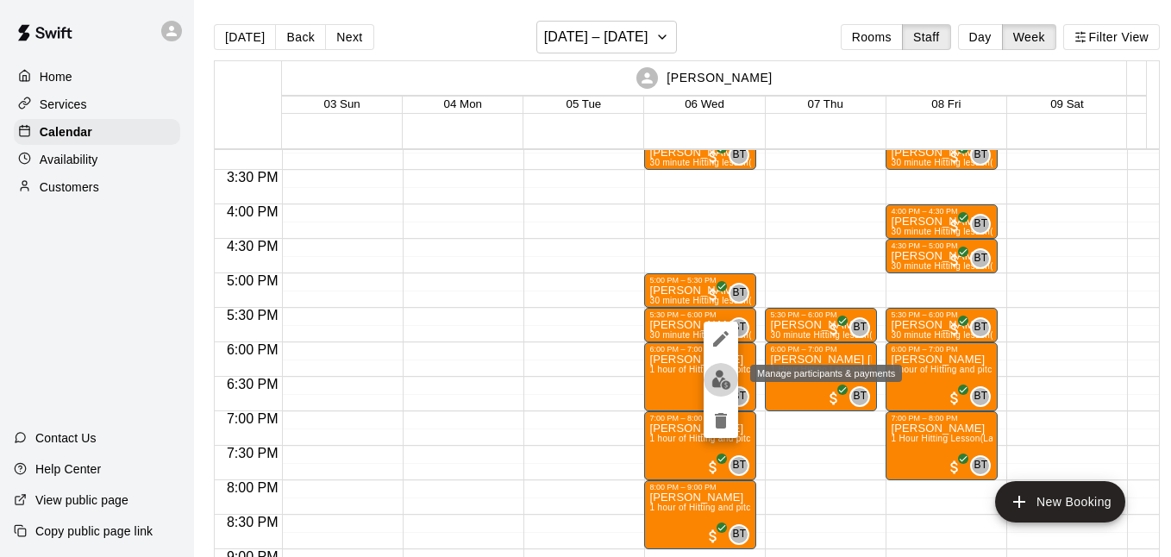
click at [712, 374] on img "edit" at bounding box center [721, 380] width 20 height 20
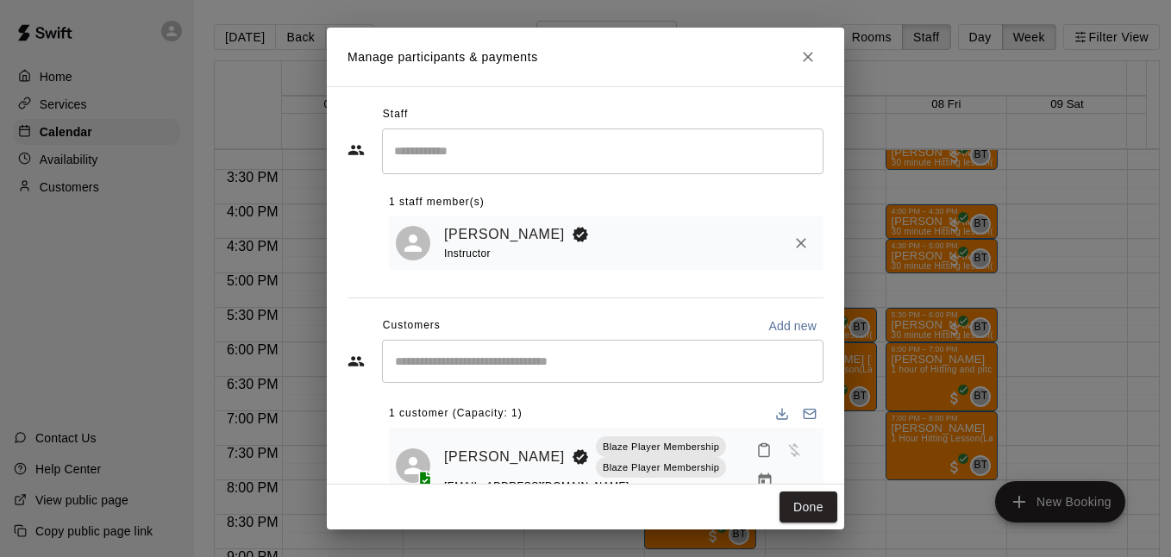
scroll to position [53, 0]
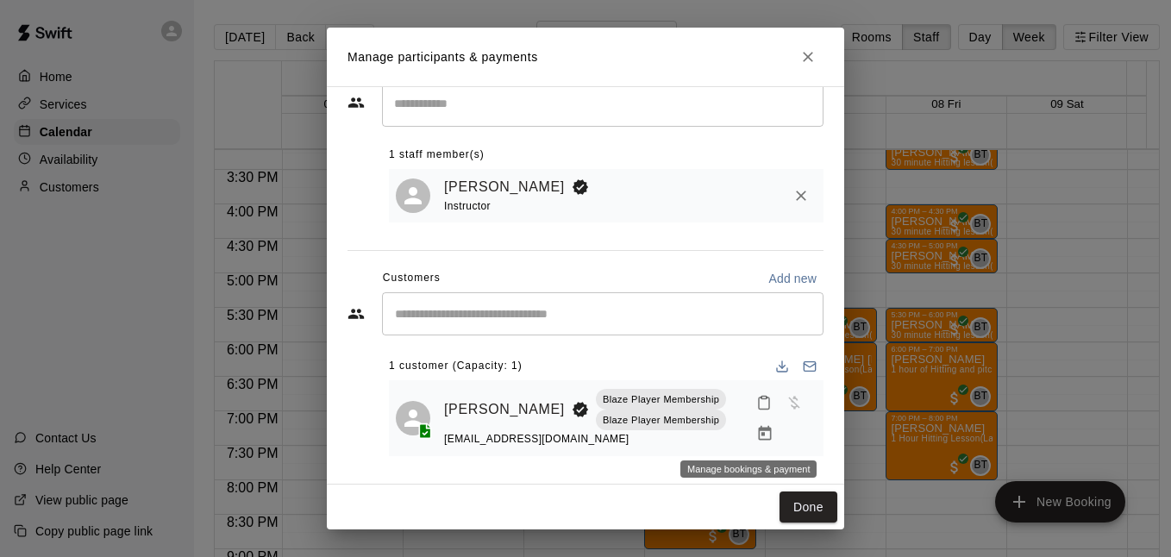
click at [758, 429] on icon "Manage bookings & payment" at bounding box center [764, 433] width 13 height 15
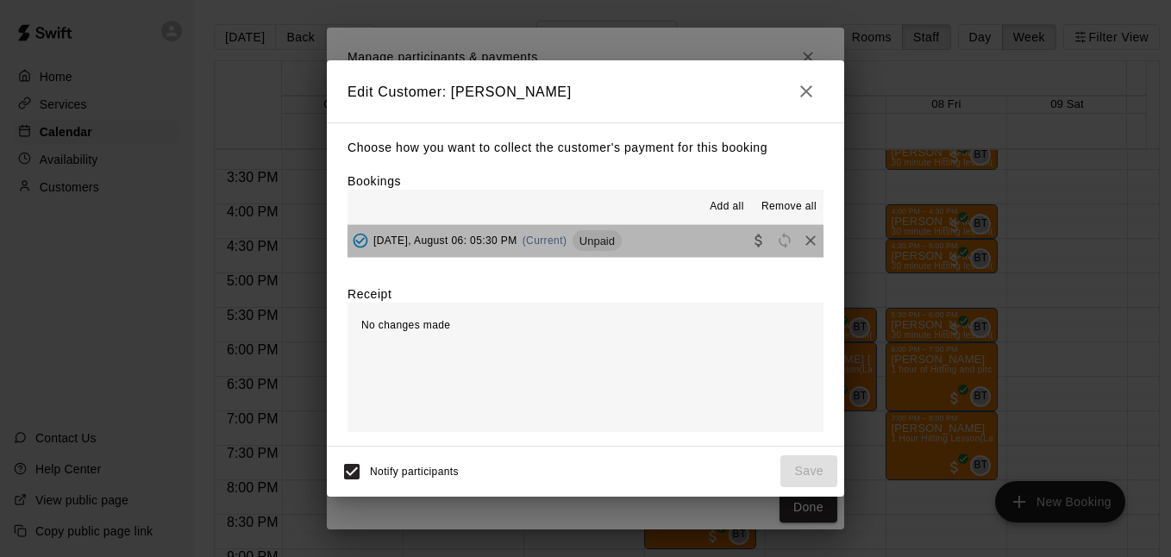
click at [688, 241] on button "[DATE], August 06: 05:30 PM (Current) Unpaid" at bounding box center [586, 241] width 476 height 32
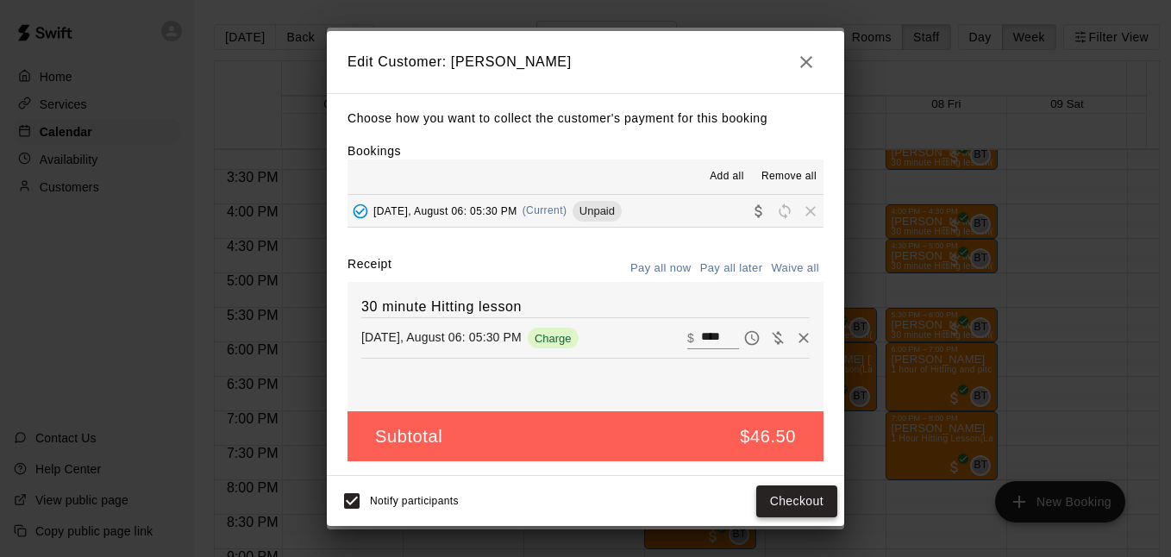
click at [768, 502] on button "Checkout" at bounding box center [796, 502] width 81 height 32
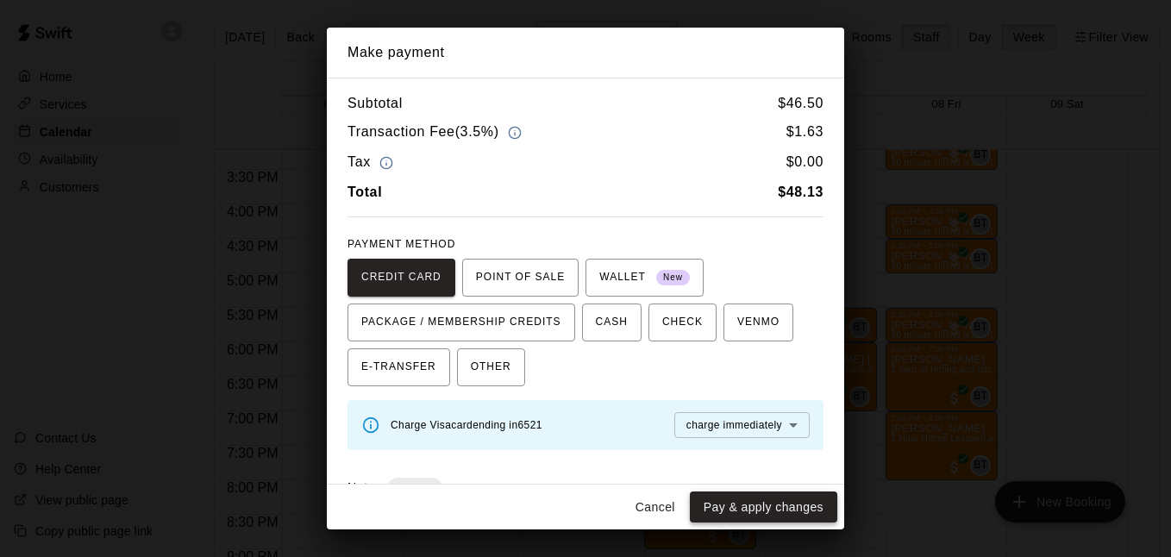
click at [768, 496] on button "Pay & apply changes" at bounding box center [763, 508] width 147 height 32
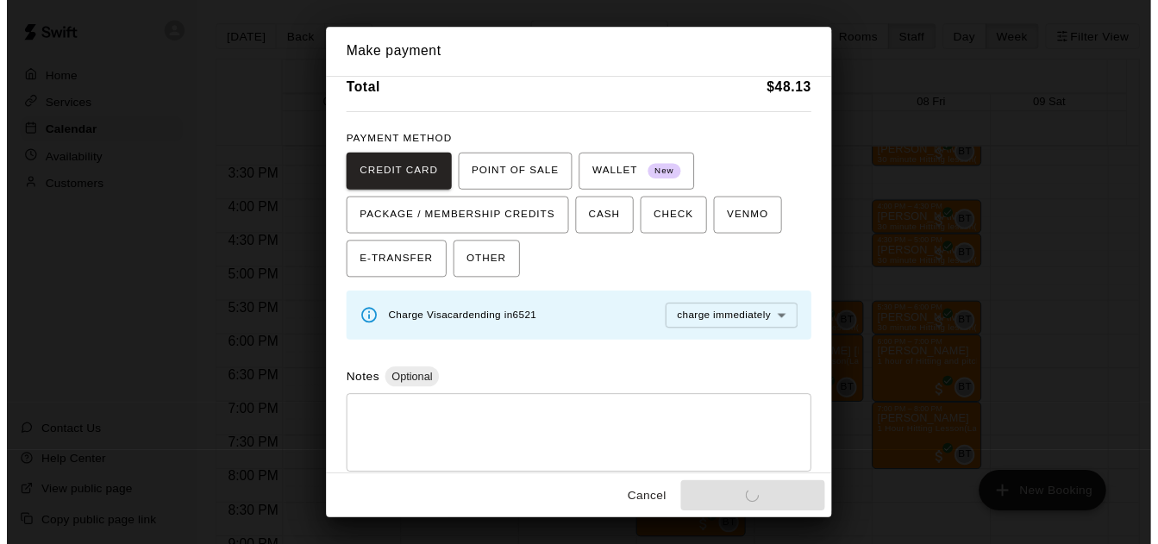
scroll to position [116, 0]
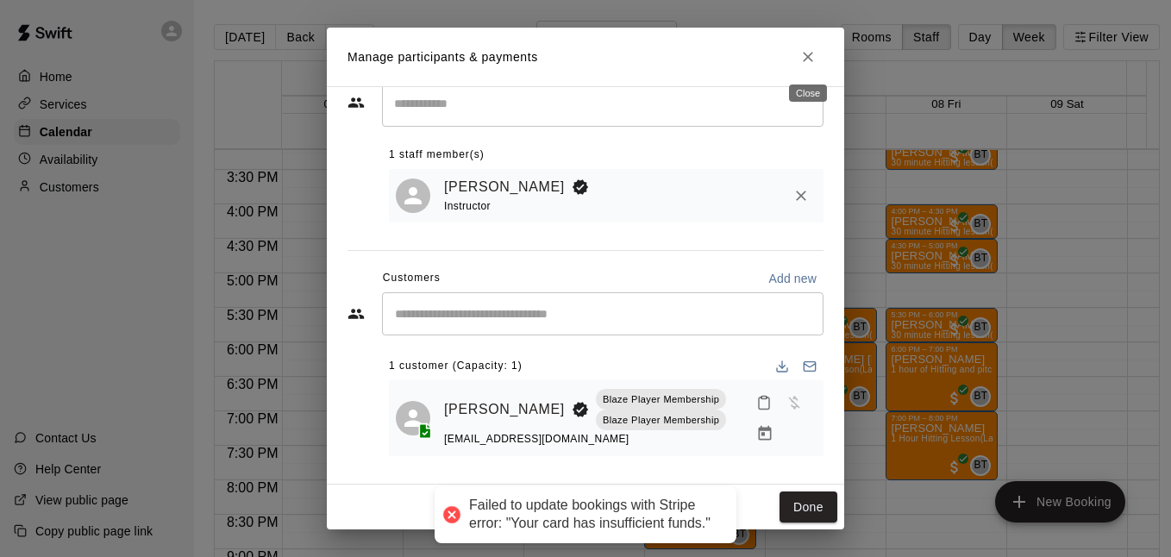
click at [796, 53] on button "Close" at bounding box center [808, 56] width 31 height 31
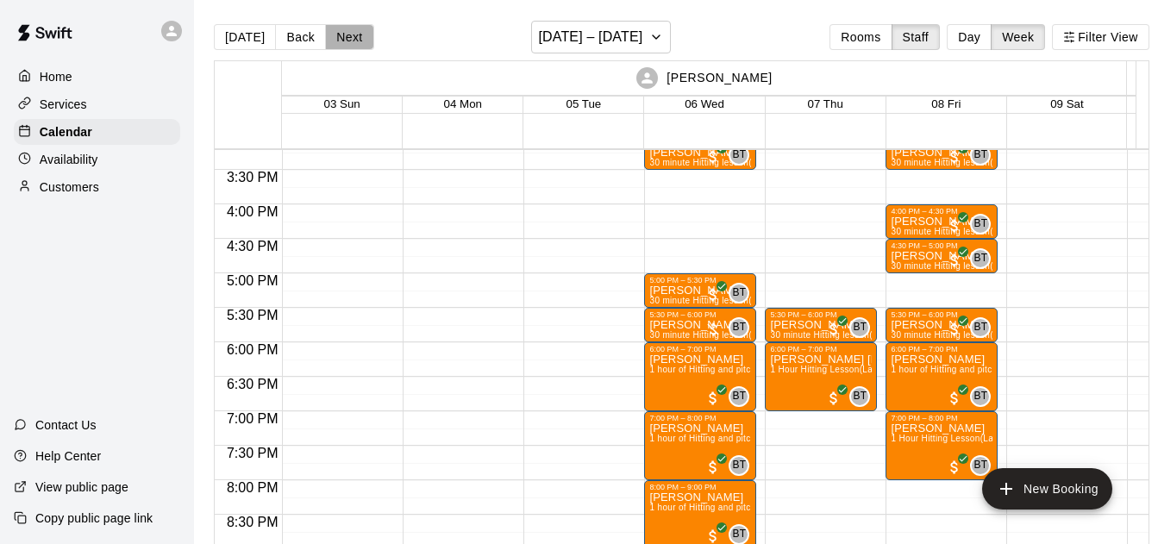
drag, startPoint x: 360, startPoint y: 33, endPoint x: 448, endPoint y: 32, distance: 88.0
click at [360, 34] on button "Next" at bounding box center [349, 37] width 48 height 26
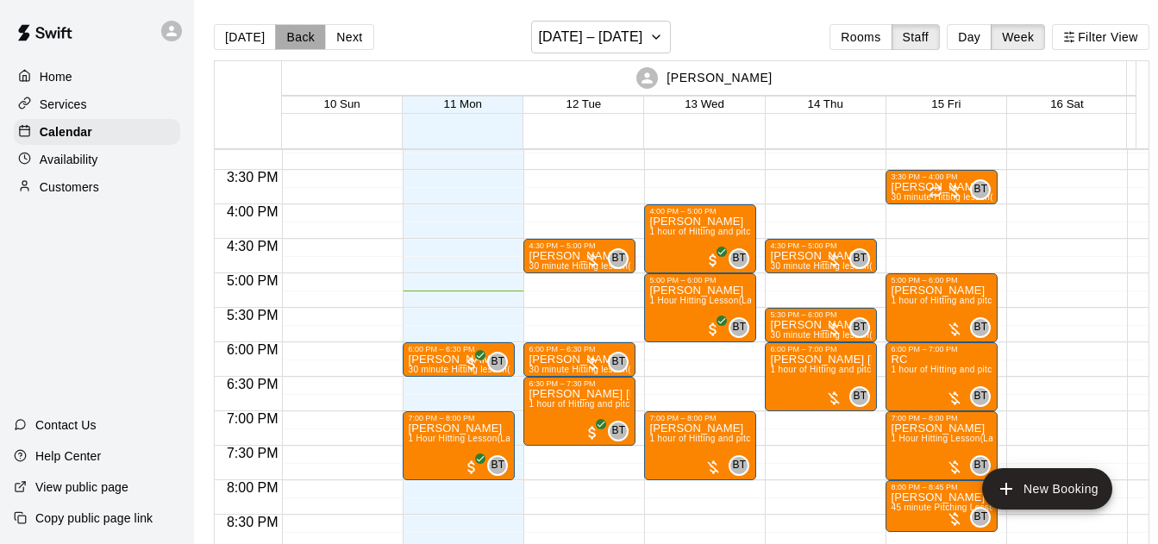
click at [310, 35] on button "Back" at bounding box center [300, 37] width 51 height 26
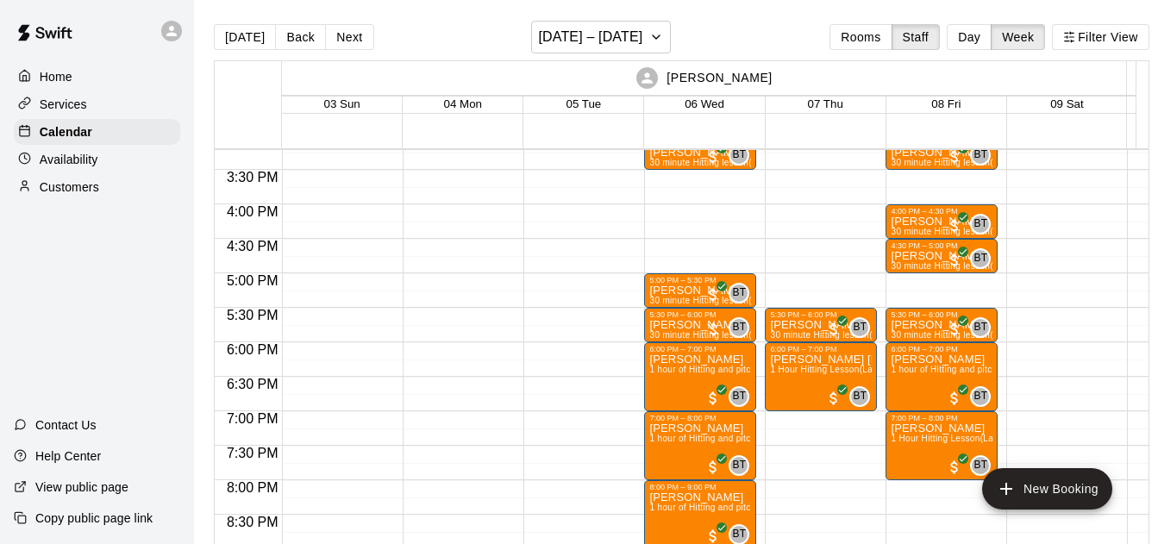
drag, startPoint x: 772, startPoint y: 77, endPoint x: 636, endPoint y: 86, distance: 136.6
click at [636, 86] on div "[PERSON_NAME]" at bounding box center [705, 78] width 840 height 34
drag, startPoint x: 636, startPoint y: 86, endPoint x: 602, endPoint y: 80, distance: 34.2
click at [602, 81] on div "[PERSON_NAME]" at bounding box center [705, 78] width 840 height 34
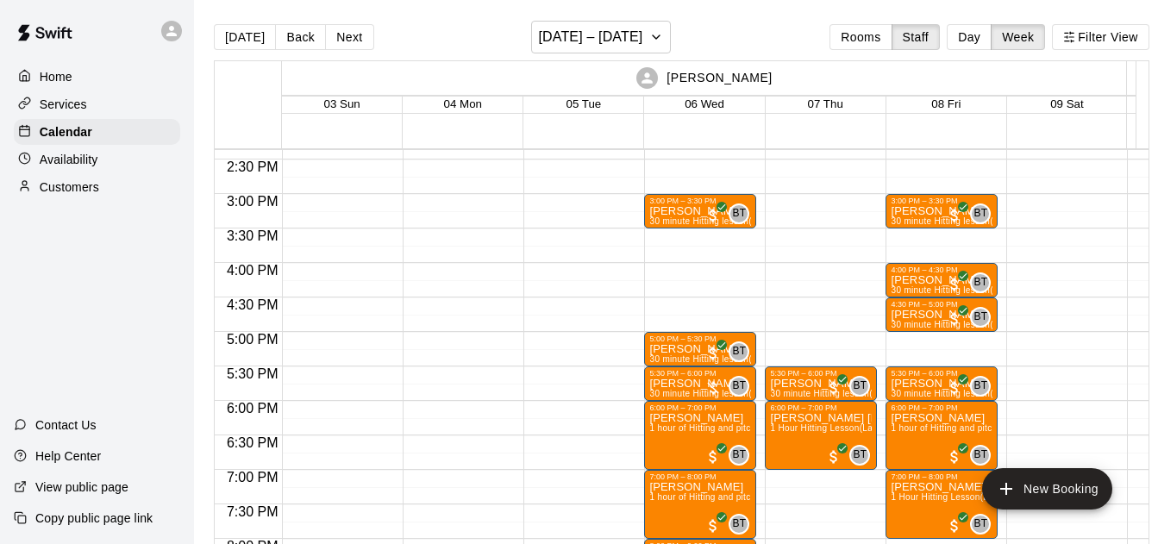
scroll to position [987, 0]
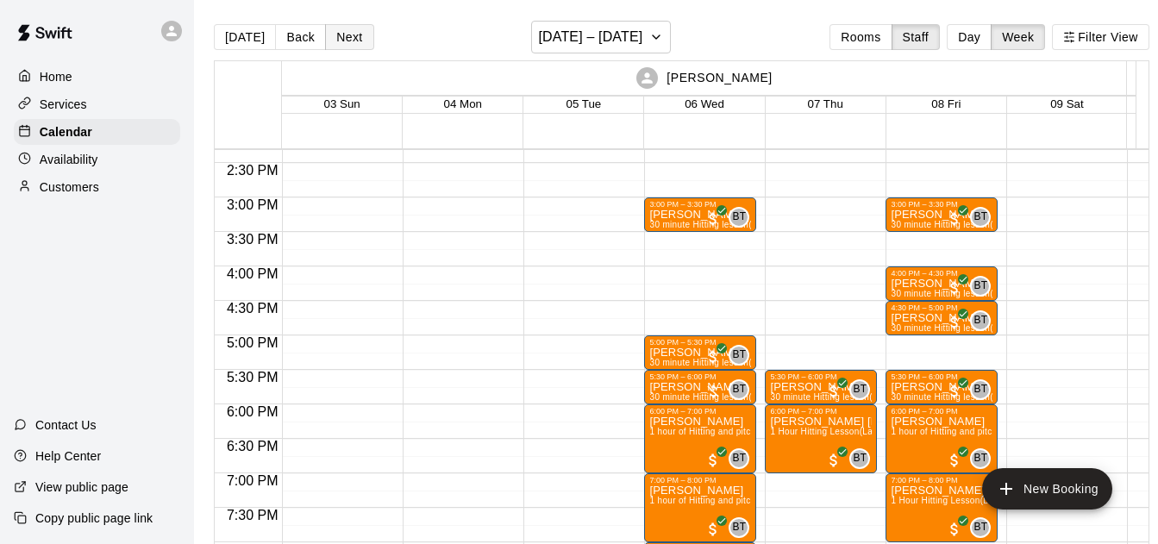
click at [359, 43] on button "Next" at bounding box center [349, 37] width 48 height 26
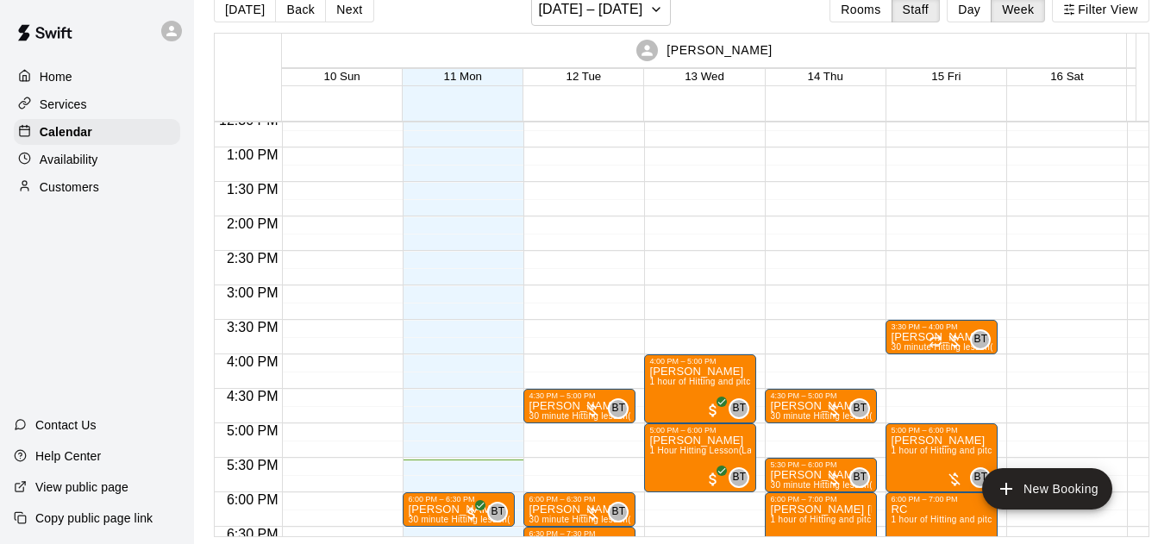
scroll to position [864, 0]
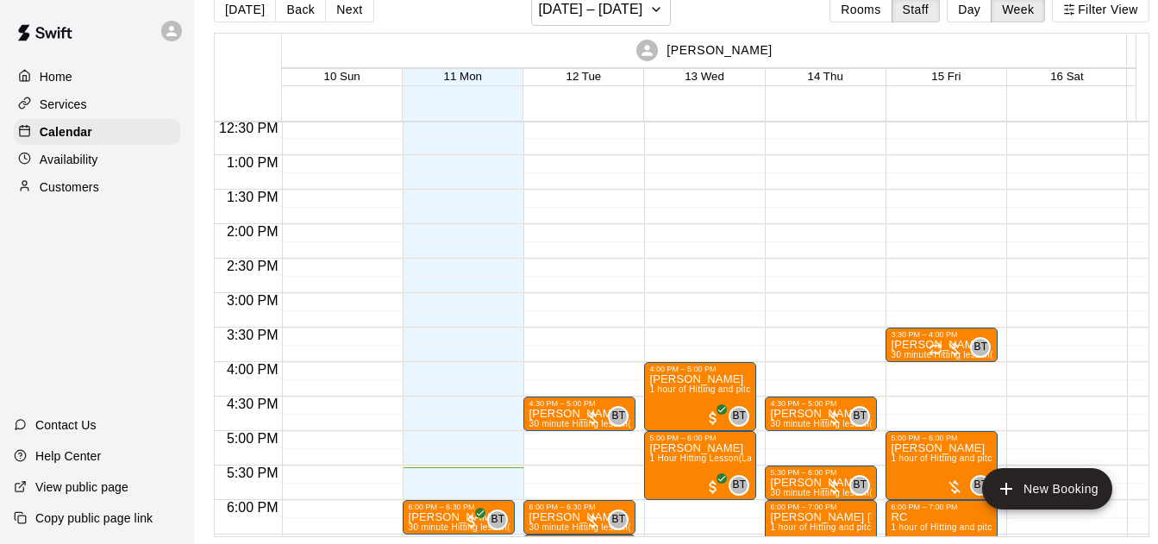
click at [367, 5] on button "Next" at bounding box center [349, 10] width 48 height 26
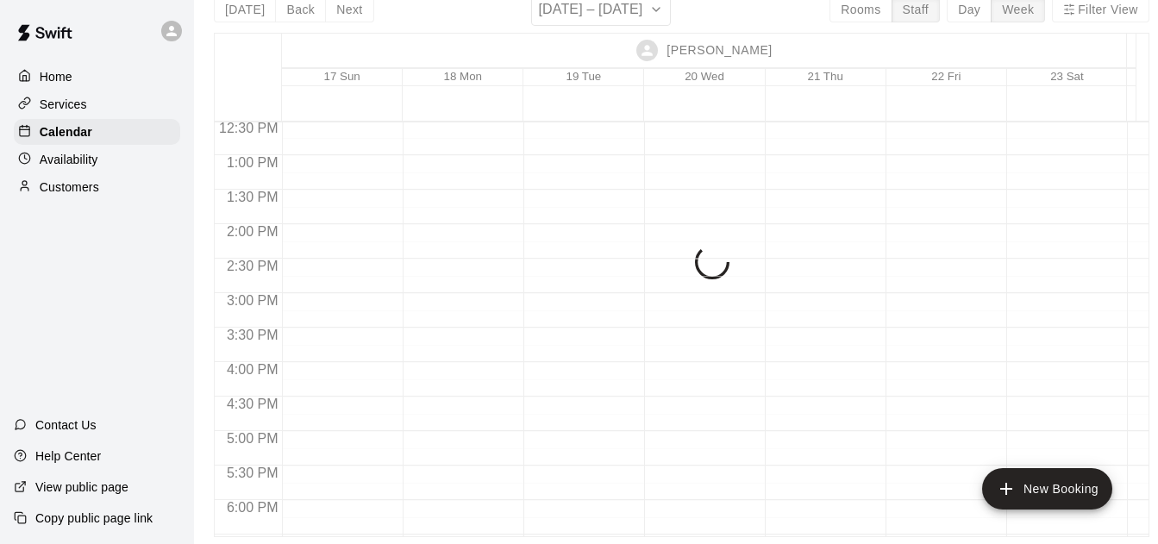
scroll to position [0, 0]
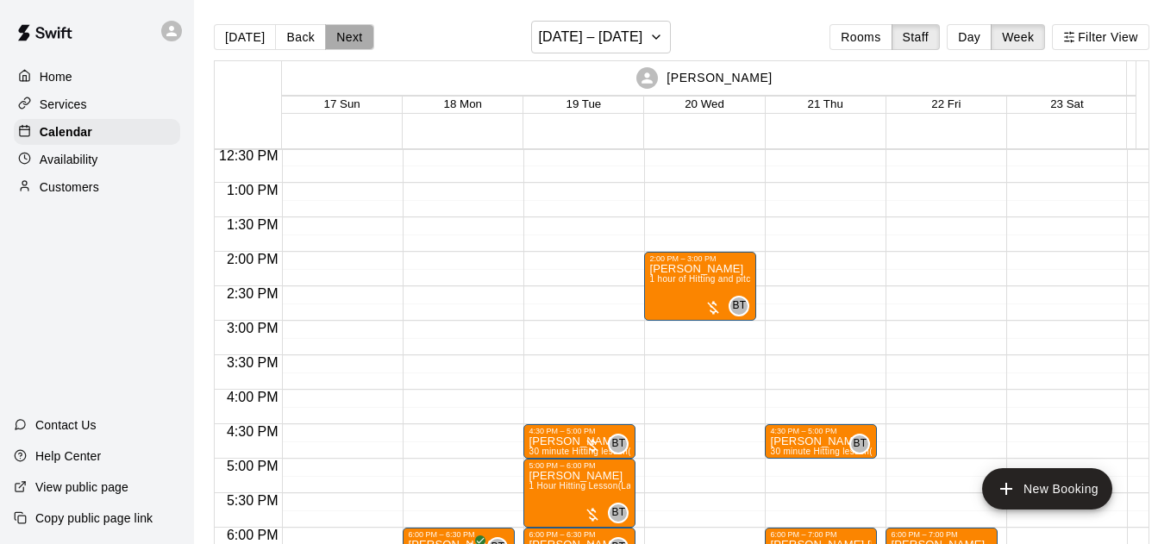
click at [345, 39] on button "Next" at bounding box center [349, 37] width 48 height 26
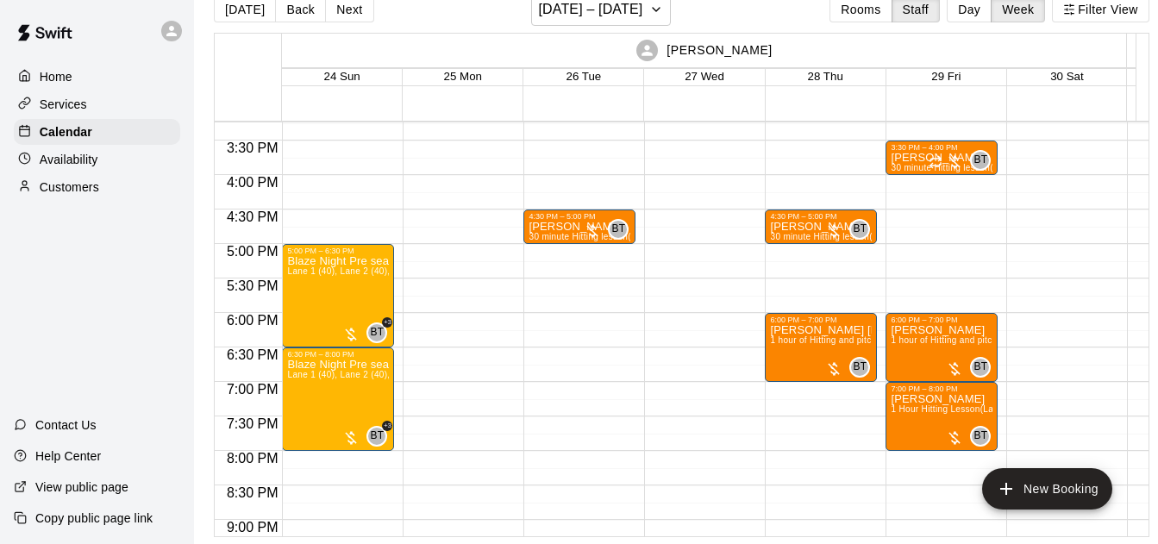
scroll to position [1050, 0]
